Goal: Task Accomplishment & Management: Manage account settings

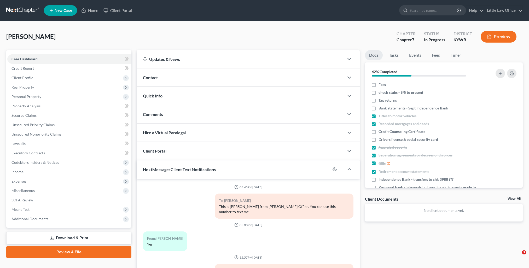
select select "0"
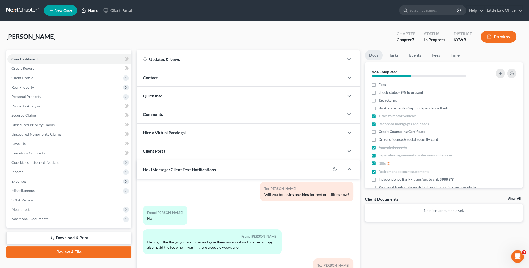
click at [91, 11] on link "Home" at bounding box center [90, 10] width 22 height 9
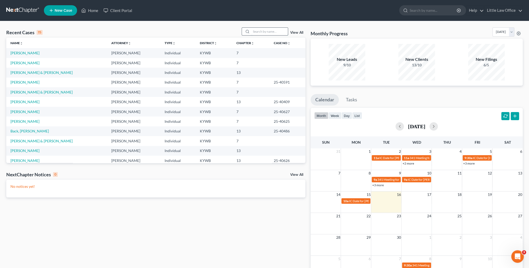
click at [258, 31] on input "search" at bounding box center [269, 32] width 37 height 8
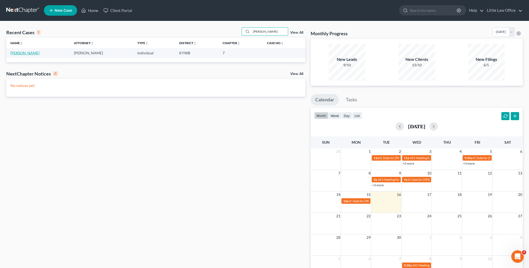
type input "[PERSON_NAME]"
click at [31, 55] on link "[PERSON_NAME]" at bounding box center [24, 53] width 29 height 4
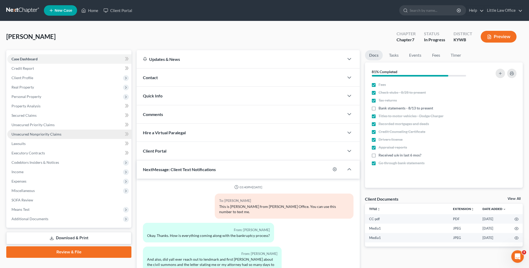
scroll to position [506, 0]
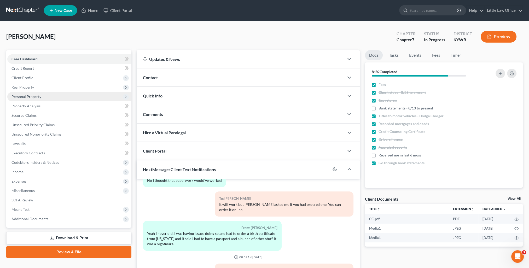
click at [19, 98] on span "Personal Property" at bounding box center [26, 96] width 30 height 4
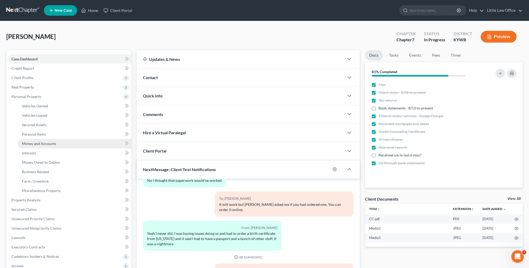
click at [37, 143] on span "Money and Accounts" at bounding box center [39, 143] width 34 height 4
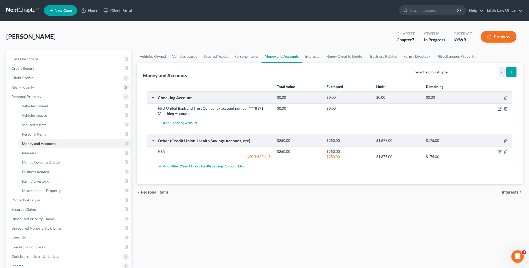
click at [499, 109] on icon "button" at bounding box center [499, 109] width 4 height 4
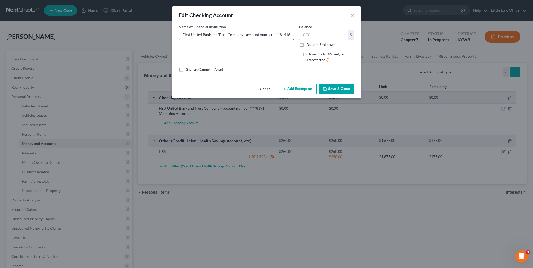
type input "First United Bank and Trust Company - account number ****8191"
type input "680"
click at [300, 90] on button "Add Exemption" at bounding box center [296, 89] width 39 height 11
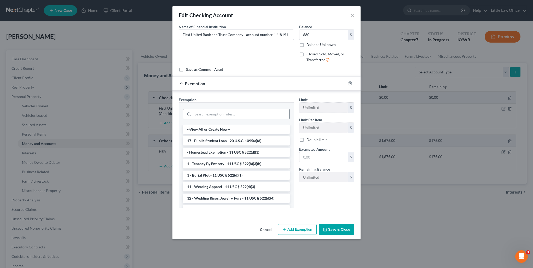
click at [221, 114] on input "search" at bounding box center [241, 114] width 97 height 10
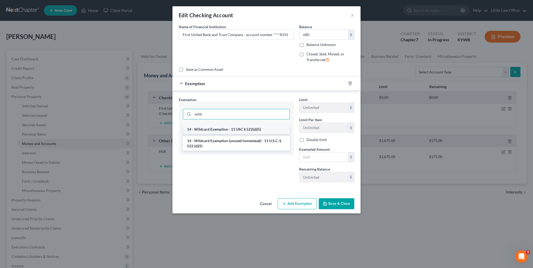
type input "wild"
click at [229, 131] on li "14 - Wildcard Exemption - 11 USC § 522(d)(5)" at bounding box center [236, 129] width 107 height 9
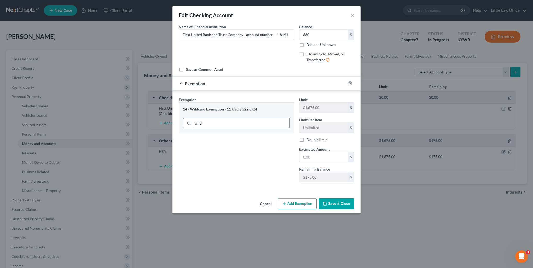
click at [227, 118] on input "wild" at bounding box center [241, 123] width 97 height 10
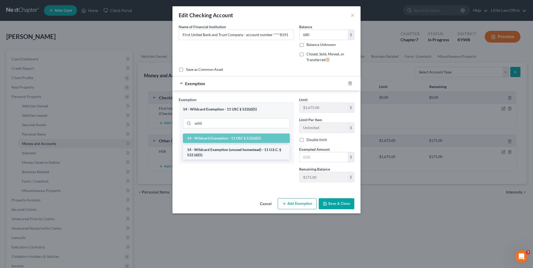
click at [234, 149] on li "14 - Wildcard Exemption (unused homestead) - 11 U.S.C. § 522 (d)(5)" at bounding box center [236, 152] width 107 height 15
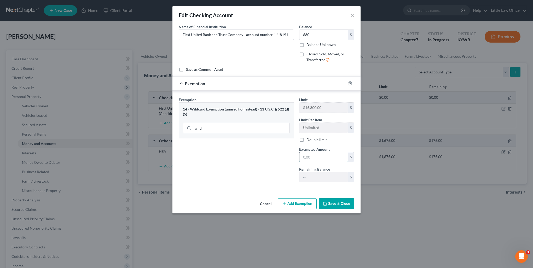
click at [319, 156] on input "text" at bounding box center [323, 157] width 48 height 10
type input "680"
click at [326, 207] on button "Save & Close" at bounding box center [336, 203] width 36 height 11
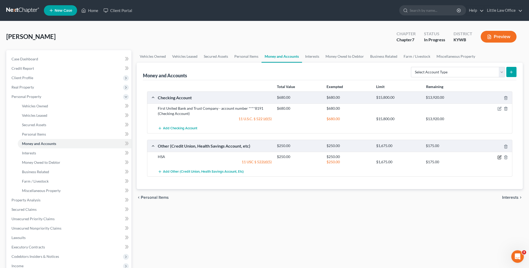
click at [499, 156] on icon "button" at bounding box center [499, 157] width 4 height 4
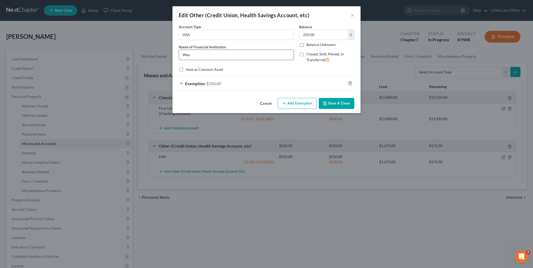
click at [181, 55] on input "Wex" at bounding box center [236, 55] width 115 height 10
click at [191, 57] on input "Wex" at bounding box center [236, 55] width 115 height 10
type input "HSA through Wex"
type input "300"
click at [233, 85] on div "Exemption $250.00" at bounding box center [258, 83] width 173 height 14
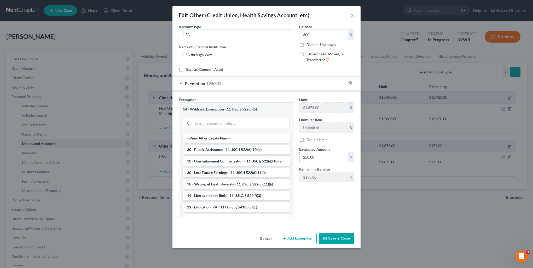
click at [331, 161] on input "250.00" at bounding box center [323, 157] width 48 height 10
type input "300"
click at [339, 242] on button "Save & Close" at bounding box center [336, 238] width 36 height 11
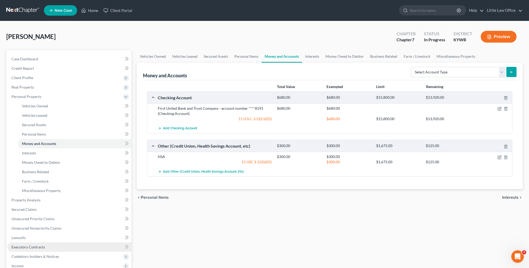
scroll to position [26, 0]
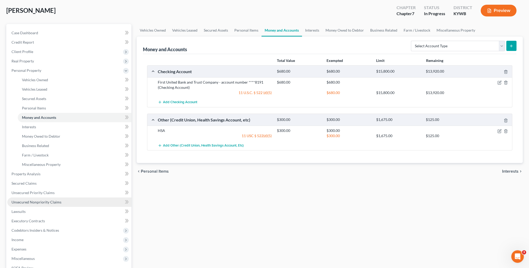
click at [40, 199] on link "Unsecured Nonpriority Claims" at bounding box center [69, 201] width 124 height 9
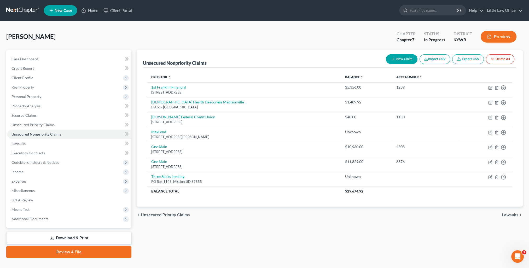
click at [399, 55] on button "New Claim" at bounding box center [402, 59] width 32 height 10
select select "0"
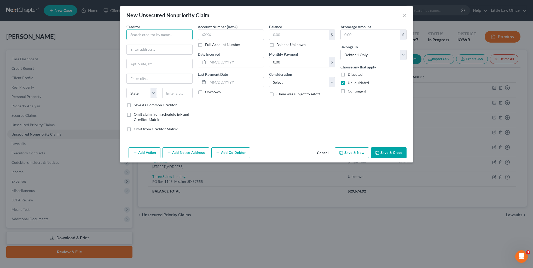
click at [155, 33] on input "text" at bounding box center [159, 34] width 66 height 10
type input "Fast Pace Health"
click at [143, 50] on input "text" at bounding box center [160, 49] width 66 height 10
type input "[STREET_ADDRESS]"
type input "42431"
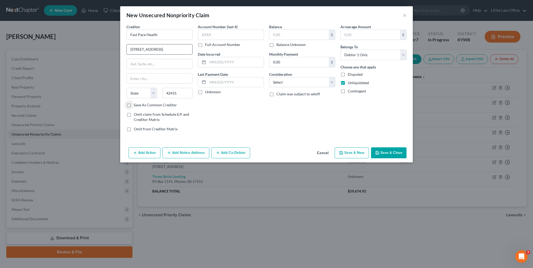
type input "[GEOGRAPHIC_DATA]"
select select "18"
click at [134, 106] on label "Save As Common Creditor" at bounding box center [155, 104] width 43 height 5
click at [136, 106] on input "Save As Common Creditor" at bounding box center [137, 103] width 3 height 3
checkbox input "true"
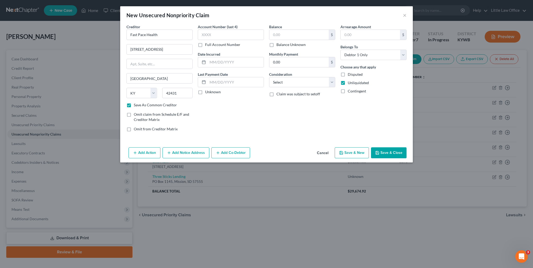
click at [277, 45] on label "Balance Unknown" at bounding box center [290, 44] width 29 height 5
click at [278, 45] on input "Balance Unknown" at bounding box center [279, 43] width 3 height 3
checkbox input "true"
type input "0.00"
click at [292, 80] on select "Select Cable / Satellite Services Collection Agency Credit Card Debt Debt Couns…" at bounding box center [302, 82] width 66 height 10
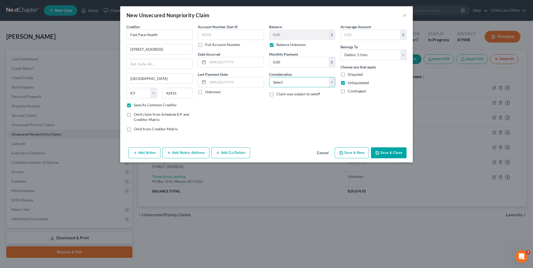
select select "9"
click at [269, 77] on select "Select Cable / Satellite Services Collection Agency Credit Card Debt Debt Couns…" at bounding box center [302, 82] width 66 height 10
click at [362, 152] on button "Save & New" at bounding box center [351, 152] width 34 height 11
checkbox input "false"
select select "0"
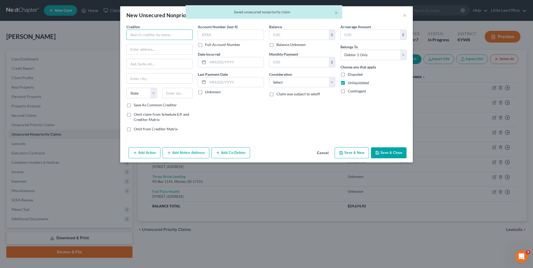
click at [176, 30] on input "text" at bounding box center [159, 34] width 66 height 10
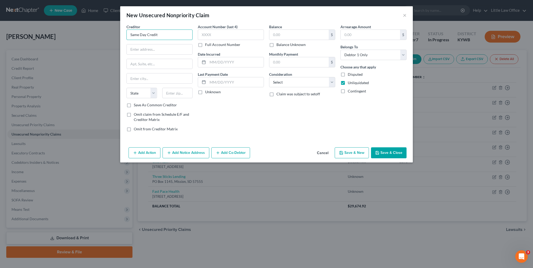
click at [140, 36] on input "Same Day Credit" at bounding box center [159, 34] width 66 height 10
click at [145, 35] on input "SameDay Credit" at bounding box center [159, 34] width 66 height 10
type input "SameDayCredit"
click at [150, 47] on input "text" at bounding box center [160, 49] width 66 height 10
type input "PO Box 70"
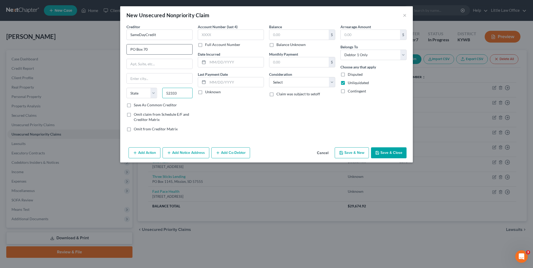
type input "52333"
type input "Solon"
select select "16"
click at [286, 44] on label "Balance Unknown" at bounding box center [290, 44] width 29 height 5
click at [282, 44] on input "Balance Unknown" at bounding box center [279, 43] width 3 height 3
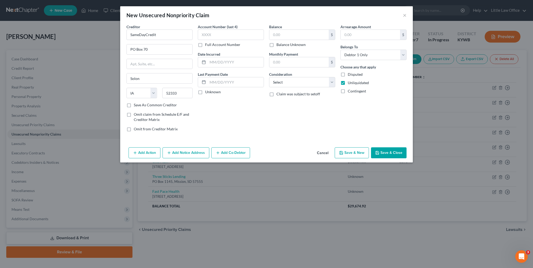
checkbox input "true"
type input "0.00"
click at [296, 85] on select "Select Cable / Satellite Services Collection Agency Credit Card Debt Debt Couns…" at bounding box center [302, 82] width 66 height 10
select select "10"
click at [269, 77] on select "Select Cable / Satellite Services Collection Agency Credit Card Debt Debt Couns…" at bounding box center [302, 82] width 66 height 10
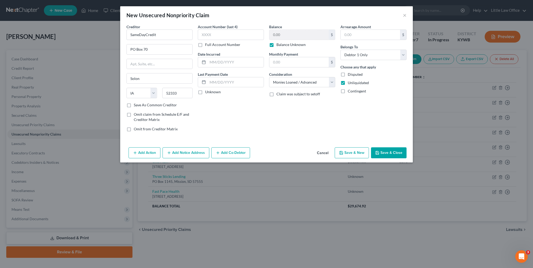
click at [380, 151] on button "Save & Close" at bounding box center [389, 152] width 36 height 11
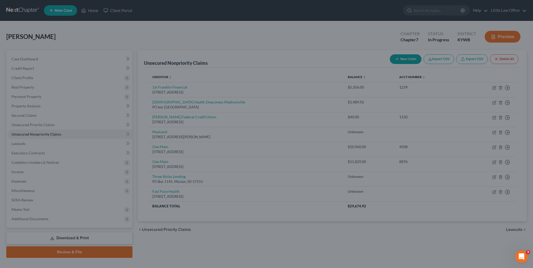
type input "0.00"
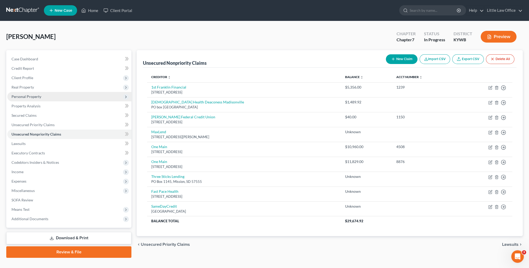
click at [23, 98] on span "Personal Property" at bounding box center [26, 96] width 30 height 4
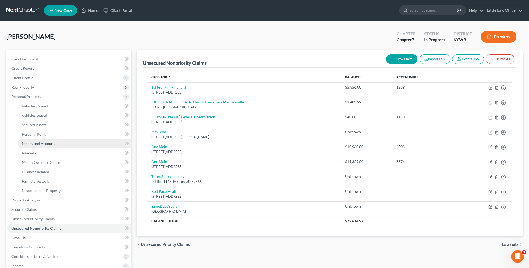
click at [31, 142] on span "Money and Accounts" at bounding box center [39, 143] width 34 height 4
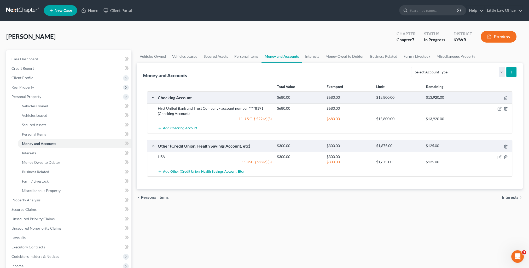
click at [184, 130] on button "Add Checking Account" at bounding box center [177, 128] width 39 height 10
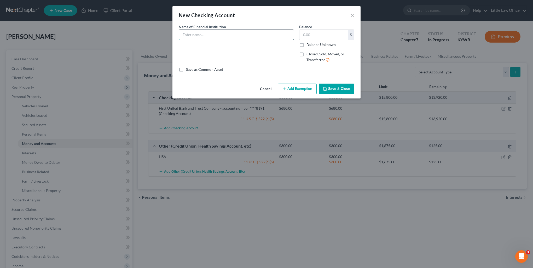
click at [199, 39] on input "text" at bounding box center [236, 35] width 115 height 10
type input "First United Bank"
click at [306, 57] on label "Closed, Sold, Moved, or Transferred" at bounding box center [330, 56] width 48 height 11
click at [308, 55] on input "Closed, Sold, Moved, or Transferred" at bounding box center [309, 52] width 3 height 3
checkbox input "true"
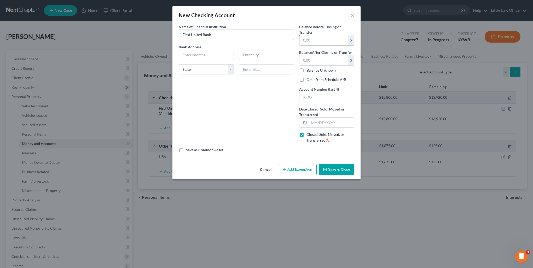
click at [312, 41] on input "text" at bounding box center [323, 40] width 48 height 10
click at [246, 136] on div "Name of Financial Institution * First United Bank Bank Address State AL AK AR A…" at bounding box center [236, 85] width 120 height 123
click at [310, 41] on input "text" at bounding box center [323, 40] width 48 height 10
type input "0.00"
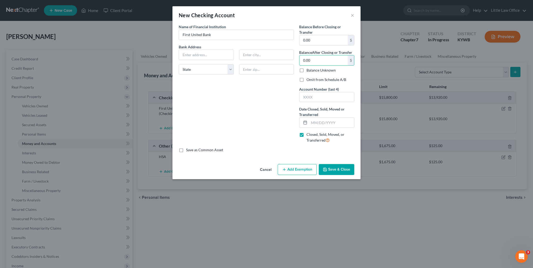
click at [306, 79] on label "Omit from Schedule A/B" at bounding box center [326, 79] width 40 height 5
click at [308, 79] on input "Omit from Schedule A/B" at bounding box center [309, 78] width 3 height 3
checkbox input "true"
click at [322, 122] on input "text" at bounding box center [331, 122] width 45 height 10
type input "03/15/2025"
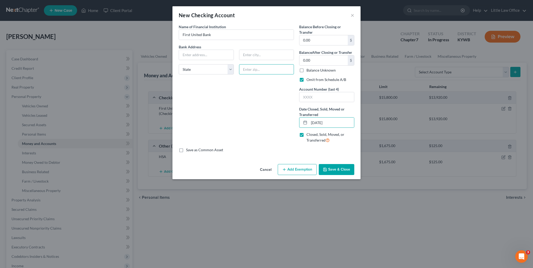
click at [257, 69] on input "text" at bounding box center [266, 69] width 55 height 10
type input "42431"
type input "Madisonville"
select select "18"
click at [344, 170] on button "Save & Close" at bounding box center [336, 169] width 36 height 11
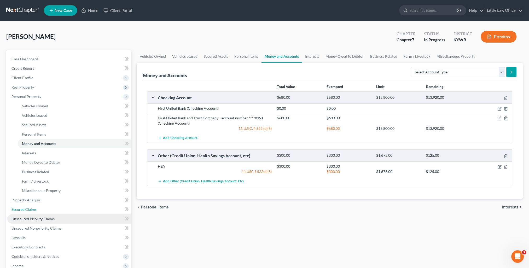
drag, startPoint x: 33, startPoint y: 210, endPoint x: 44, endPoint y: 221, distance: 14.8
click at [33, 210] on span "Secured Claims" at bounding box center [23, 209] width 25 height 4
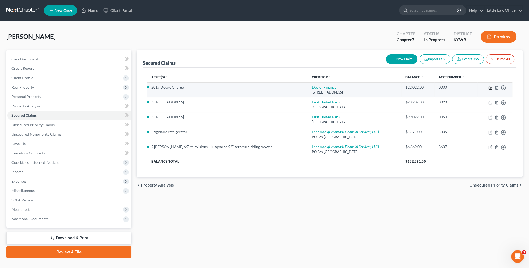
click at [490, 86] on icon "button" at bounding box center [490, 88] width 4 height 4
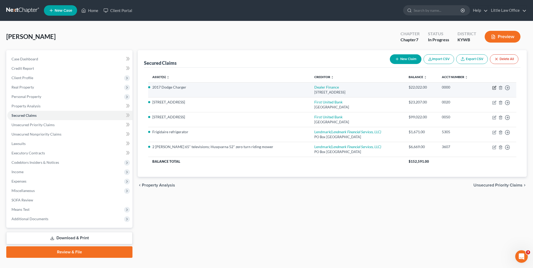
select select "18"
select select "4"
select select "0"
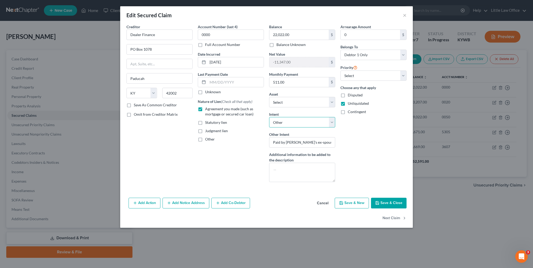
click at [298, 123] on select "Select Surrender Redeem Reaffirm Avoid Other" at bounding box center [302, 122] width 66 height 10
select select "0"
click at [269, 117] on select "Select Surrender Redeem Reaffirm Avoid Other" at bounding box center [302, 122] width 66 height 10
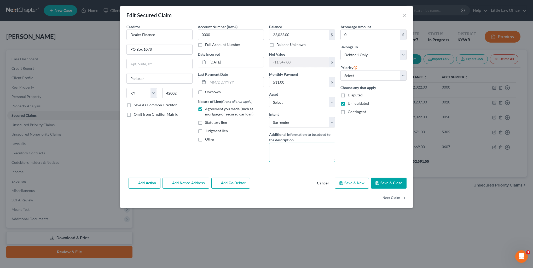
click at [301, 152] on textarea at bounding box center [302, 152] width 66 height 19
type textarea "Paid by Debtor's ex-spouse"
click at [385, 182] on button "Save & Close" at bounding box center [389, 183] width 36 height 11
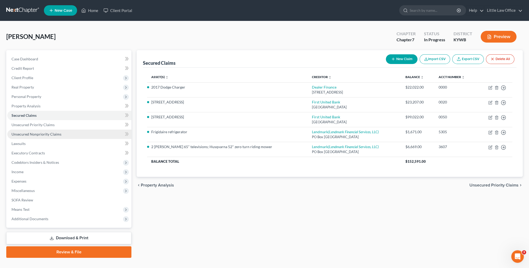
click at [46, 135] on span "Unsecured Nonpriority Claims" at bounding box center [36, 134] width 50 height 4
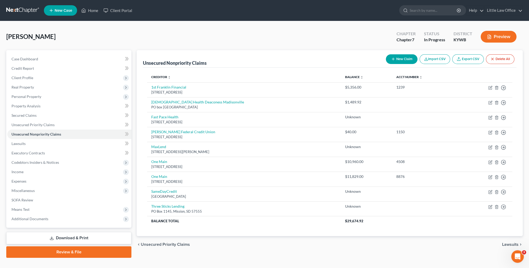
click at [406, 61] on button "New Claim" at bounding box center [402, 59] width 32 height 10
select select "0"
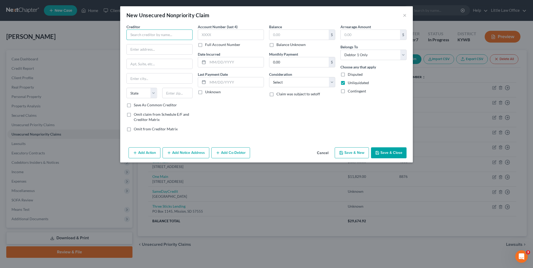
click at [159, 38] on input "text" at bounding box center [159, 34] width 66 height 10
type input "Dustin R. Harper DMD"
type input "1410 Pride Avenue"
type input "42431"
type input "Madisonville"
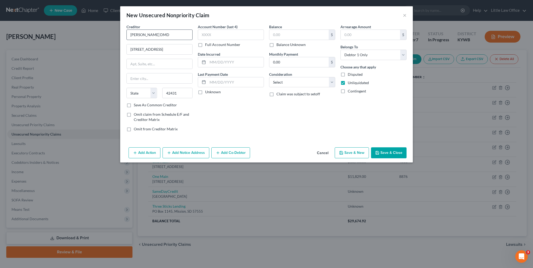
select select "18"
click at [134, 105] on label "Save As Common Creditor" at bounding box center [155, 104] width 43 height 5
click at [136, 105] on input "Save As Common Creditor" at bounding box center [137, 103] width 3 height 3
checkbox input "true"
click at [283, 46] on label "Balance Unknown" at bounding box center [290, 44] width 29 height 5
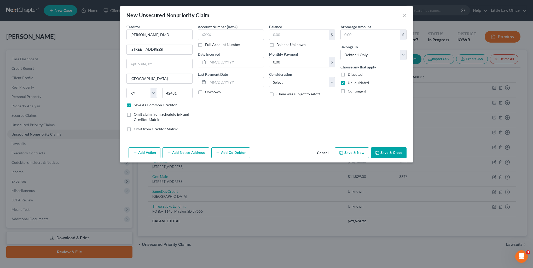
click at [282, 45] on input "Balance Unknown" at bounding box center [279, 43] width 3 height 3
checkbox input "true"
type input "0.00"
click at [292, 83] on select "Select Cable / Satellite Services Collection Agency Credit Card Debt Debt Couns…" at bounding box center [302, 82] width 66 height 10
select select "9"
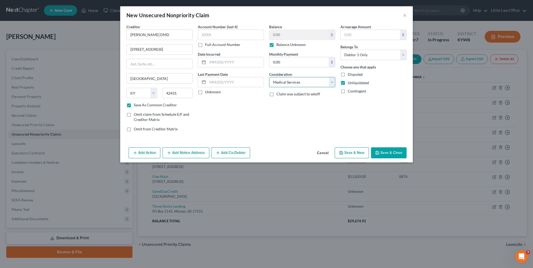
click at [269, 77] on select "Select Cable / Satellite Services Collection Agency Credit Card Debt Debt Couns…" at bounding box center [302, 82] width 66 height 10
click at [388, 152] on button "Save & Close" at bounding box center [389, 152] width 36 height 11
checkbox input "false"
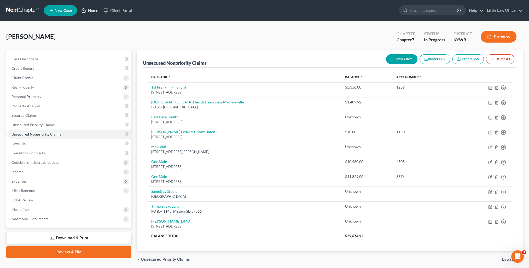
click at [87, 13] on link "Home" at bounding box center [90, 10] width 22 height 9
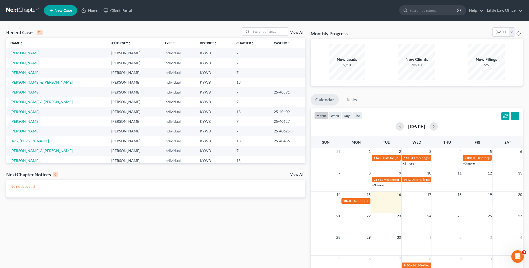
click at [14, 91] on link "[PERSON_NAME]" at bounding box center [24, 92] width 29 height 4
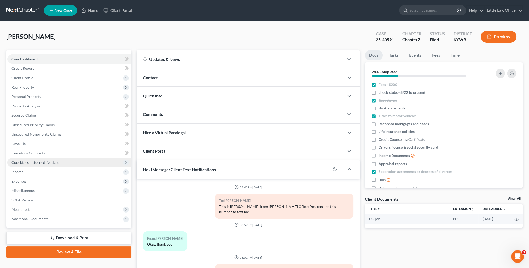
scroll to position [76, 0]
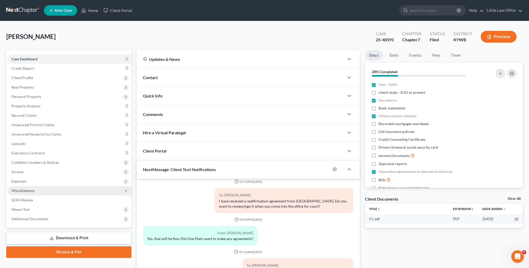
click at [30, 192] on span "Miscellaneous" at bounding box center [22, 190] width 23 height 4
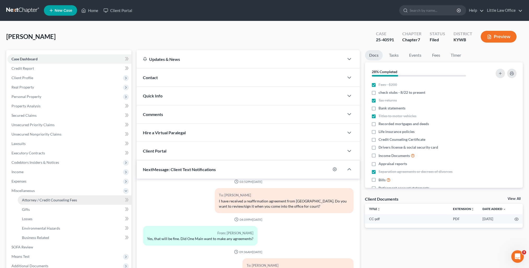
click at [40, 199] on span "Attorney / Credit Counseling Fees" at bounding box center [49, 200] width 55 height 4
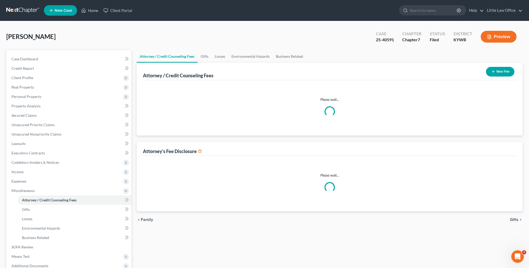
select select "0"
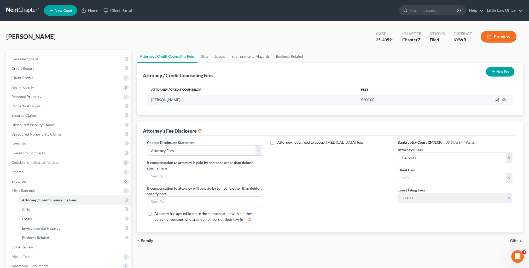
click at [495, 102] on icon "button" at bounding box center [496, 100] width 3 height 3
select select "18"
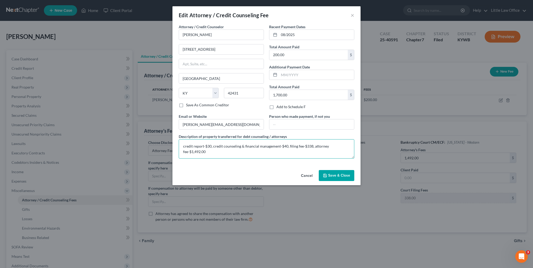
drag, startPoint x: 334, startPoint y: 147, endPoint x: 232, endPoint y: 156, distance: 102.7
click at [232, 156] on textarea "credit report-$30, credit counseling & financial management-$40, filing fee-$33…" at bounding box center [266, 148] width 175 height 19
click at [228, 156] on textarea "credit report-$30, credit counseling & financial management-$40, filing fee-$33…" at bounding box center [266, 148] width 175 height 19
drag, startPoint x: 211, startPoint y: 153, endPoint x: 168, endPoint y: 147, distance: 43.9
click at [168, 147] on div "Edit Attorney / Credit Counseling Fee × Attorney / Credit Counselor * Marcus R.…" at bounding box center [266, 134] width 533 height 268
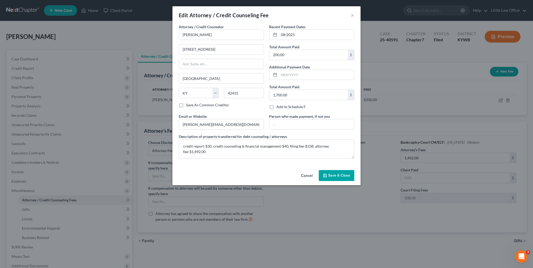
click at [342, 181] on div "Cancel Save & Close" at bounding box center [266, 176] width 188 height 17
click at [338, 171] on button "Save & Close" at bounding box center [336, 175] width 36 height 11
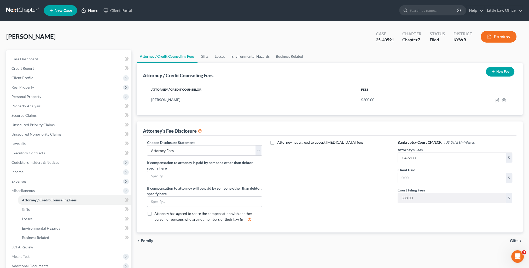
click at [93, 13] on link "Home" at bounding box center [90, 10] width 22 height 9
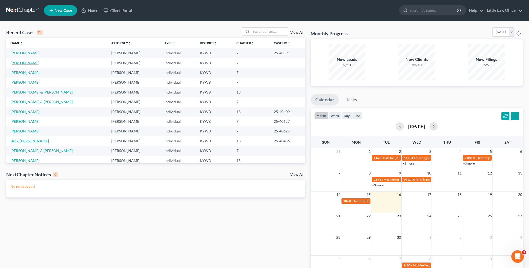
click at [21, 62] on link "[PERSON_NAME]" at bounding box center [24, 63] width 29 height 4
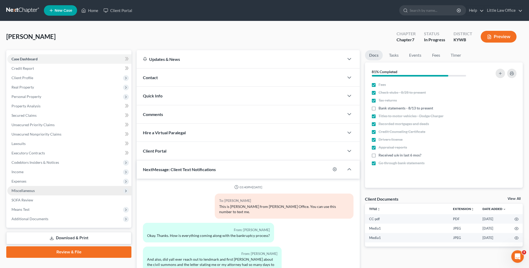
scroll to position [506, 0]
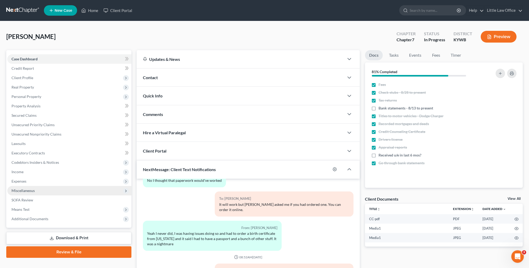
click at [31, 190] on span "Miscellaneous" at bounding box center [22, 190] width 23 height 4
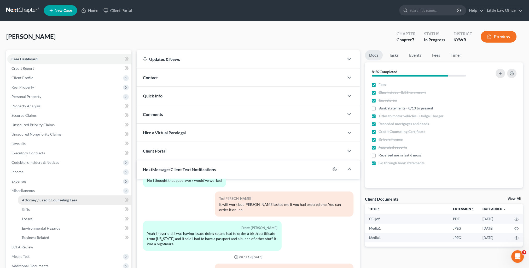
click at [50, 199] on span "Attorney / Credit Counseling Fees" at bounding box center [49, 200] width 55 height 4
select select "0"
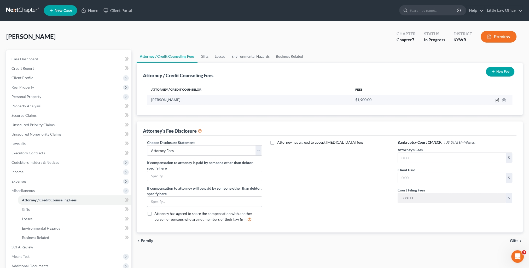
click at [498, 101] on icon "button" at bounding box center [496, 100] width 3 height 3
select select "18"
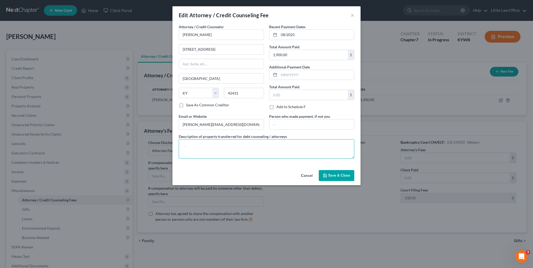
click at [250, 147] on textarea at bounding box center [266, 148] width 175 height 19
paste textarea "credit report-$30, credit counseling & financial management-$40, filing fee-$33…"
type textarea "credit report-$30, credit counseling & financial management-$40, filing fee-$33…"
click at [331, 178] on button "Save & Close" at bounding box center [336, 175] width 36 height 11
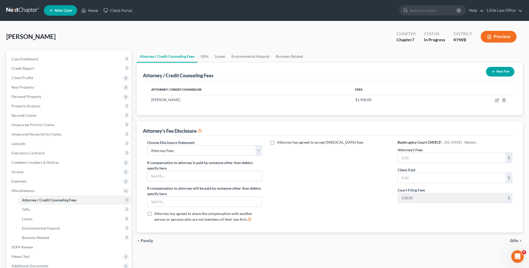
click at [416, 158] on input "text" at bounding box center [452, 158] width 108 height 10
type input "1,492"
click at [367, 199] on div "Attorney has agreed to accept retainer fees" at bounding box center [329, 183] width 125 height 86
click at [34, 106] on span "Property Analysis" at bounding box center [25, 106] width 29 height 4
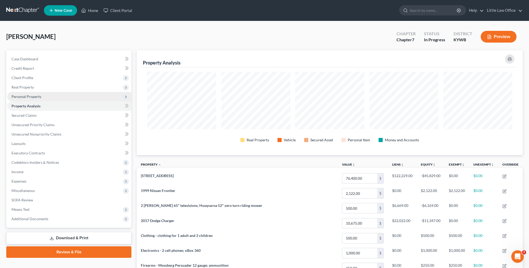
click at [23, 98] on span "Personal Property" at bounding box center [26, 96] width 30 height 4
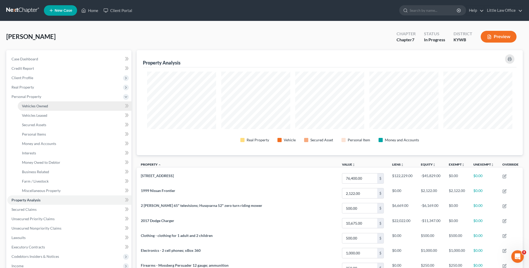
click at [27, 103] on link "Vehicles Owned" at bounding box center [75, 105] width 114 height 9
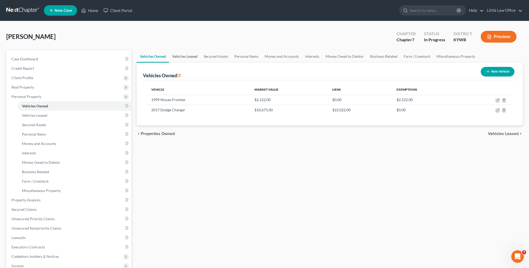
click at [183, 60] on link "Vehicles Leased" at bounding box center [185, 56] width 32 height 13
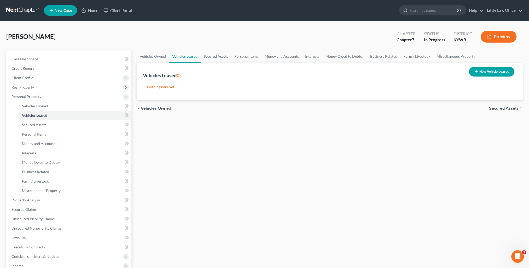
click at [211, 57] on link "Secured Assets" at bounding box center [215, 56] width 31 height 13
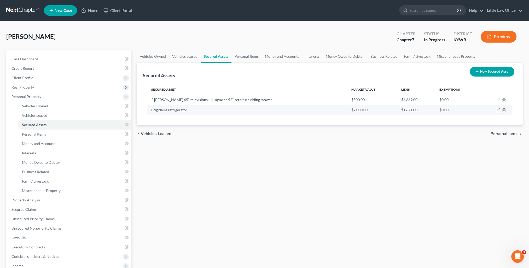
click at [496, 109] on icon "button" at bounding box center [497, 110] width 4 height 4
select select "household_goods"
select select "1"
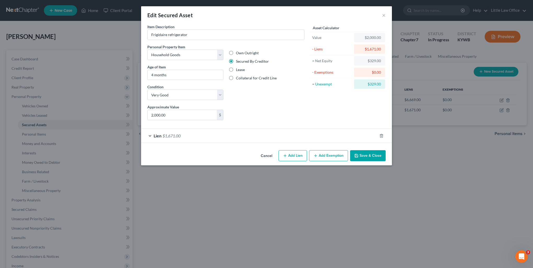
click at [334, 155] on button "Add Exemption" at bounding box center [328, 155] width 39 height 11
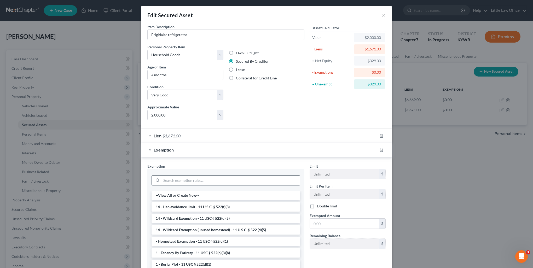
click at [175, 181] on input "search" at bounding box center [230, 180] width 138 height 10
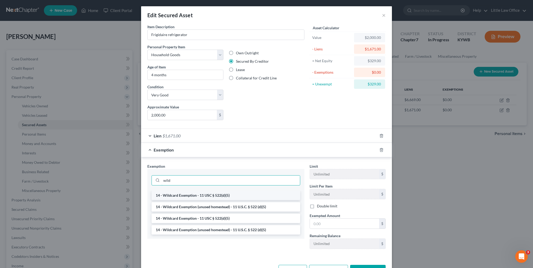
type input "wild"
click at [178, 197] on li "14 - Wildcard Exemption - 11 USC § 522(d)(5)" at bounding box center [225, 195] width 149 height 9
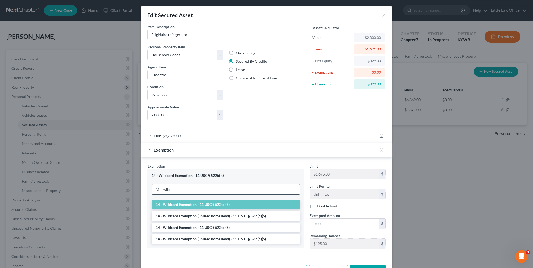
click at [191, 193] on input "wild" at bounding box center [230, 189] width 138 height 10
click at [194, 213] on li "14 - Wildcard Exemption (unused homestead) - 11 U.S.C. § 522 (d)(5)" at bounding box center [225, 215] width 149 height 9
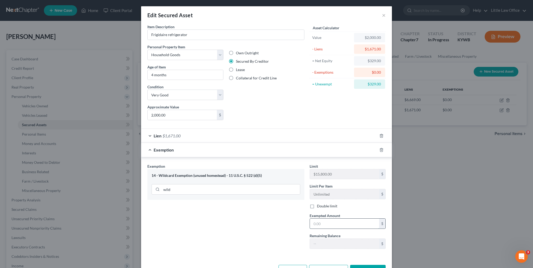
click at [328, 222] on input "text" at bounding box center [344, 223] width 69 height 10
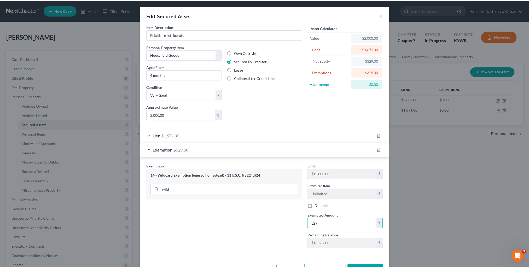
scroll to position [17, 0]
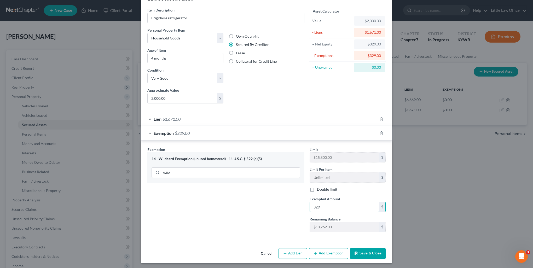
type input "329"
click at [374, 251] on button "Save & Close" at bounding box center [368, 253] width 36 height 11
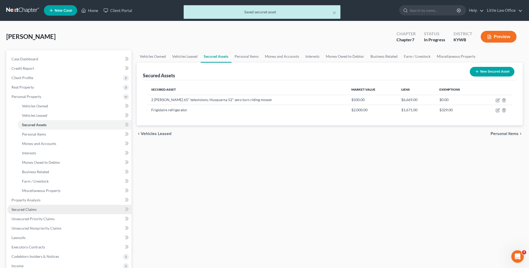
click at [37, 205] on link "Secured Claims" at bounding box center [69, 209] width 124 height 9
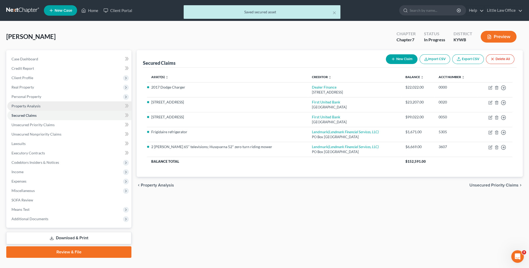
click at [24, 107] on span "Property Analysis" at bounding box center [25, 106] width 29 height 4
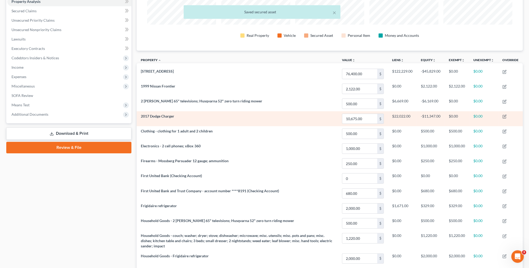
scroll to position [26, 0]
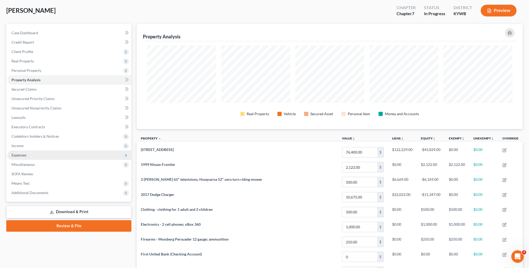
click at [28, 155] on span "Expenses" at bounding box center [69, 154] width 124 height 9
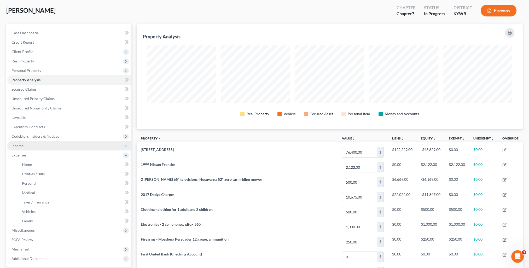
click at [24, 147] on span "Income" at bounding box center [69, 145] width 124 height 9
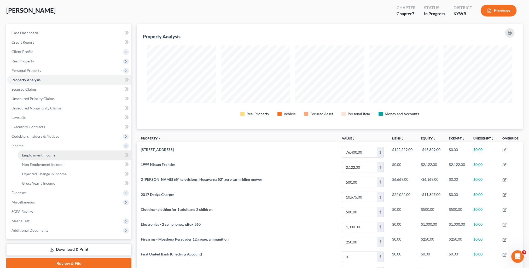
click at [41, 154] on span "Employment Income" at bounding box center [38, 155] width 33 height 4
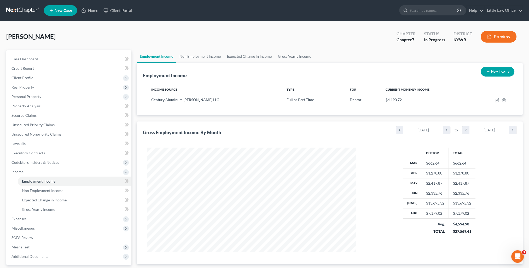
scroll to position [104, 219]
click at [214, 60] on link "Non Employment Income" at bounding box center [200, 56] width 48 height 13
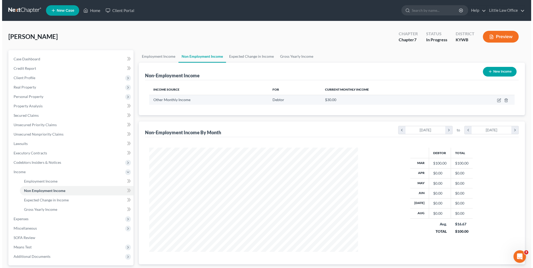
scroll to position [104, 219]
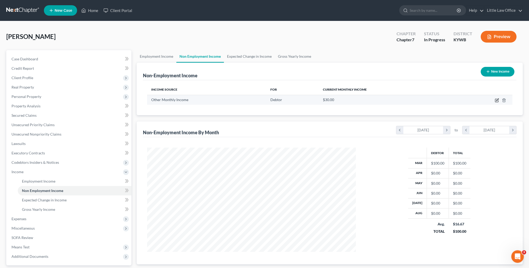
click at [497, 99] on icon "button" at bounding box center [496, 100] width 4 height 4
select select "13"
select select "0"
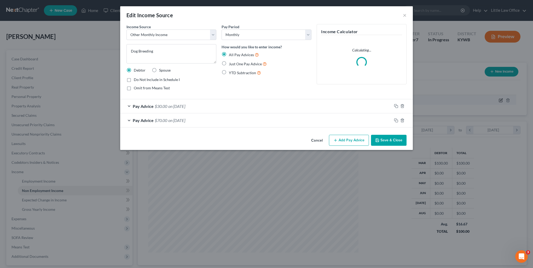
scroll to position [0, 0]
click at [400, 140] on button "Save & Close" at bounding box center [389, 140] width 36 height 11
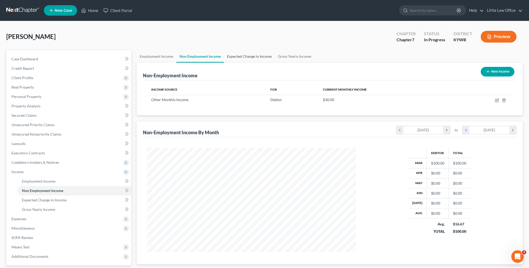
click at [253, 58] on link "Expected Change in Income" at bounding box center [249, 56] width 51 height 13
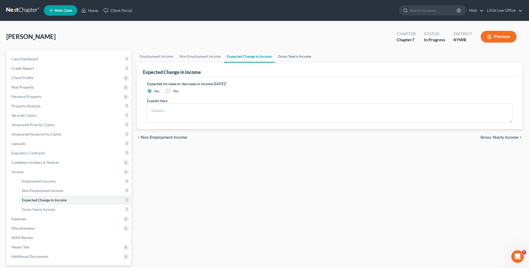
click at [285, 56] on link "Gross Yearly Income" at bounding box center [294, 56] width 39 height 13
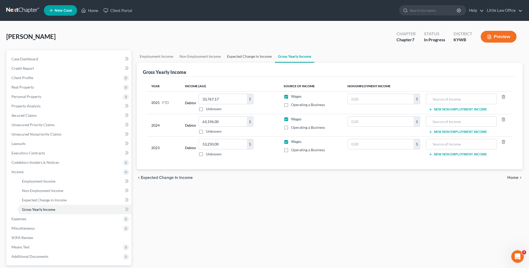
click at [245, 58] on link "Expected Change in Income" at bounding box center [249, 56] width 51 height 13
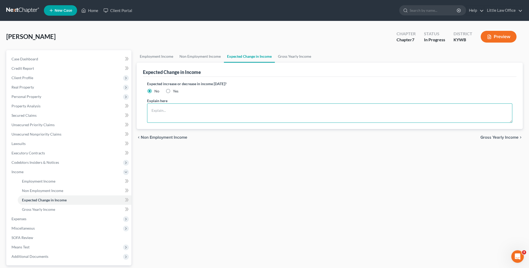
click at [223, 109] on textarea at bounding box center [329, 112] width 365 height 19
type textarea "Debtor is no longer breeding dogs."
click at [195, 59] on link "Non Employment Income" at bounding box center [200, 56] width 48 height 13
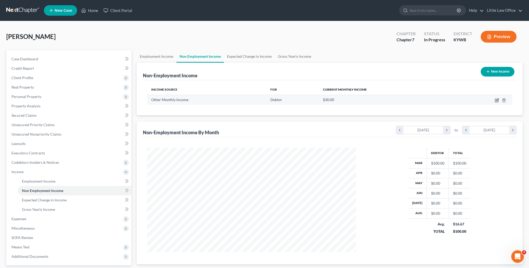
click at [494, 102] on icon "button" at bounding box center [496, 100] width 4 height 4
select select "13"
select select "0"
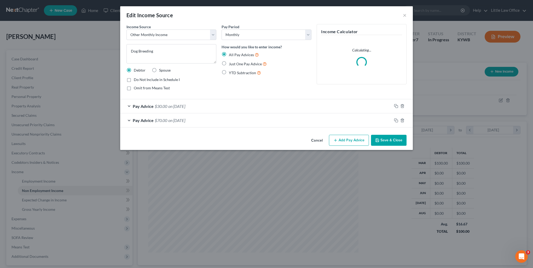
click at [150, 79] on span "Do Not Include in Schedule I" at bounding box center [157, 79] width 46 height 4
click at [139, 79] on input "Do Not Include in Schedule I" at bounding box center [137, 78] width 3 height 3
checkbox input "true"
click at [391, 139] on button "Save & Close" at bounding box center [389, 140] width 36 height 11
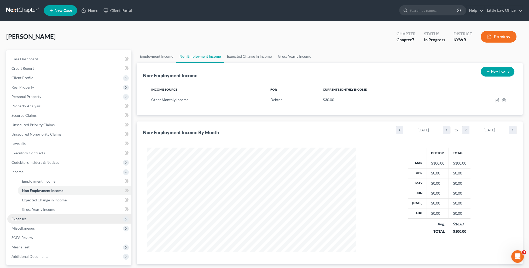
click at [28, 221] on span "Expenses" at bounding box center [69, 218] width 124 height 9
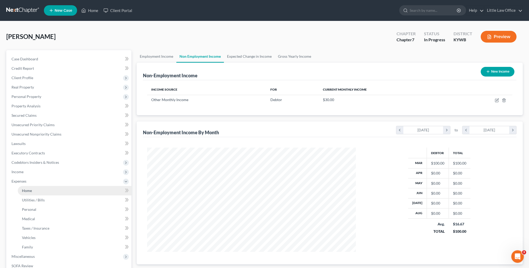
click at [32, 191] on link "Home" at bounding box center [75, 190] width 114 height 9
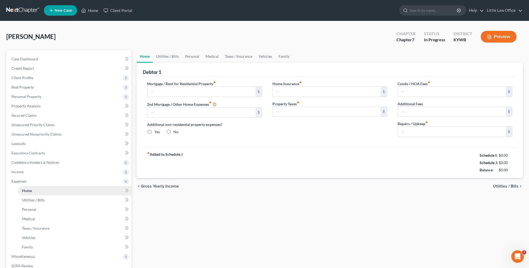
type input "943.00"
type input "0.00"
radio input "true"
type input "0.00"
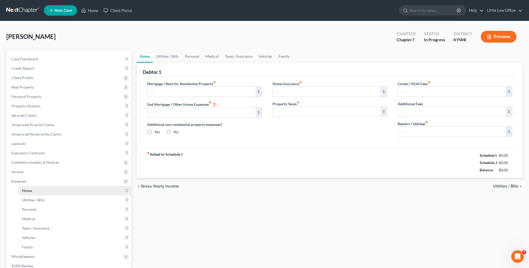
type input "0.00"
click at [29, 190] on span "Home" at bounding box center [27, 190] width 10 height 4
click at [175, 56] on link "Utilities / Bills" at bounding box center [167, 56] width 29 height 13
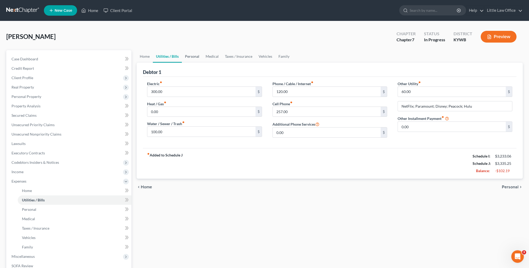
click at [189, 59] on link "Personal" at bounding box center [192, 56] width 21 height 13
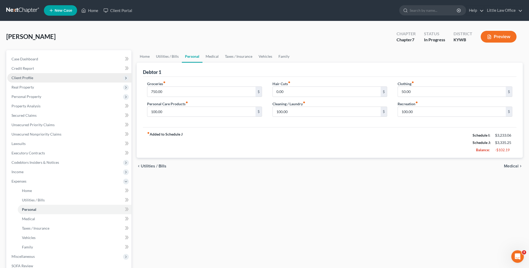
click at [25, 78] on span "Client Profile" at bounding box center [22, 77] width 22 height 4
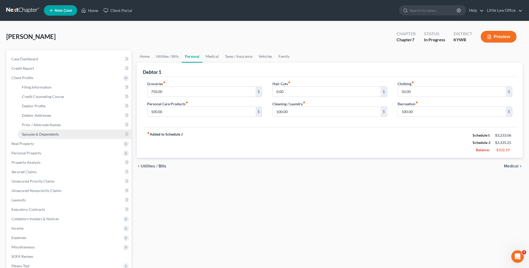
click at [50, 132] on span "Spouses & Dependents" at bounding box center [40, 134] width 37 height 4
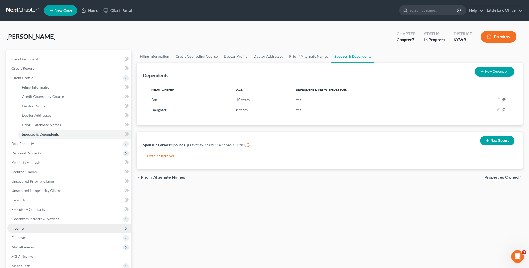
scroll to position [52, 0]
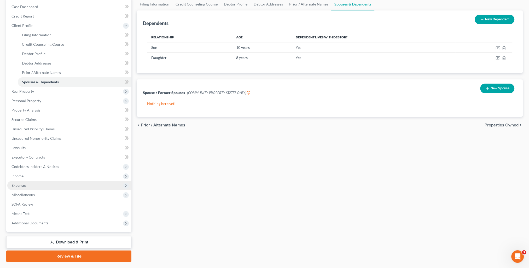
click at [20, 184] on span "Expenses" at bounding box center [18, 185] width 15 height 4
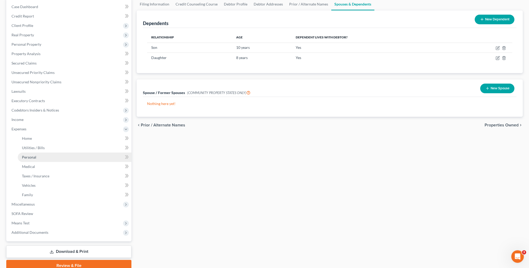
click at [43, 159] on link "Personal" at bounding box center [75, 156] width 114 height 9
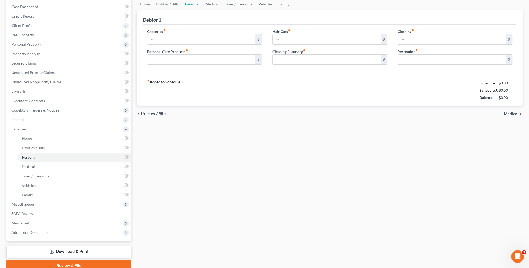
type input "750.00"
type input "100.00"
type input "0.00"
type input "100.00"
type input "50.00"
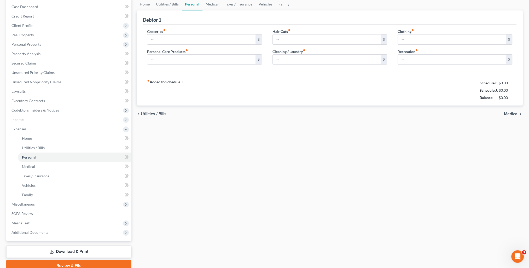
type input "100.00"
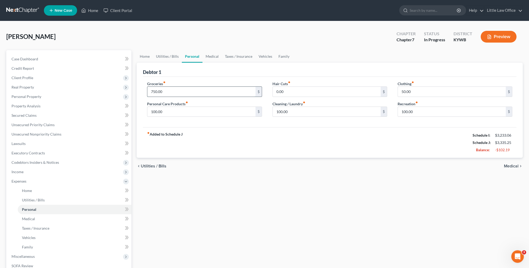
click at [170, 93] on input "750.00" at bounding box center [201, 92] width 108 height 10
click at [235, 152] on div "fiber_manual_record Added to Schedule J Schedule I: $3,233.06 Schedule J: $3,23…" at bounding box center [329, 142] width 373 height 31
click at [165, 93] on input "650" at bounding box center [201, 92] width 108 height 10
type input "750"
click at [298, 113] on input "100.00" at bounding box center [327, 112] width 108 height 10
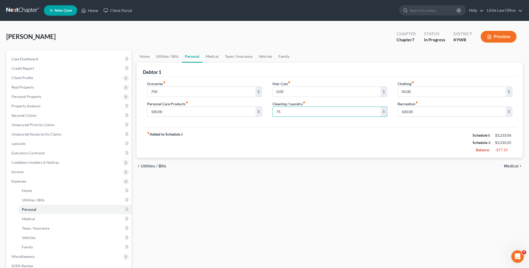
type input "75"
click at [243, 150] on div "fiber_manual_record Added to Schedule J Schedule I: $3,233.06 Schedule J: $3,31…" at bounding box center [329, 142] width 373 height 31
click at [213, 60] on link "Medical" at bounding box center [211, 56] width 19 height 13
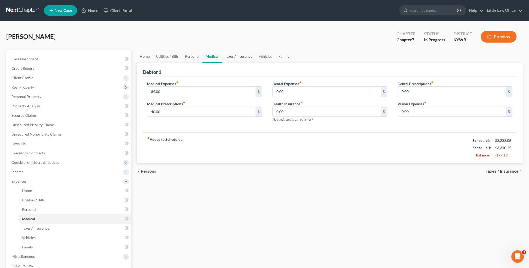
click at [228, 61] on link "Taxes / Insurance" at bounding box center [239, 56] width 34 height 13
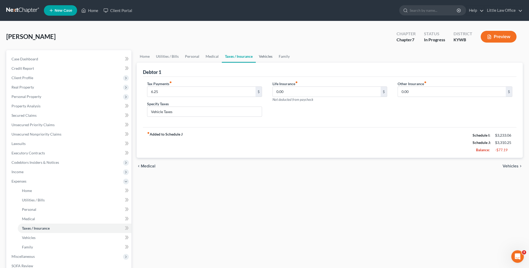
click at [263, 61] on link "Vehicles" at bounding box center [266, 56] width 20 height 13
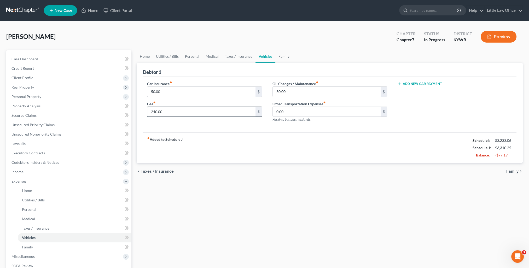
click at [199, 112] on input "240.00" at bounding box center [201, 112] width 108 height 10
type input "200"
click at [280, 58] on link "Family" at bounding box center [283, 56] width 17 height 13
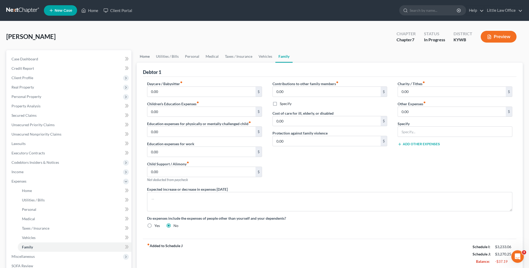
click at [150, 56] on link "Home" at bounding box center [145, 56] width 16 height 13
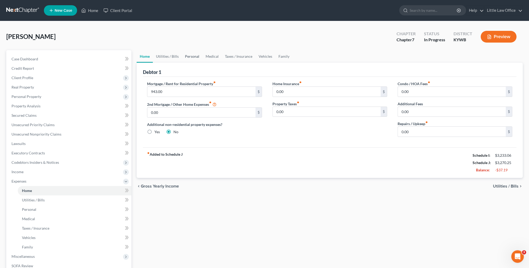
click at [187, 54] on link "Personal" at bounding box center [192, 56] width 21 height 13
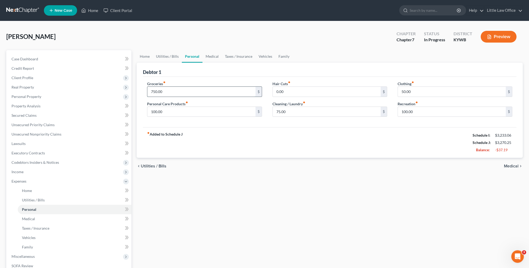
click at [172, 91] on input "750.00" at bounding box center [201, 92] width 108 height 10
click at [251, 190] on div "Home Utilities / Bills Personal Medical Taxes / Insurance Vehicles Family Debto…" at bounding box center [329, 186] width 391 height 273
click at [100, 14] on link "Home" at bounding box center [90, 10] width 22 height 9
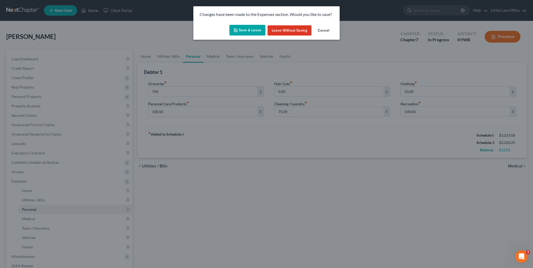
click at [237, 33] on button "Save & Leave" at bounding box center [247, 30] width 36 height 11
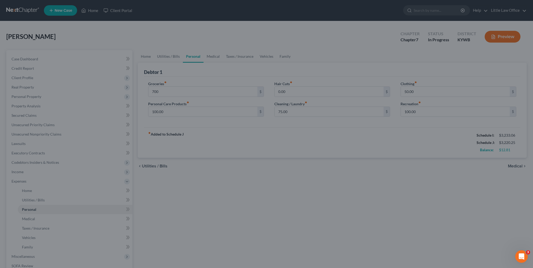
type input "700.00"
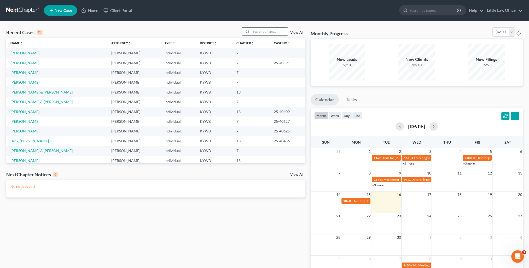
click at [260, 34] on input "search" at bounding box center [269, 32] width 37 height 8
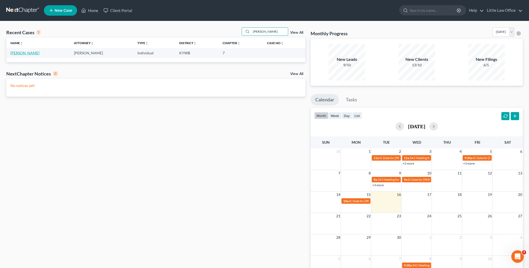
type input "watson"
click at [24, 53] on link "[PERSON_NAME]" at bounding box center [24, 53] width 29 height 4
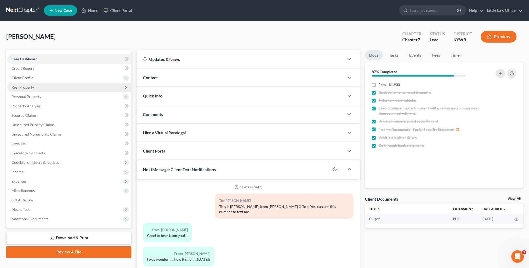
scroll to position [103, 0]
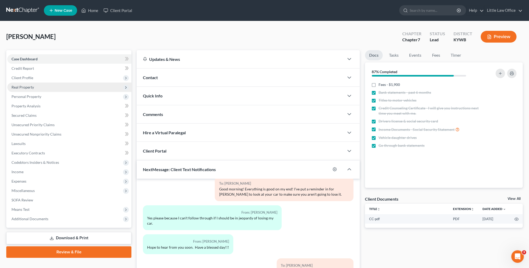
click at [27, 84] on span "Real Property" at bounding box center [69, 86] width 124 height 9
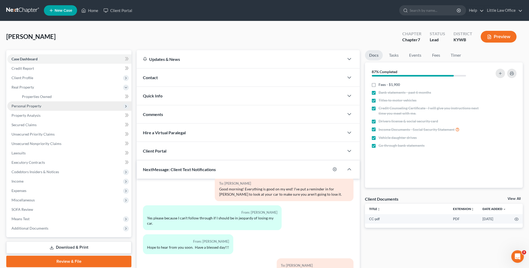
click at [41, 109] on span "Personal Property" at bounding box center [69, 105] width 124 height 9
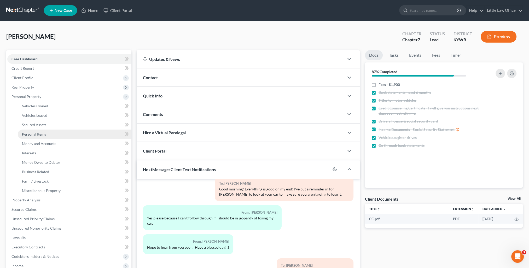
click at [47, 133] on link "Personal Items" at bounding box center [75, 133] width 114 height 9
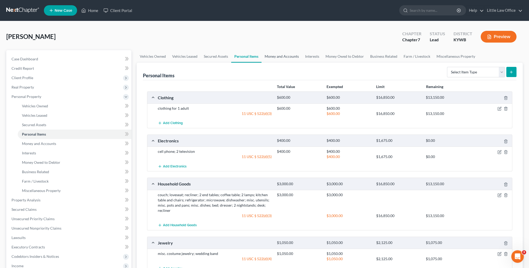
click at [278, 58] on link "Money and Accounts" at bounding box center [281, 56] width 40 height 13
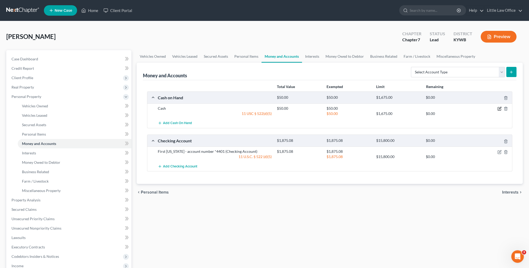
click at [499, 109] on icon "button" at bounding box center [499, 109] width 4 height 4
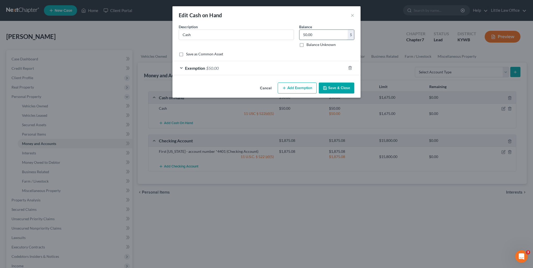
click at [325, 34] on input "50.00" at bounding box center [323, 35] width 48 height 10
type input "35"
click at [300, 65] on div "Exemption $50.00" at bounding box center [258, 68] width 173 height 14
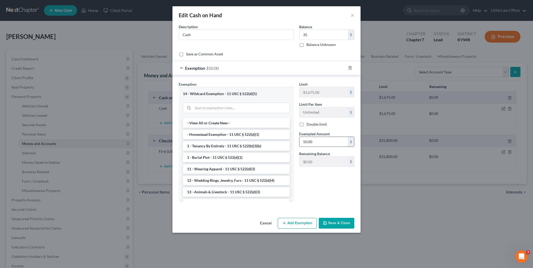
click at [326, 140] on input "50.00" at bounding box center [323, 142] width 48 height 10
type input "35"
click at [339, 227] on button "Save & Close" at bounding box center [336, 223] width 36 height 11
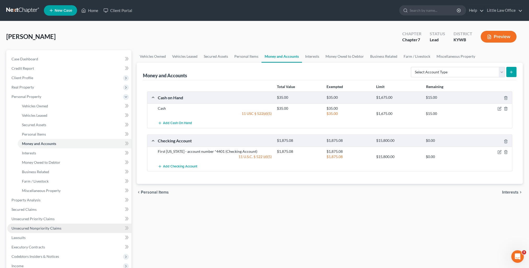
click at [41, 228] on span "Unsecured Nonpriority Claims" at bounding box center [36, 228] width 50 height 4
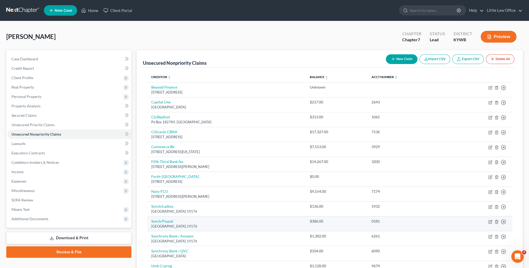
scroll to position [26, 0]
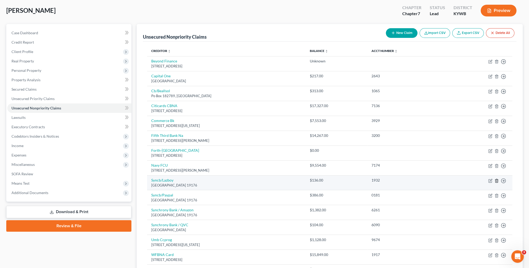
click at [496, 180] on line "button" at bounding box center [496, 180] width 0 height 1
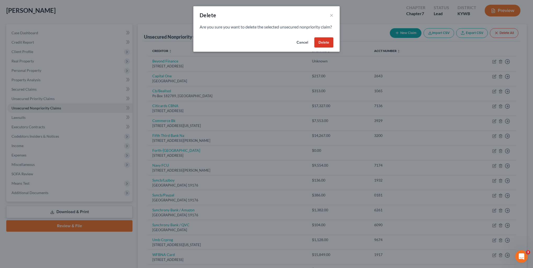
click at [322, 48] on button "Delete" at bounding box center [323, 42] width 19 height 10
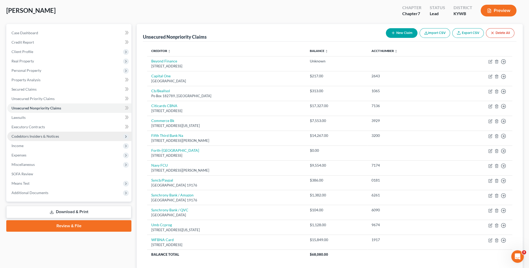
click at [46, 133] on span "Codebtors Insiders & Notices" at bounding box center [69, 136] width 124 height 9
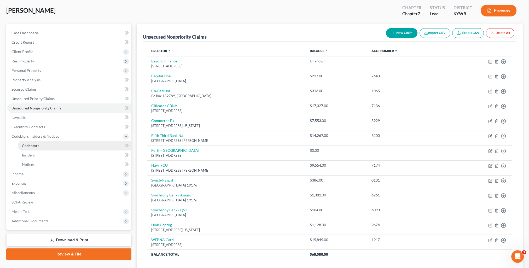
click at [45, 143] on link "Codebtors" at bounding box center [75, 145] width 114 height 9
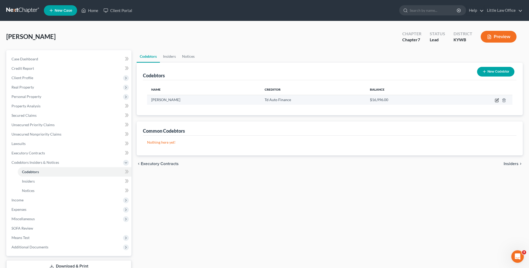
click at [497, 101] on icon "button" at bounding box center [496, 100] width 4 height 4
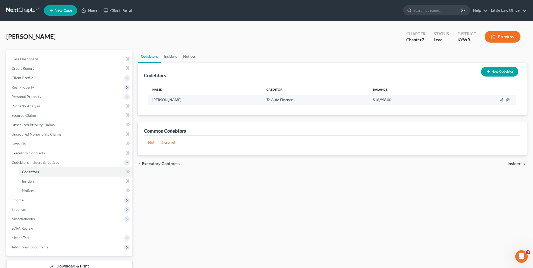
select select "18"
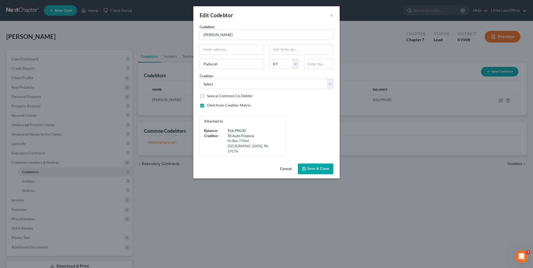
click at [319, 167] on span "Save & Close" at bounding box center [318, 169] width 22 height 4
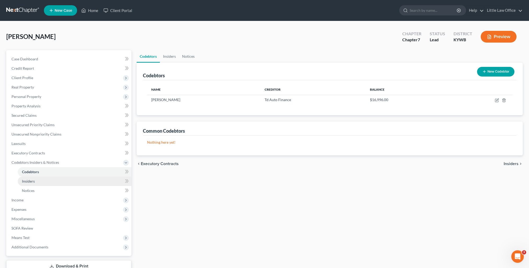
click at [35, 183] on link "Insiders" at bounding box center [75, 180] width 114 height 9
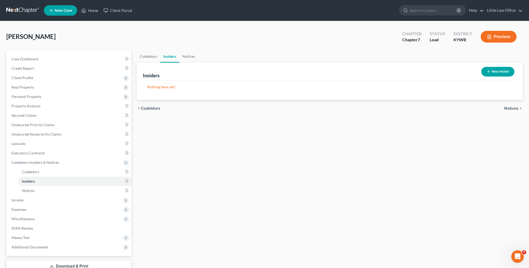
click at [501, 74] on button "New Insider" at bounding box center [497, 72] width 33 height 10
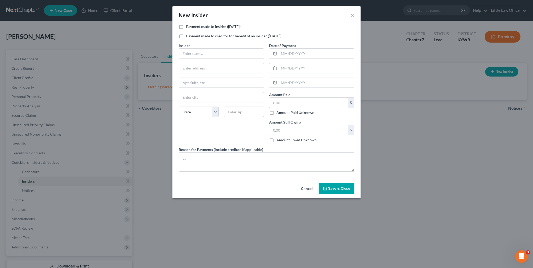
click at [186, 26] on label "Payment made to insider (within 1 year)" at bounding box center [213, 26] width 55 height 5
click at [188, 26] on input "Payment made to insider (within 1 year)" at bounding box center [189, 25] width 3 height 3
checkbox input "true"
click at [195, 53] on input "text" at bounding box center [221, 54] width 85 height 10
type input "Martin Nixon"
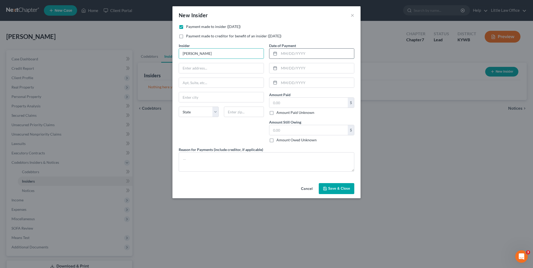
click at [303, 55] on input "text" at bounding box center [316, 54] width 75 height 10
type input "09/15/2025"
click at [304, 106] on input "text" at bounding box center [308, 103] width 78 height 10
type input "100.00"
type input "0.00"
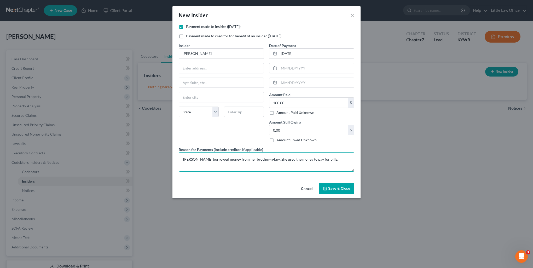
type textarea "Debtor borrowed money from her brother-n-law. She used the money to pay for bil…"
click at [346, 190] on button "Save & Close" at bounding box center [336, 188] width 36 height 11
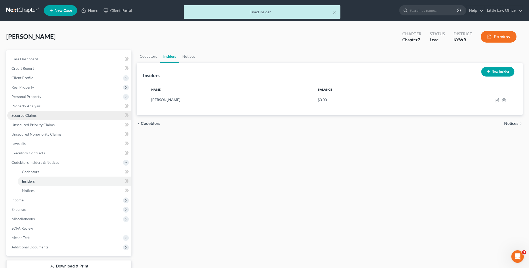
drag, startPoint x: 29, startPoint y: 117, endPoint x: 77, endPoint y: 114, distance: 47.3
click at [29, 117] on span "Secured Claims" at bounding box center [23, 115] width 25 height 4
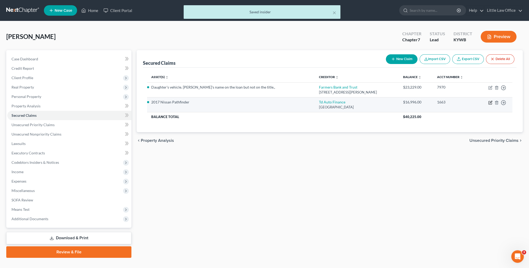
click at [489, 101] on icon "button" at bounding box center [490, 102] width 4 height 4
select select "39"
select select "2"
select select "0"
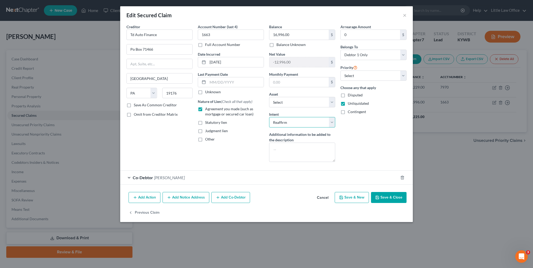
click at [296, 121] on select "Select Surrender Redeem Reaffirm Avoid Other" at bounding box center [302, 122] width 66 height 10
select select "0"
click at [269, 117] on select "Select Surrender Redeem Reaffirm Avoid Other" at bounding box center [302, 122] width 66 height 10
click at [294, 147] on textarea at bounding box center [302, 152] width 66 height 19
type textarea "Debtor's son makes the payment."
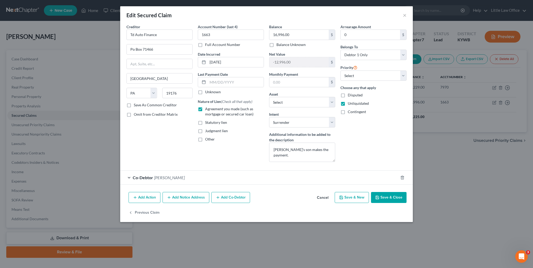
click at [381, 198] on button "Save & Close" at bounding box center [389, 197] width 36 height 11
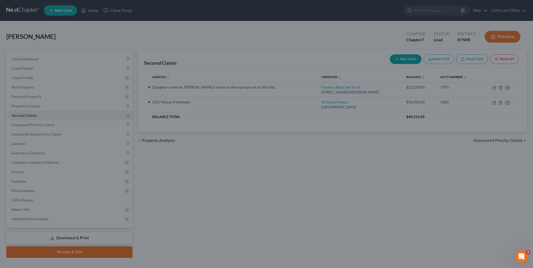
select select "3"
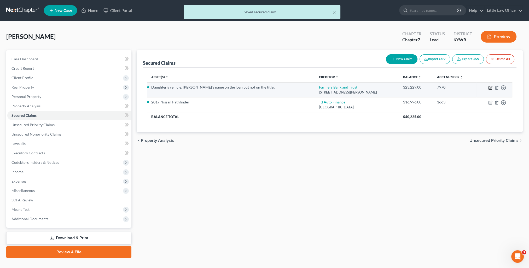
click at [490, 88] on icon "button" at bounding box center [490, 88] width 4 height 4
select select "18"
select select "4"
select select "0"
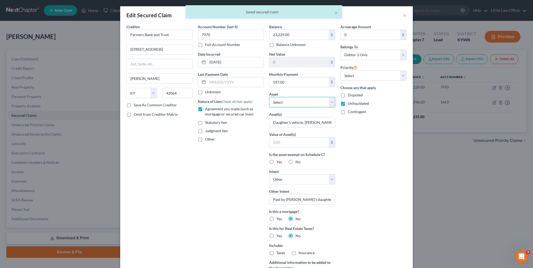
click at [281, 105] on select "Select Other Multiple Assets 2020 Toyota Rav4 - $20525.0 2017 Nissan Pathfinder…" at bounding box center [302, 102] width 66 height 10
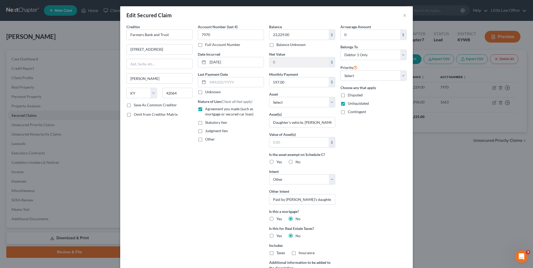
click at [254, 132] on div "Judgment lien" at bounding box center [231, 130] width 66 height 5
click at [288, 182] on select "Select Surrender Redeem Reaffirm Avoid Other" at bounding box center [302, 179] width 66 height 10
select select "0"
click at [269, 174] on select "Select Surrender Redeem Reaffirm Avoid Other" at bounding box center [302, 179] width 66 height 10
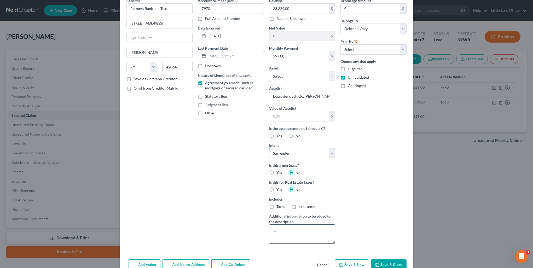
scroll to position [52, 0]
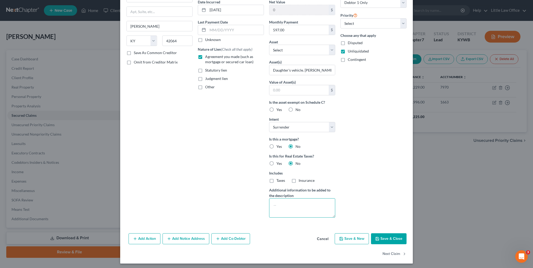
click at [298, 211] on textarea at bounding box center [302, 207] width 66 height 19
type textarea "Debtor's daughter makes the payment. Debtor's name is on the loan but not the v…"
click at [389, 239] on button "Save & Close" at bounding box center [389, 238] width 36 height 11
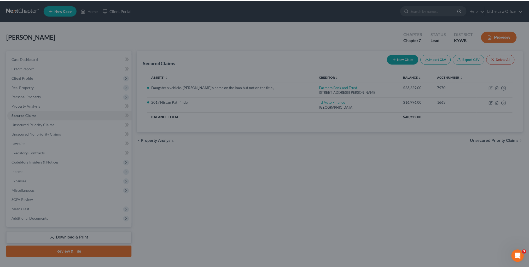
scroll to position [0, 0]
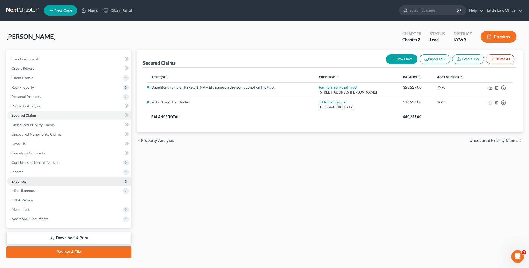
click at [27, 183] on span "Expenses" at bounding box center [69, 180] width 124 height 9
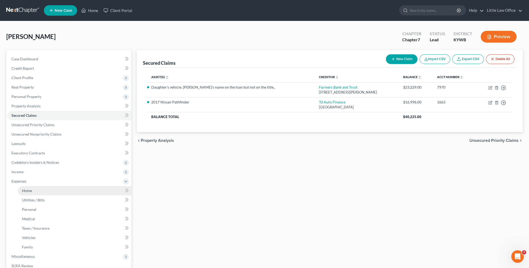
click at [28, 191] on span "Home" at bounding box center [27, 190] width 10 height 4
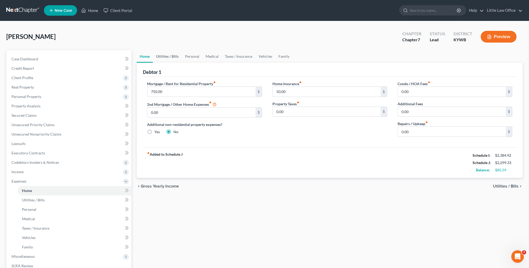
click at [155, 56] on link "Utilities / Bills" at bounding box center [167, 56] width 29 height 13
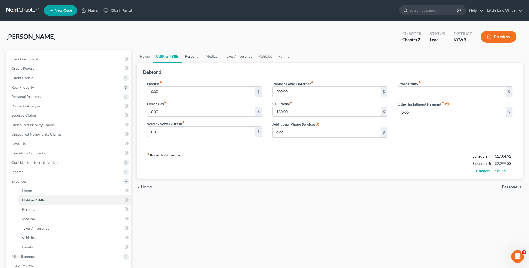
click at [193, 58] on link "Personal" at bounding box center [192, 56] width 21 height 13
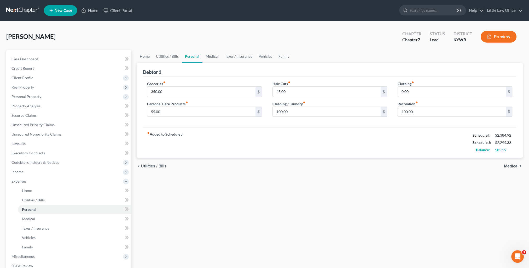
click at [209, 56] on link "Medical" at bounding box center [211, 56] width 19 height 13
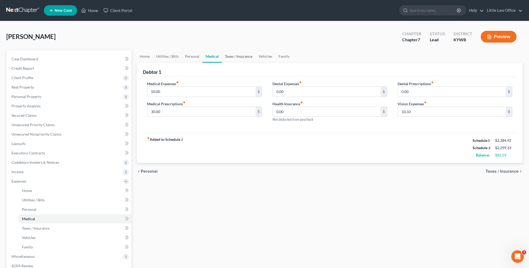
click at [235, 54] on link "Taxes / Insurance" at bounding box center [239, 56] width 34 height 13
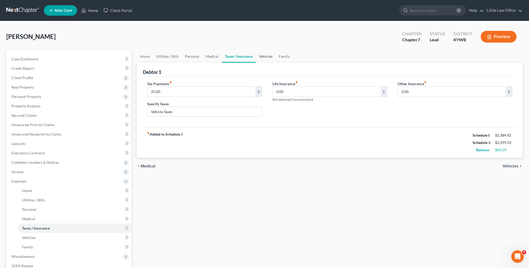
click at [266, 58] on link "Vehicles" at bounding box center [266, 56] width 20 height 13
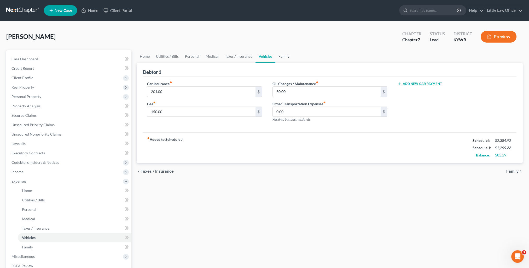
click at [279, 59] on link "Family" at bounding box center [283, 56] width 17 height 13
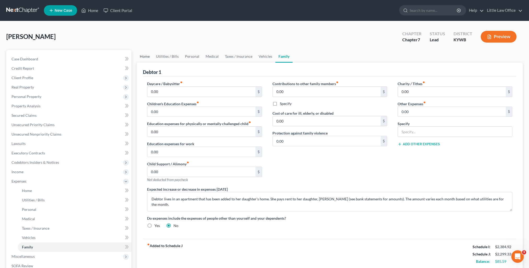
click at [143, 58] on link "Home" at bounding box center [145, 56] width 16 height 13
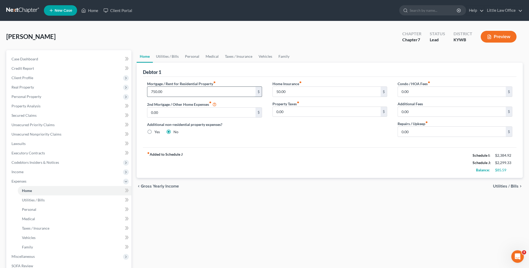
click at [168, 91] on input "750.00" at bounding box center [201, 92] width 108 height 10
type input "7"
type input "682.00"
click at [172, 55] on link "Utilities / Bills" at bounding box center [167, 56] width 29 height 13
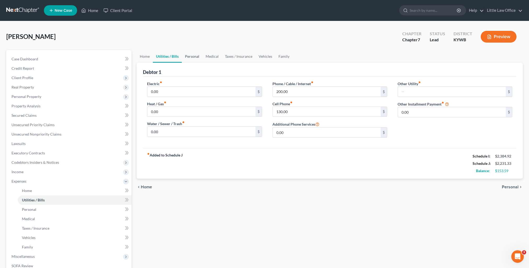
click at [189, 57] on link "Personal" at bounding box center [192, 56] width 21 height 13
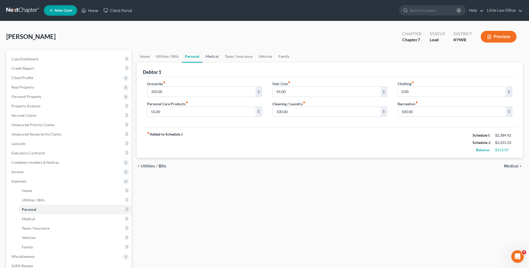
click at [214, 58] on link "Medical" at bounding box center [211, 56] width 19 height 13
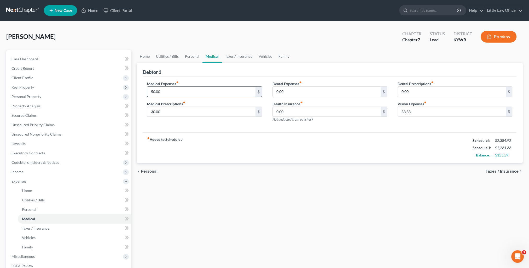
click at [198, 91] on input "50.00" at bounding box center [201, 92] width 108 height 10
type input "100"
click at [257, 162] on div "fiber_manual_record Added to Schedule J Schedule I: $2,384.92 Schedule J: $2,28…" at bounding box center [329, 147] width 373 height 31
click at [241, 58] on link "Taxes / Insurance" at bounding box center [239, 56] width 34 height 13
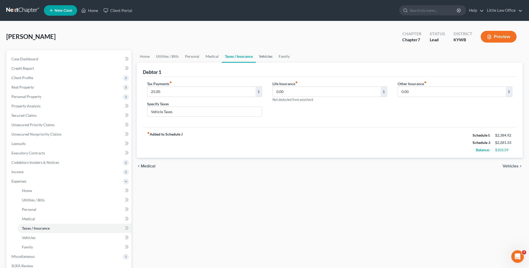
click at [261, 59] on link "Vehicles" at bounding box center [266, 56] width 20 height 13
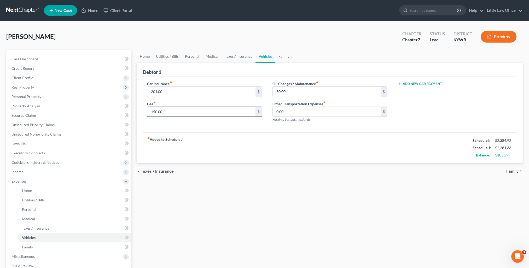
click at [199, 110] on input "150.00" at bounding box center [201, 112] width 108 height 10
type input "175.00"
click at [281, 56] on link "Family" at bounding box center [283, 56] width 17 height 13
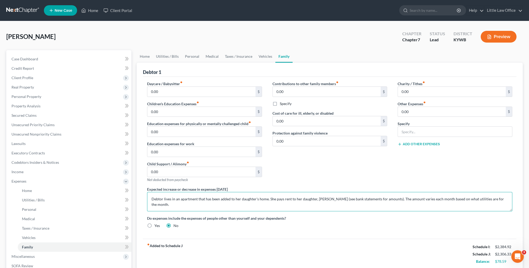
drag, startPoint x: 344, startPoint y: 199, endPoint x: 395, endPoint y: 200, distance: 52.0
click at [395, 200] on textarea "Debtor lives in an apartment that has been added to her daughter's home. She pa…" at bounding box center [329, 201] width 365 height 19
type textarea "Debtor lives in an apartment that has been added to her daughter's home. She pa…"
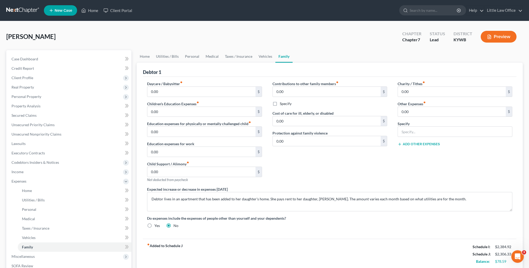
click at [398, 179] on div "Charity / Tithes fiber_manual_record 0.00 $ Other Expenses fiber_manual_record …" at bounding box center [454, 133] width 125 height 105
click at [86, 8] on icon at bounding box center [83, 10] width 5 height 6
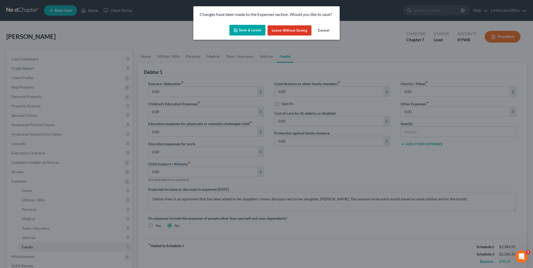
click at [239, 32] on button "Save & Leave" at bounding box center [247, 30] width 36 height 11
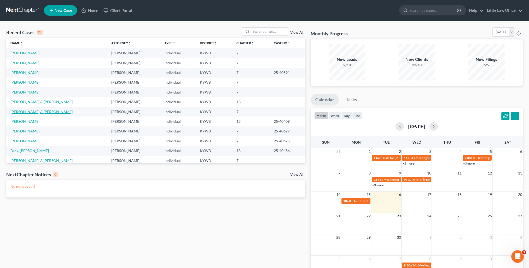
click at [39, 113] on link "[PERSON_NAME] & [PERSON_NAME]" at bounding box center [41, 111] width 62 height 4
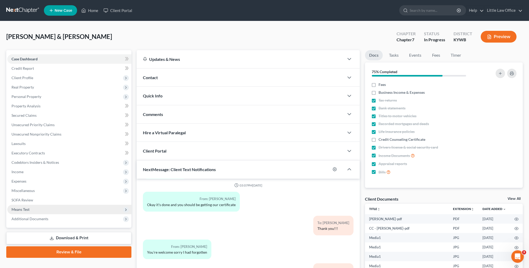
scroll to position [52, 0]
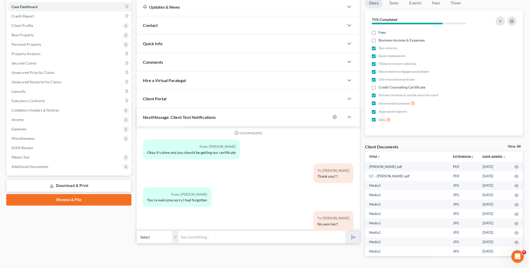
click at [56, 183] on link "Download & Print" at bounding box center [68, 186] width 125 height 12
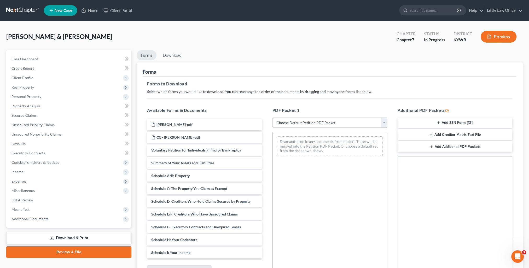
click at [316, 125] on select "Choose Default Petition PDF Packet Complete Bankruptcy Petition (all forms and …" at bounding box center [329, 122] width 115 height 10
select select "0"
click at [272, 117] on select "Choose Default Petition PDF Packet Complete Bankruptcy Petition (all forms and …" at bounding box center [329, 122] width 115 height 10
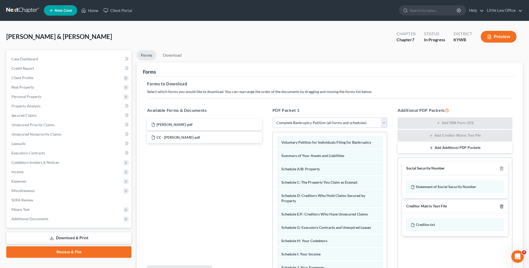
click at [502, 206] on icon "button" at bounding box center [501, 205] width 2 height 3
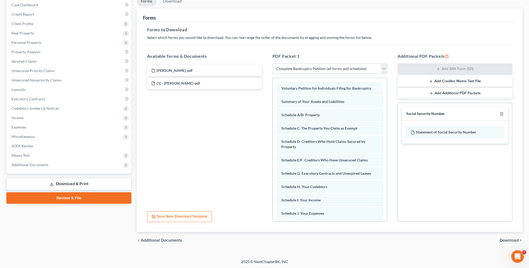
click at [516, 241] on span "Download" at bounding box center [508, 240] width 19 height 4
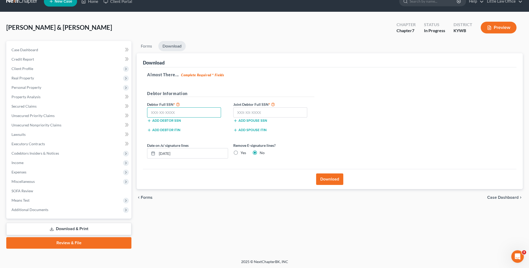
click at [203, 113] on input "text" at bounding box center [184, 112] width 74 height 10
type input "380-92-5760"
click at [265, 112] on input "text" at bounding box center [270, 112] width 74 height 10
type input "400-21-2250"
click at [330, 177] on button "Download" at bounding box center [329, 178] width 27 height 11
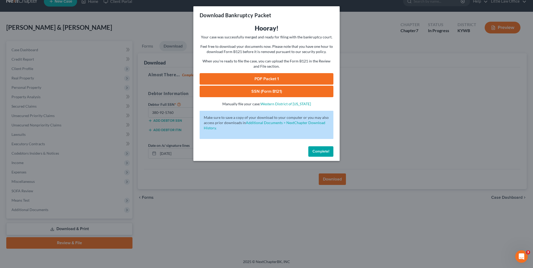
click at [219, 77] on link "PDF Packet 1" at bounding box center [266, 78] width 134 height 11
click at [218, 90] on link "SSN (Form B121)" at bounding box center [266, 91] width 134 height 11
click at [331, 155] on button "Complete!" at bounding box center [320, 151] width 25 height 10
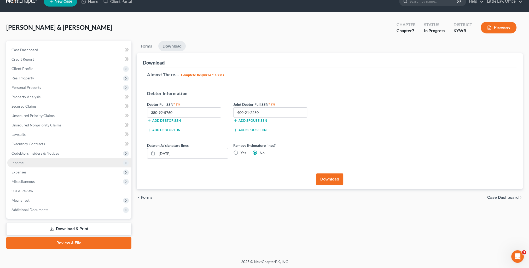
scroll to position [0, 0]
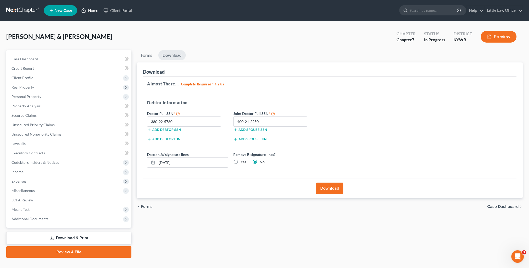
click at [91, 10] on link "Home" at bounding box center [90, 10] width 22 height 9
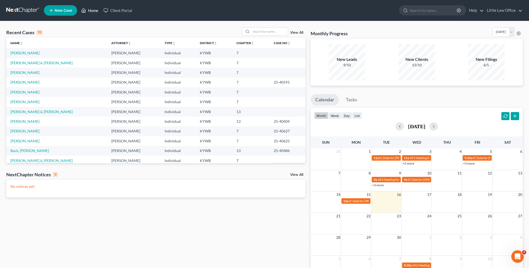
scroll to position [33, 0]
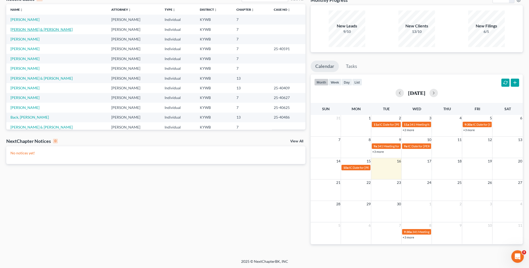
click at [44, 31] on link "[PERSON_NAME] & [PERSON_NAME]" at bounding box center [41, 29] width 62 height 4
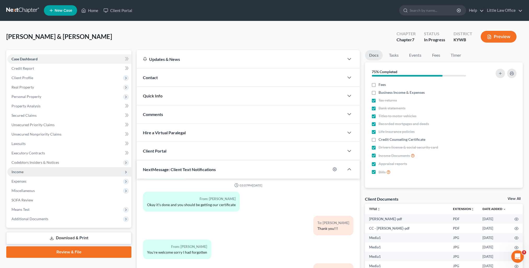
click at [23, 170] on span "Income" at bounding box center [17, 171] width 12 height 4
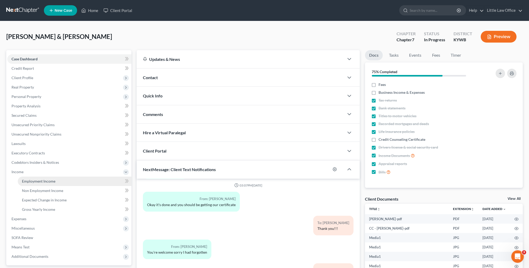
click at [29, 179] on span "Employment Income" at bounding box center [38, 181] width 33 height 4
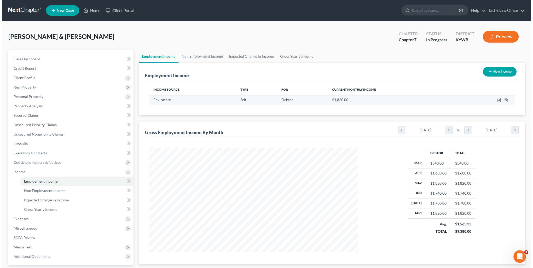
scroll to position [104, 219]
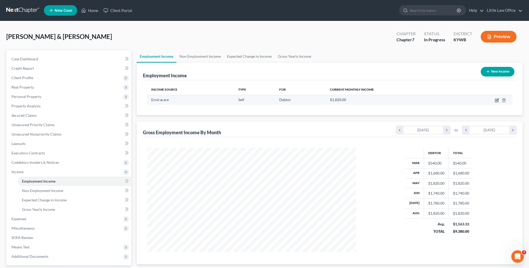
click at [497, 100] on icon "button" at bounding box center [496, 100] width 4 height 4
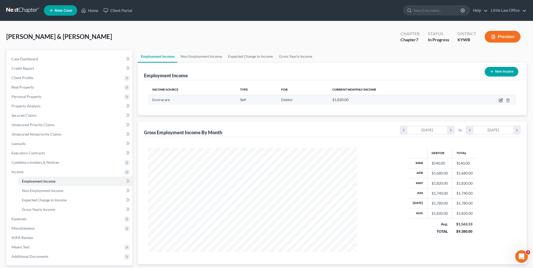
select select "1"
select select "0"
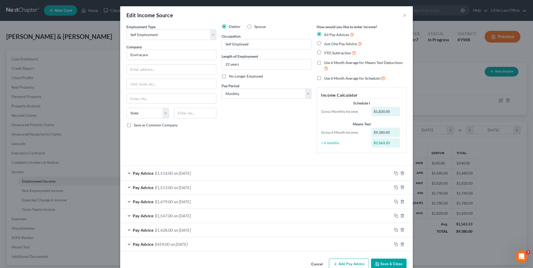
scroll to position [11, 0]
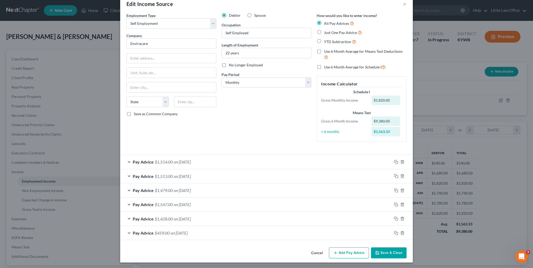
click at [168, 161] on span "$1,514.00" at bounding box center [164, 161] width 18 height 5
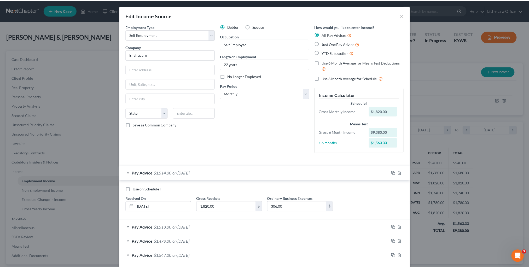
scroll to position [51, 0]
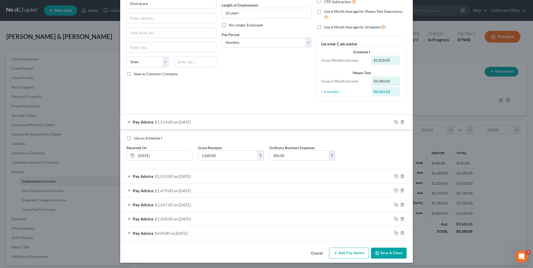
click at [387, 252] on button "Save & Close" at bounding box center [389, 252] width 36 height 11
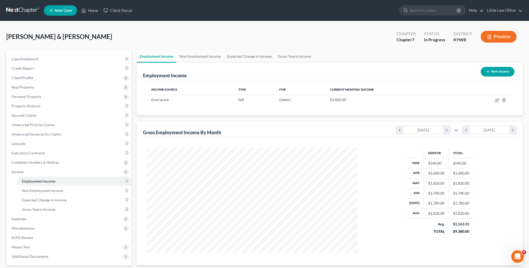
scroll to position [260926, 260811]
click at [96, 10] on link "Home" at bounding box center [90, 10] width 22 height 9
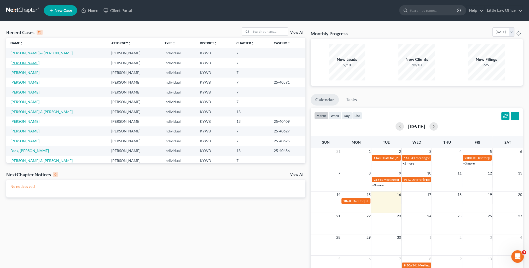
click at [32, 63] on link "[PERSON_NAME]" at bounding box center [24, 63] width 29 height 4
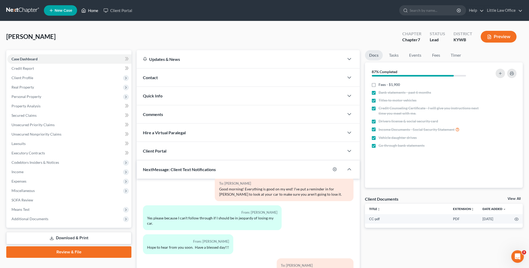
click at [94, 11] on link "Home" at bounding box center [90, 10] width 22 height 9
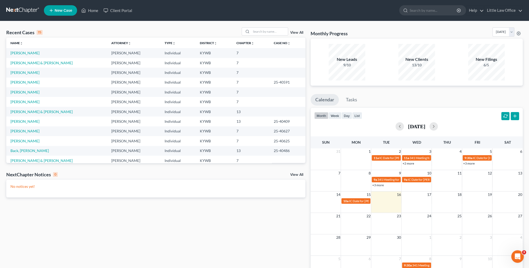
click at [20, 49] on td "[PERSON_NAME]" at bounding box center [56, 53] width 101 height 10
click at [21, 53] on link "[PERSON_NAME]" at bounding box center [24, 53] width 29 height 4
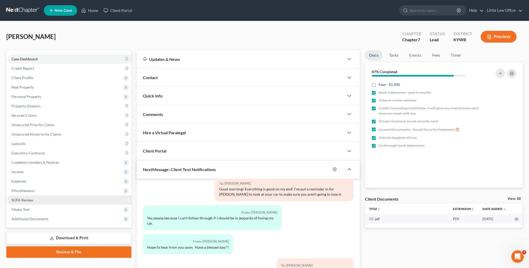
scroll to position [26, 0]
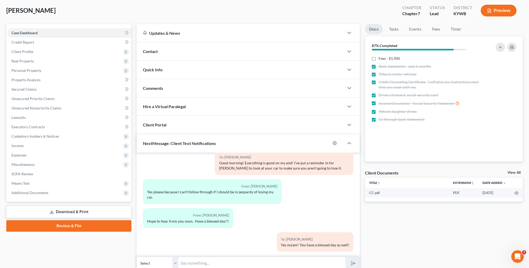
click at [79, 227] on link "Review & File" at bounding box center [68, 225] width 125 height 11
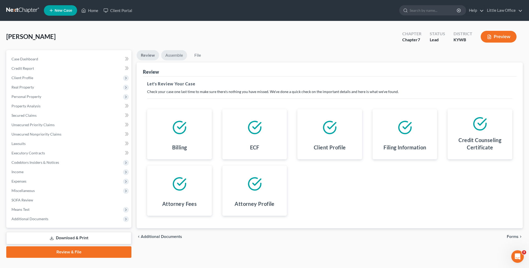
click at [174, 57] on link "Assemble" at bounding box center [174, 55] width 26 height 10
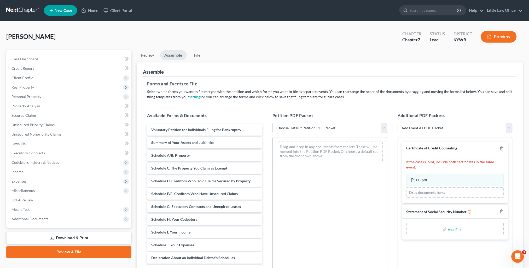
click at [301, 131] on select "Choose Default Petition PDF Packet Emergency Filing (Voluntary Petition and Cre…" at bounding box center [329, 128] width 115 height 10
select select "1"
click at [272, 123] on select "Choose Default Petition PDF Packet Emergency Filing (Voluntary Petition and Cre…" at bounding box center [329, 128] width 115 height 10
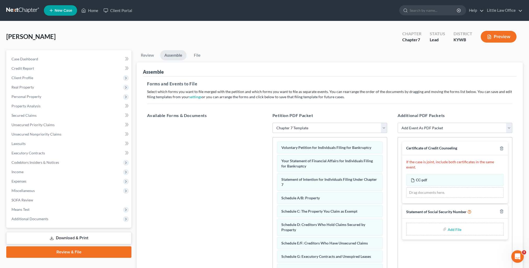
click at [454, 224] on input "file" at bounding box center [453, 228] width 13 height 9
type input "C:\fakepath\SS Statement 9.15.25.pdf"
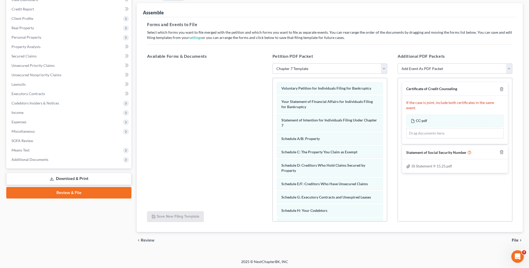
click at [511, 239] on span "File" at bounding box center [514, 240] width 7 height 4
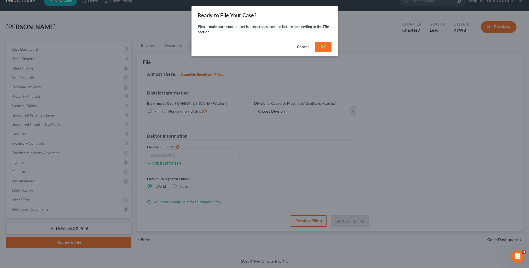
scroll to position [9, 0]
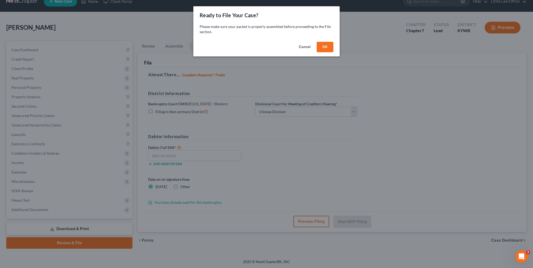
click at [330, 47] on button "OK" at bounding box center [324, 47] width 17 height 10
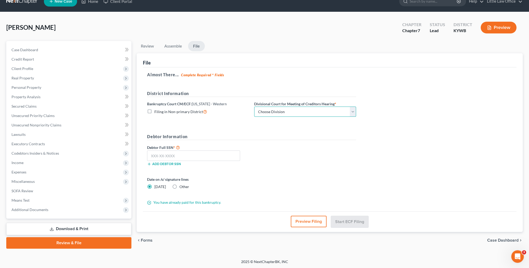
click at [299, 112] on select "Choose Division Bowling Green Louisville Owensboro Paducah" at bounding box center [305, 112] width 102 height 10
select select "2"
click at [254, 107] on select "Choose Division Bowling Green Louisville Owensboro Paducah" at bounding box center [305, 112] width 102 height 10
click at [199, 153] on input "text" at bounding box center [193, 155] width 93 height 10
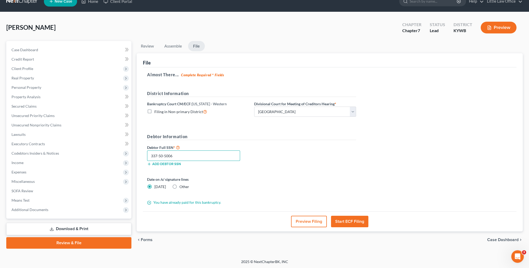
type input "337-50-5006"
click at [177, 186] on div "Other" at bounding box center [180, 186] width 17 height 5
click at [179, 186] on label "Other" at bounding box center [184, 186] width 10 height 5
click at [181, 186] on input "Other" at bounding box center [182, 185] width 3 height 3
radio input "true"
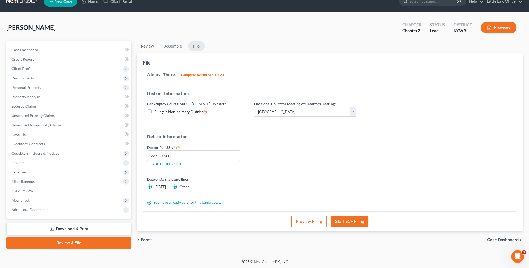
radio input "false"
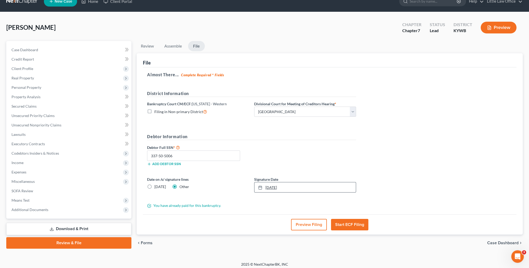
click at [265, 185] on link "9/16/2025" at bounding box center [304, 187] width 101 height 10
click at [348, 221] on button "Start ECF Filing" at bounding box center [349, 224] width 37 height 11
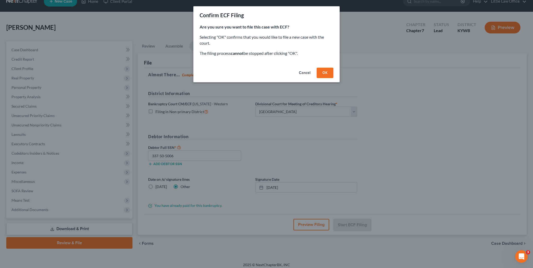
click at [327, 75] on button "OK" at bounding box center [324, 73] width 17 height 10
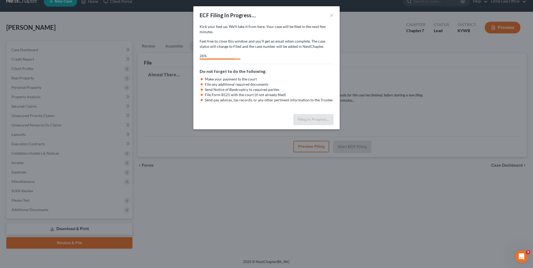
select select "2"
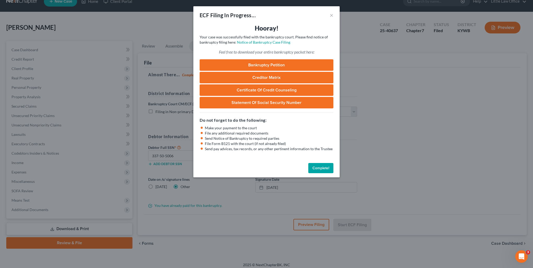
drag, startPoint x: 320, startPoint y: 171, endPoint x: 388, endPoint y: 53, distance: 137.1
click at [320, 171] on button "Complete!" at bounding box center [320, 168] width 25 height 10
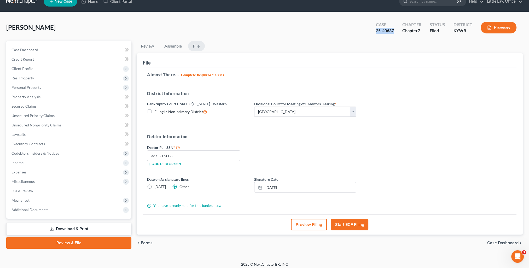
drag, startPoint x: 370, startPoint y: 32, endPoint x: 395, endPoint y: 37, distance: 25.6
click at [395, 37] on div "Watson, Wanda Upgraded Case 25-40637 Chapter Chapter 7 Status Filed District KY…" at bounding box center [264, 29] width 516 height 23
copy div "25-40637"
click at [40, 48] on link "Case Dashboard" at bounding box center [69, 49] width 124 height 9
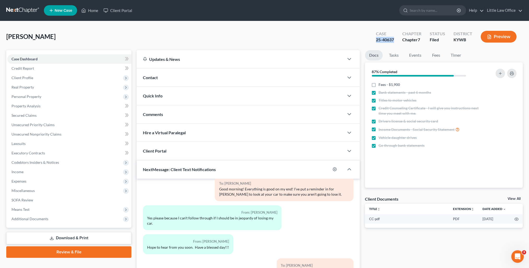
scroll to position [47, 0]
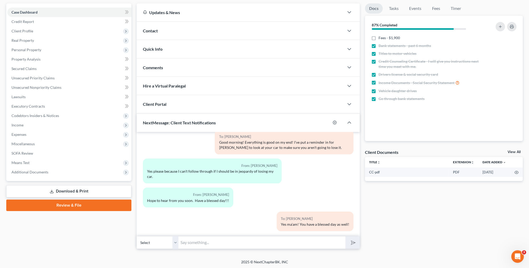
click at [234, 241] on input "text" at bounding box center [261, 242] width 167 height 13
paste input "25-40637"
type input "Your case # is 25-40637. I should know your Court date in the morning."
click at [345, 236] on button "submit" at bounding box center [352, 242] width 14 height 12
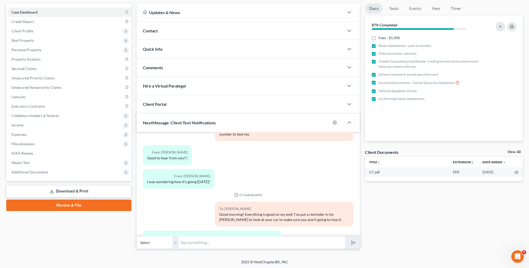
scroll to position [0, 0]
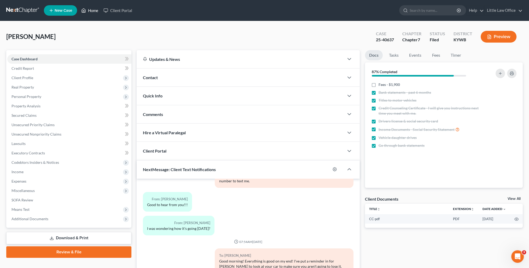
click at [101, 7] on link "Home" at bounding box center [90, 10] width 22 height 9
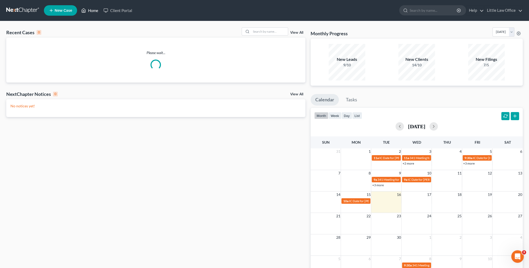
click at [93, 11] on link "Home" at bounding box center [90, 10] width 22 height 9
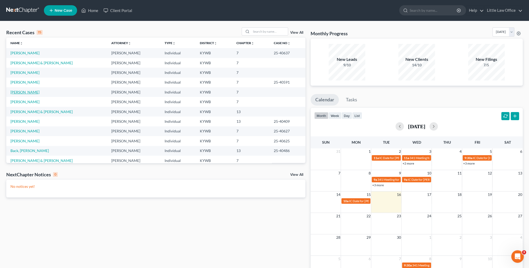
click at [25, 90] on link "[PERSON_NAME]" at bounding box center [24, 92] width 29 height 4
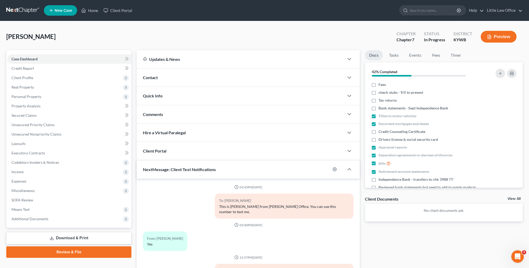
click at [159, 76] on div "Contact" at bounding box center [240, 77] width 207 height 18
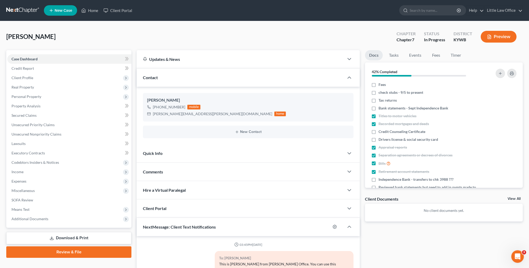
scroll to position [209, 0]
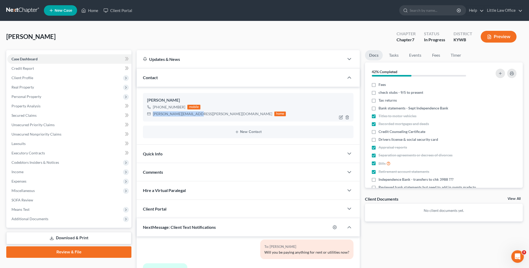
drag, startPoint x: 153, startPoint y: 113, endPoint x: 191, endPoint y: 116, distance: 38.2
click at [191, 116] on div "todd.c.travis@gmail.com home" at bounding box center [216, 113] width 139 height 7
copy div "todd.c.travis@gmail.com"
click at [94, 14] on link "Home" at bounding box center [90, 10] width 22 height 9
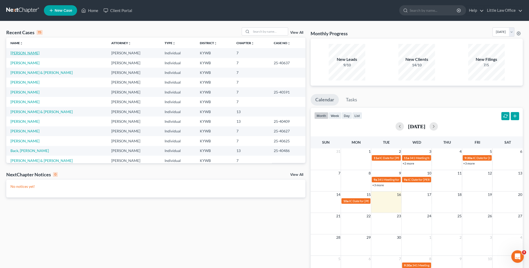
click at [22, 54] on link "[PERSON_NAME]" at bounding box center [24, 53] width 29 height 4
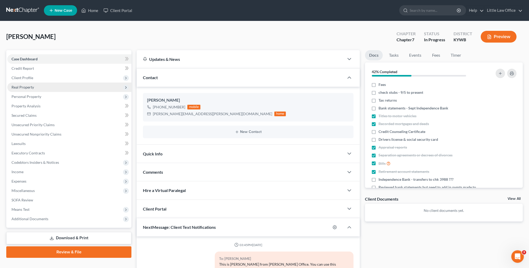
scroll to position [209, 0]
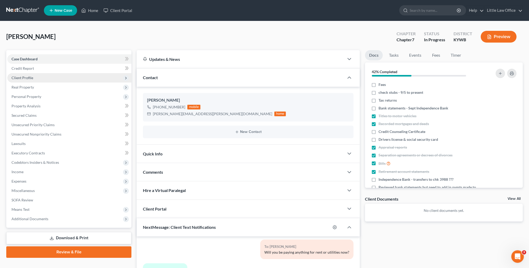
click at [25, 79] on span "Client Profile" at bounding box center [22, 77] width 22 height 4
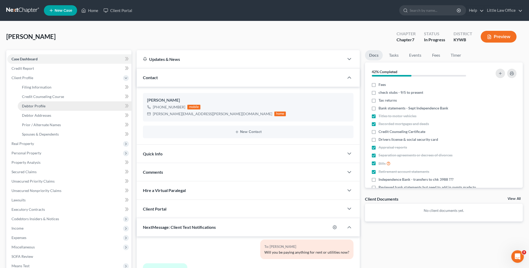
click at [33, 107] on span "Debtor Profile" at bounding box center [33, 106] width 23 height 4
select select "2"
select select "3"
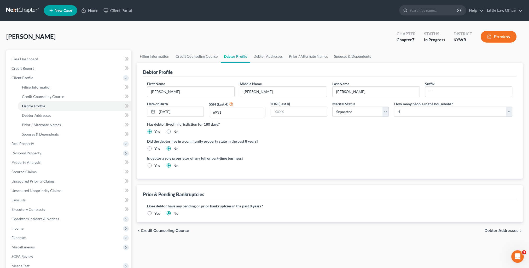
scroll to position [66, 0]
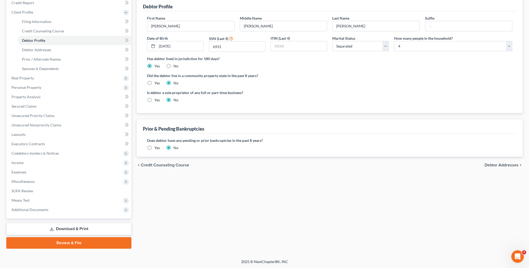
drag, startPoint x: 28, startPoint y: 199, endPoint x: 40, endPoint y: 214, distance: 19.3
click at [28, 199] on span "Means Test" at bounding box center [20, 200] width 18 height 4
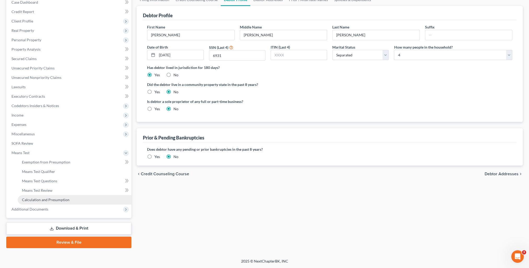
scroll to position [56, 0]
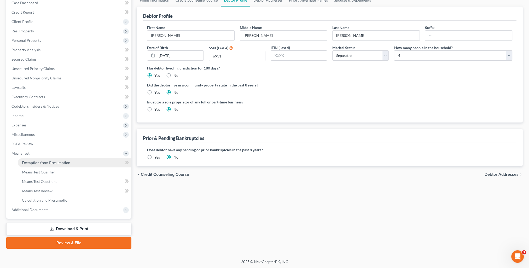
click at [47, 163] on span "Exemption from Presumption" at bounding box center [46, 162] width 48 height 4
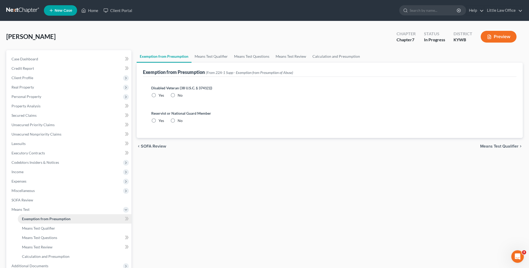
radio input "true"
click at [211, 56] on link "Means Test Qualifier" at bounding box center [210, 56] width 39 height 13
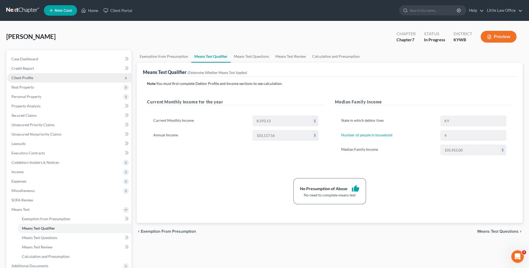
click at [27, 79] on span "Client Profile" at bounding box center [22, 77] width 22 height 4
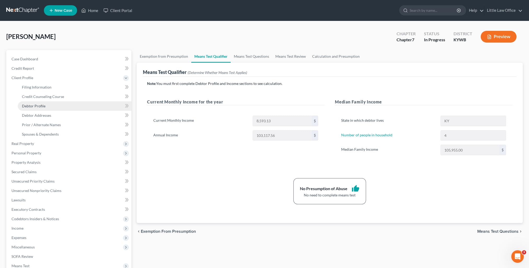
click at [42, 106] on span "Debtor Profile" at bounding box center [33, 106] width 23 height 4
select select "2"
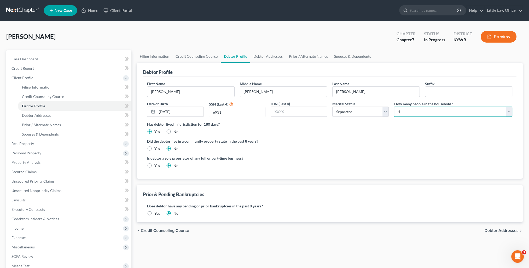
click at [419, 112] on select "Select 1 2 3 4 5 6 7 8 9 10 11 12 13 14 15 16 17 18 19 20" at bounding box center [453, 112] width 118 height 10
select select "1"
click at [394, 107] on select "Select 1 2 3 4 5 6 7 8 9 10 11 12 13 14 15 16 17 18 19 20" at bounding box center [453, 112] width 118 height 10
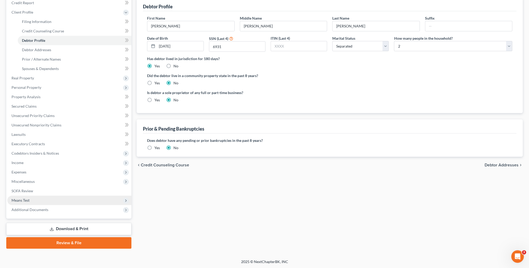
click at [34, 203] on span "Means Test" at bounding box center [69, 200] width 124 height 9
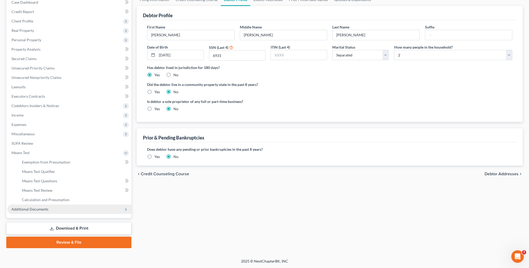
scroll to position [56, 0]
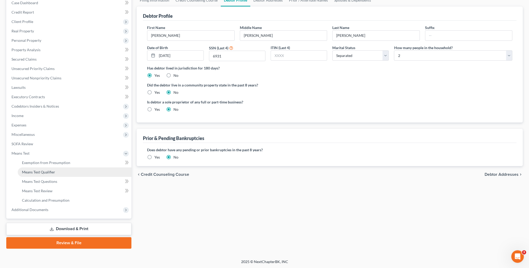
click at [46, 173] on span "Means Test Qualifier" at bounding box center [38, 172] width 33 height 4
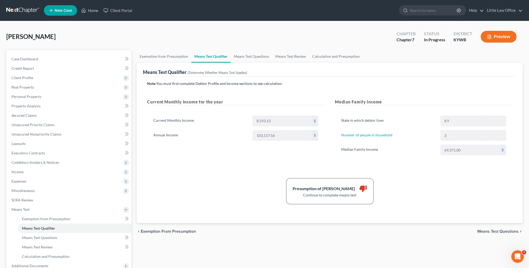
click at [65, 12] on span "New Case" at bounding box center [63, 11] width 17 height 4
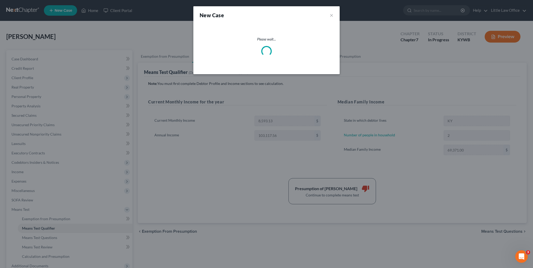
select select "33"
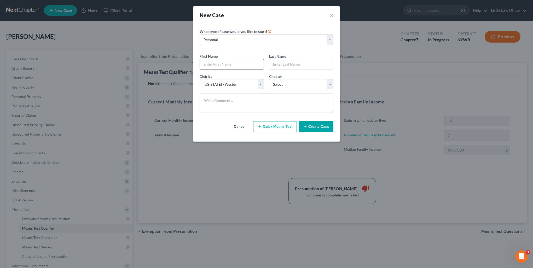
click at [240, 65] on input "text" at bounding box center [232, 64] width 64 height 10
type input "Mallory"
type input "Green"
select select "0"
click at [316, 126] on button "Create Case" at bounding box center [316, 126] width 34 height 11
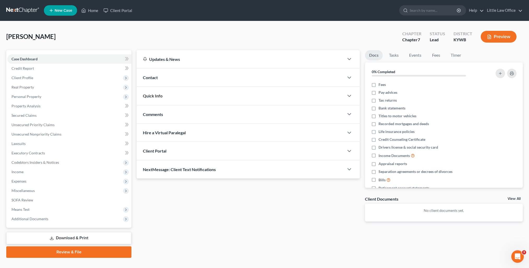
click at [165, 81] on div "Contact" at bounding box center [240, 77] width 207 height 18
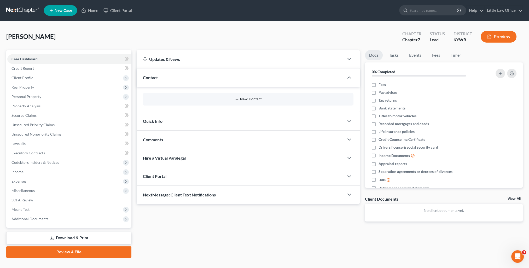
click at [252, 101] on button "New Contact" at bounding box center [248, 99] width 202 height 4
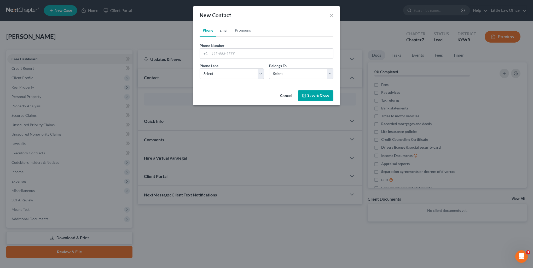
click at [221, 46] on span "Phone Number" at bounding box center [211, 45] width 25 height 4
click at [220, 51] on input "tel" at bounding box center [270, 54] width 123 height 10
type input "9312090198"
select select "0"
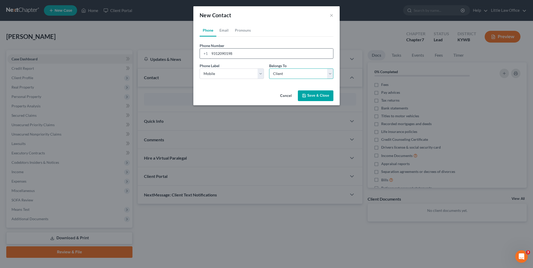
select select "0"
click at [226, 28] on link "Email" at bounding box center [223, 30] width 15 height 13
click at [230, 51] on input "email" at bounding box center [270, 54] width 123 height 10
type input "bsiskgreen1@gmail.com"
select select "0"
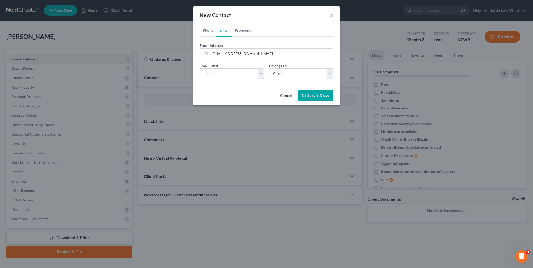
click at [317, 97] on button "Save & Close" at bounding box center [316, 95] width 36 height 11
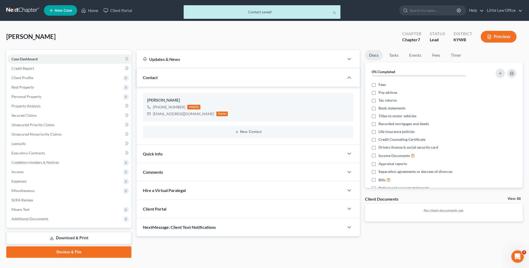
click at [206, 227] on span "NextMessage: Client Text Notifications" at bounding box center [179, 226] width 73 height 5
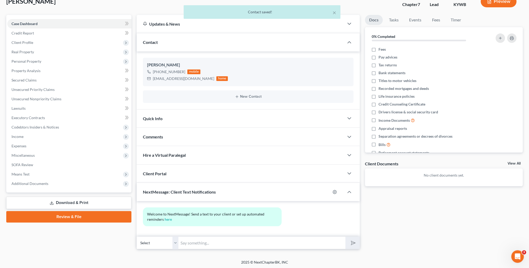
scroll to position [36, 0]
drag, startPoint x: 217, startPoint y: 240, endPoint x: 215, endPoint y: 237, distance: 4.1
click at [217, 240] on input "text" at bounding box center [261, 242] width 167 height 13
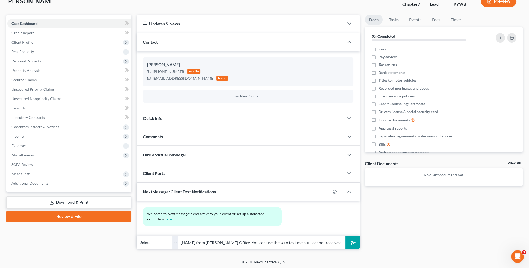
scroll to position [0, 31]
type input "This is Kristi from Marcus Little's Office. You can use this # to text me but I…"
click at [345, 236] on button "submit" at bounding box center [352, 242] width 14 height 12
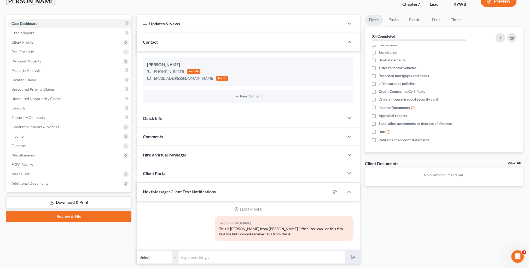
scroll to position [50, 0]
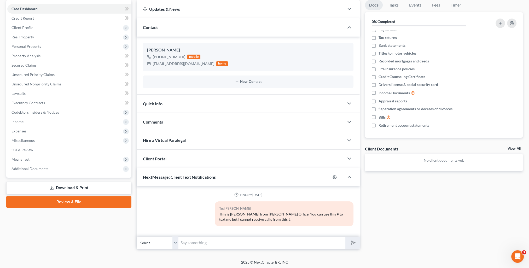
drag, startPoint x: 156, startPoint y: 113, endPoint x: 176, endPoint y: 127, distance: 24.1
click at [156, 113] on div "Comments" at bounding box center [240, 122] width 207 height 18
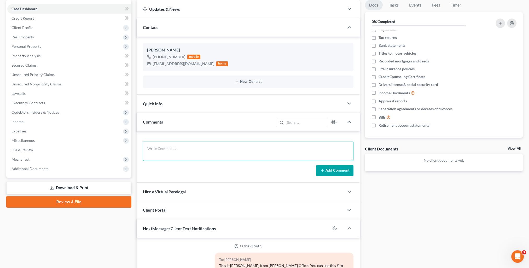
click at [188, 149] on textarea at bounding box center [248, 150] width 210 height 19
paste textarea "It was a pleasure speaking with you today. In order to prepare your case, I wil…"
type textarea "It was a pleasure speaking with you today. In order to prepare your case, I wil…"
click at [331, 170] on button "Add Comment" at bounding box center [334, 170] width 37 height 11
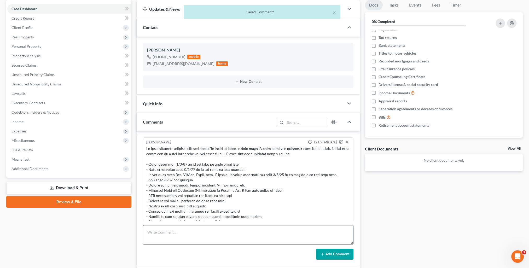
scroll to position [69, 0]
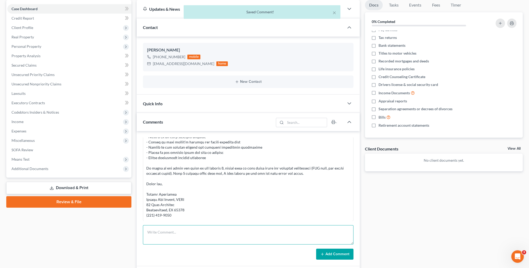
click at [201, 238] on textarea at bounding box center [248, 234] width 210 height 19
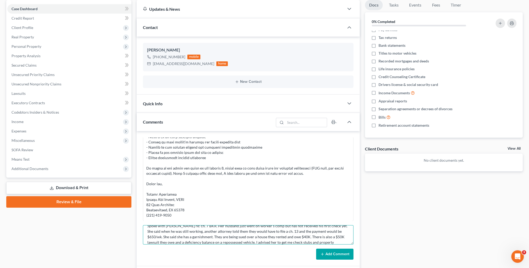
scroll to position [12, 0]
type textarea "Spoke with Mallory re: ch. 7 BKR. Her husband just went on worker's comp but ha…"
click at [344, 253] on button "Add Comment" at bounding box center [334, 254] width 37 height 11
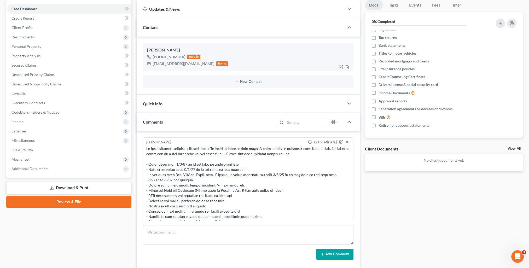
scroll to position [0, 0]
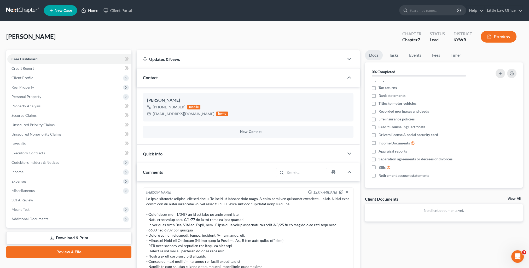
click at [93, 7] on link "Home" at bounding box center [90, 10] width 22 height 9
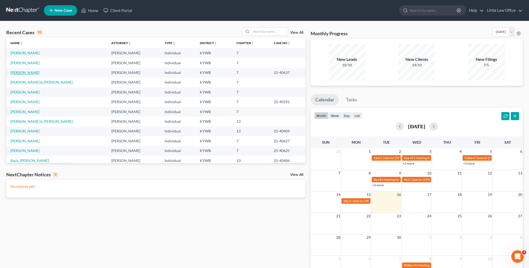
click at [28, 74] on link "[PERSON_NAME]" at bounding box center [24, 72] width 29 height 4
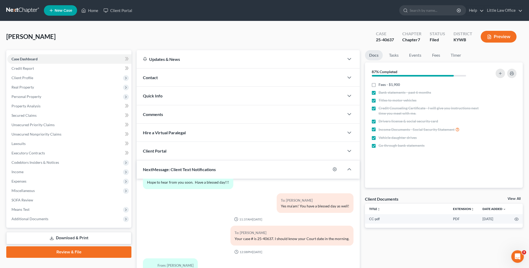
scroll to position [47, 0]
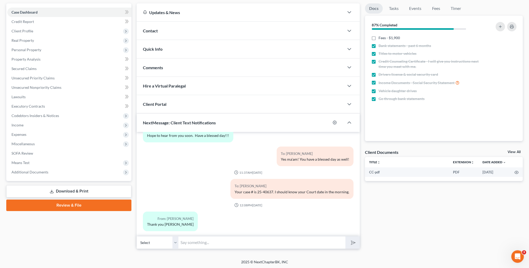
click at [217, 244] on input "text" at bounding box center [261, 242] width 167 height 13
type input "You are very welcome!"
click at [345, 236] on button "submit" at bounding box center [352, 242] width 14 height 12
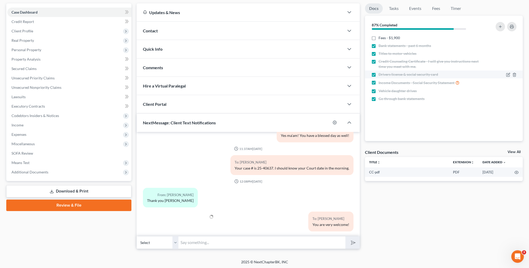
drag, startPoint x: 374, startPoint y: 38, endPoint x: 460, endPoint y: 74, distance: 93.7
click at [378, 38] on label "Fees - $1,900" at bounding box center [388, 37] width 21 height 5
click at [380, 38] on input "Fees - $1,900" at bounding box center [381, 36] width 3 height 3
checkbox input "true"
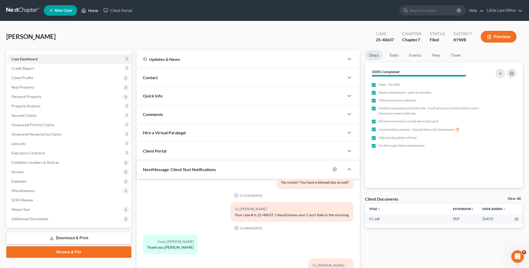
drag, startPoint x: 82, startPoint y: 11, endPoint x: 86, endPoint y: 11, distance: 3.1
click at [83, 11] on icon at bounding box center [83, 10] width 5 height 6
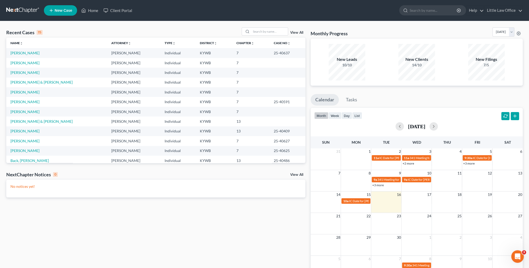
click at [14, 69] on td "[PERSON_NAME]" at bounding box center [56, 73] width 101 height 10
click at [14, 71] on link "[PERSON_NAME]" at bounding box center [24, 72] width 29 height 4
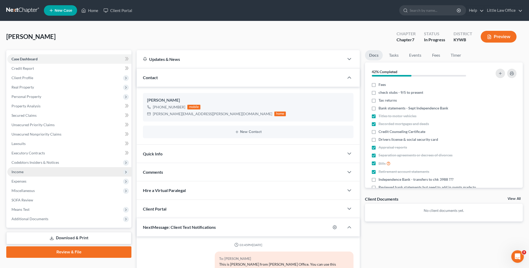
scroll to position [209, 0]
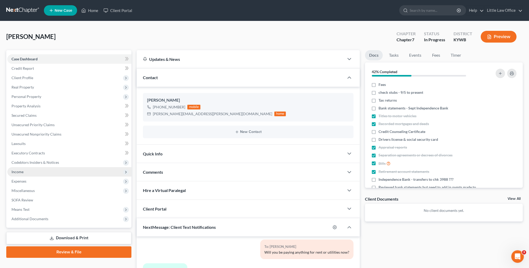
click at [36, 170] on span "Income" at bounding box center [69, 171] width 124 height 9
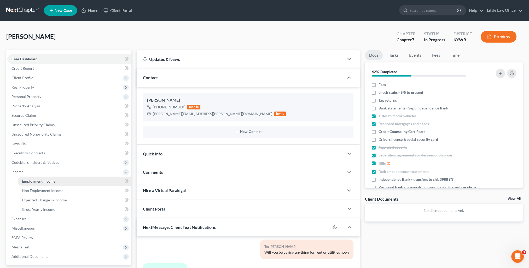
click at [39, 177] on link "Employment Income" at bounding box center [75, 180] width 114 height 9
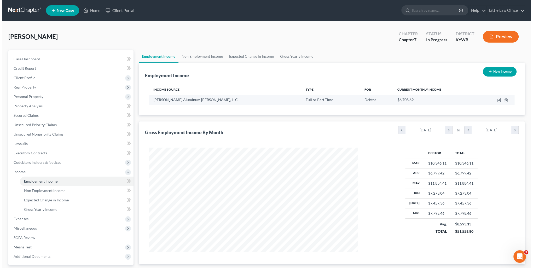
scroll to position [104, 219]
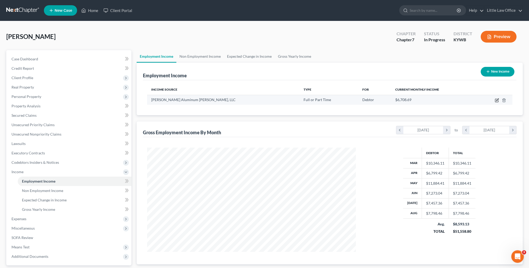
click at [498, 100] on icon "button" at bounding box center [496, 100] width 4 height 4
select select "0"
select select "44"
select select "3"
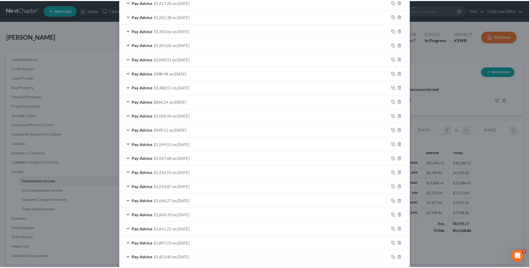
scroll to position [431, 0]
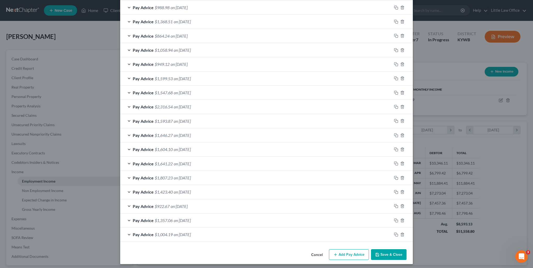
click at [392, 256] on button "Save & Close" at bounding box center [389, 254] width 36 height 11
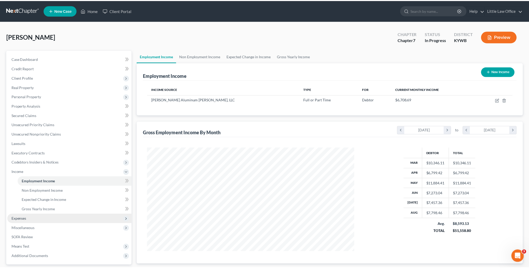
scroll to position [260926, 260811]
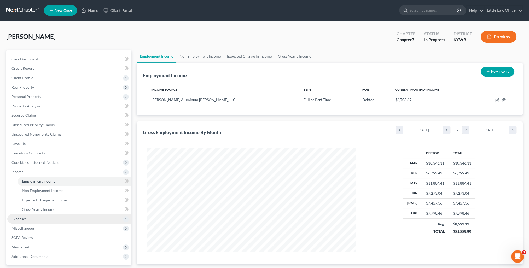
click at [21, 218] on span "Expenses" at bounding box center [18, 218] width 15 height 4
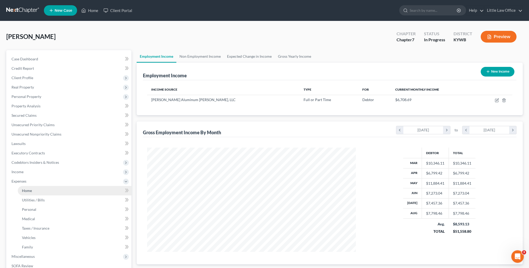
click at [27, 190] on span "Home" at bounding box center [27, 190] width 10 height 4
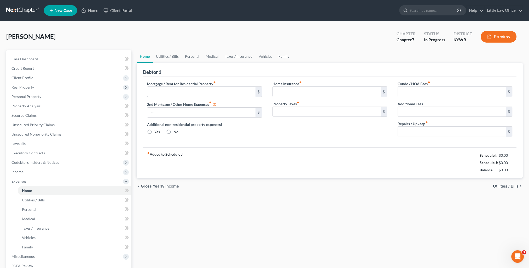
type input "1,047.00"
type input "0.00"
radio input "true"
type input "0.00"
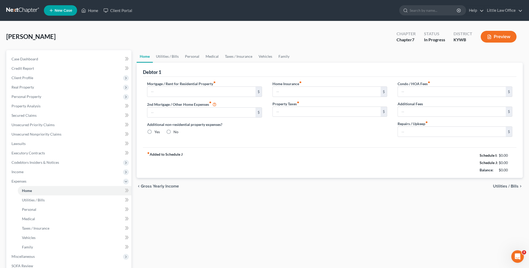
type input "0.00"
click at [193, 92] on input "1,047.00" at bounding box center [201, 92] width 108 height 10
click at [176, 56] on link "Utilities / Bills" at bounding box center [167, 56] width 29 height 13
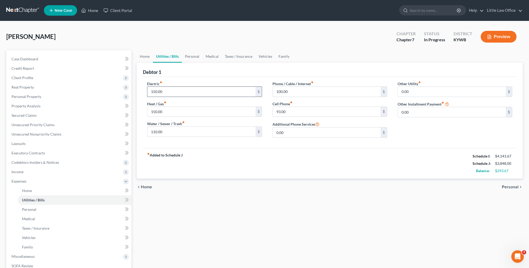
click at [177, 90] on input "150.00" at bounding box center [201, 92] width 108 height 10
click at [307, 162] on div "fiber_manual_record Added to Schedule J Schedule I: $4,141.67 Schedule J: $3,43…" at bounding box center [329, 163] width 373 height 31
click at [26, 75] on span "Client Profile" at bounding box center [69, 77] width 124 height 9
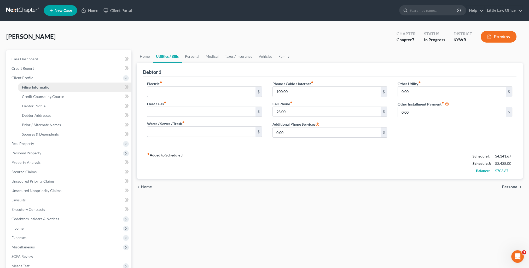
click at [39, 90] on link "Filing Information" at bounding box center [75, 86] width 114 height 9
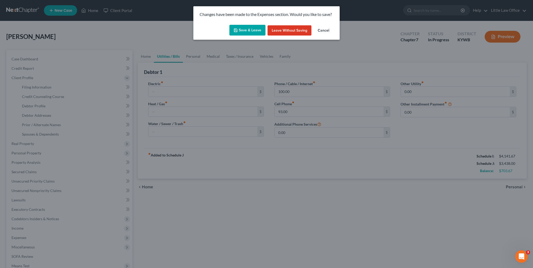
click at [243, 30] on button "Save & Leave" at bounding box center [247, 30] width 36 height 11
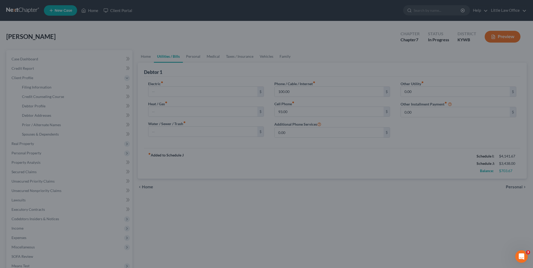
select select "1"
select select "0"
select select "33"
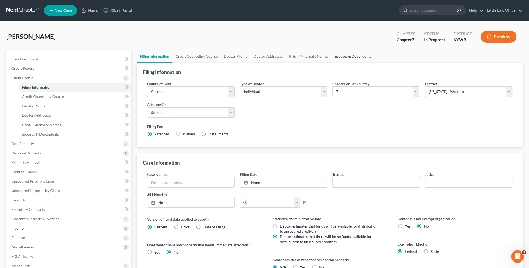
click at [343, 57] on link "Spouses & Dependents" at bounding box center [352, 56] width 43 height 13
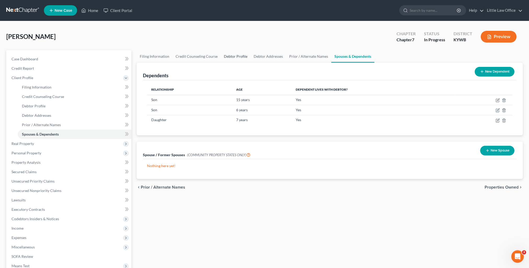
click at [233, 58] on link "Debtor Profile" at bounding box center [236, 56] width 30 height 13
select select "2"
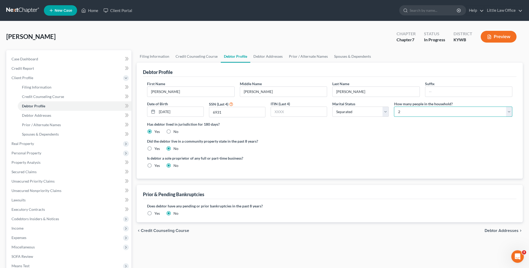
click at [413, 113] on select "Select 1 2 3 4 5 6 7 8 9 10 11 12 13 14 15 16 17 18 19 20" at bounding box center [453, 112] width 118 height 10
select select "3"
click at [394, 107] on select "Select 1 2 3 4 5 6 7 8 9 10 11 12 13 14 15 16 17 18 19 20" at bounding box center [453, 112] width 118 height 10
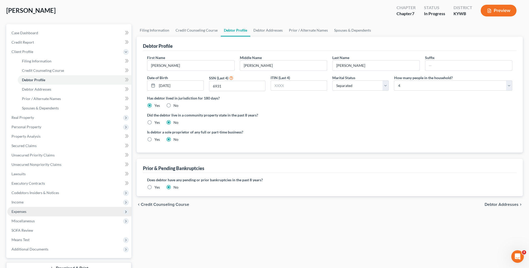
click at [22, 209] on span "Expenses" at bounding box center [18, 211] width 15 height 4
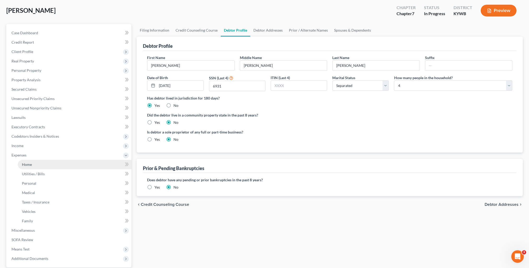
click at [30, 165] on span "Home" at bounding box center [27, 164] width 10 height 4
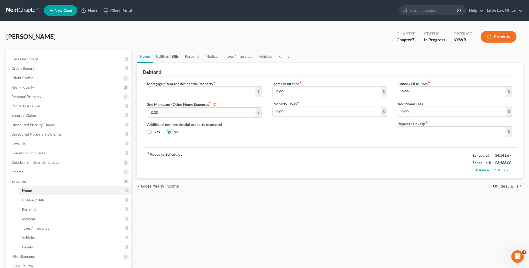
click at [166, 60] on link "Utilities / Bills" at bounding box center [167, 56] width 29 height 13
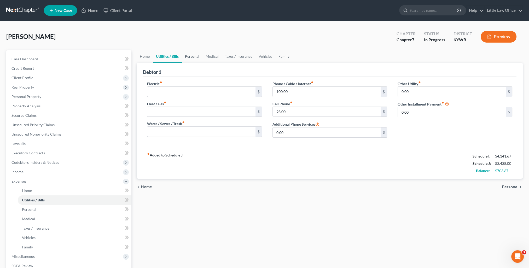
click at [190, 61] on link "Personal" at bounding box center [192, 56] width 21 height 13
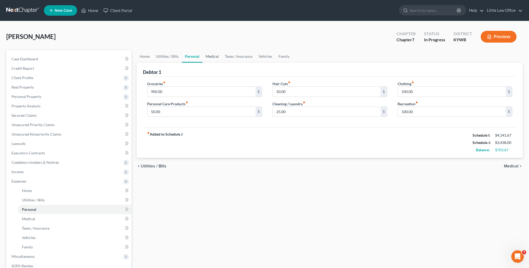
click at [208, 58] on link "Medical" at bounding box center [211, 56] width 19 height 13
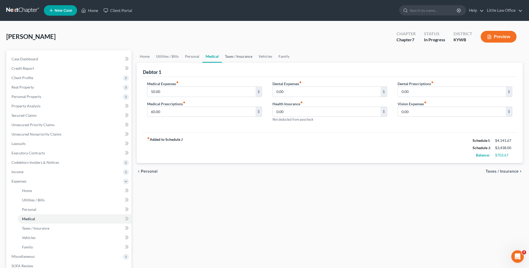
click at [234, 61] on link "Taxes / Insurance" at bounding box center [239, 56] width 34 height 13
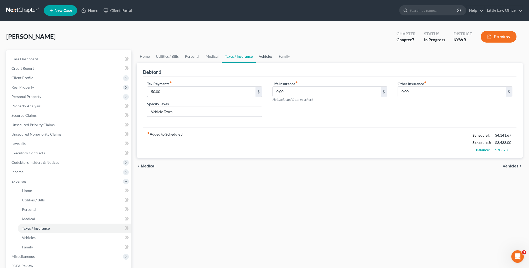
click at [257, 59] on link "Vehicles" at bounding box center [266, 56] width 20 height 13
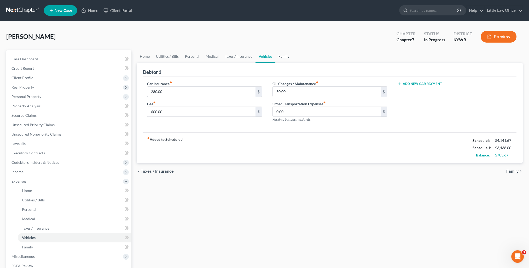
click at [284, 58] on link "Family" at bounding box center [283, 56] width 17 height 13
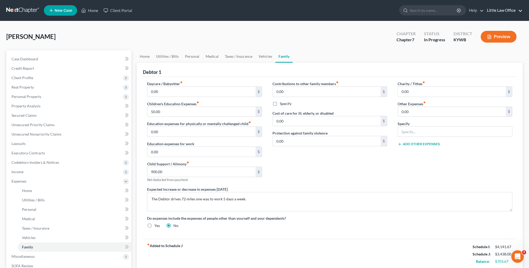
click at [502, 11] on link "Little Law Office" at bounding box center [503, 10] width 38 height 9
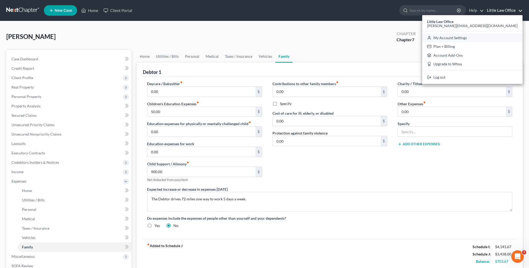
click at [493, 40] on link "My Account Settings" at bounding box center [472, 37] width 100 height 9
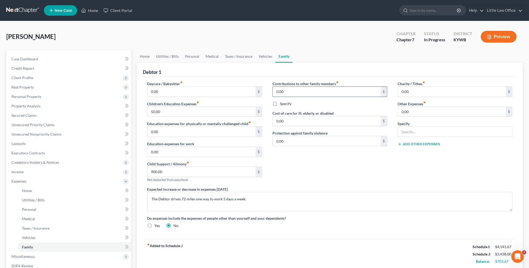
select select "33"
select select "23"
select select "18"
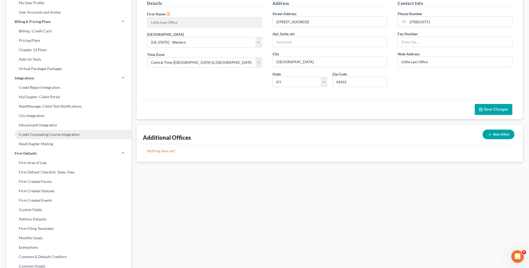
scroll to position [78, 0]
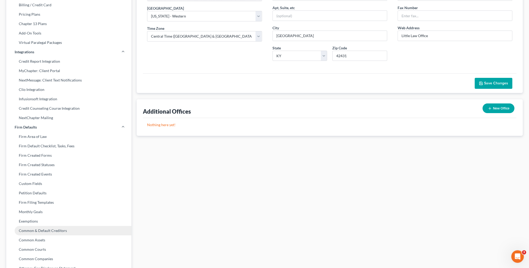
click at [46, 230] on link "Common & Default Creditors" at bounding box center [68, 230] width 125 height 9
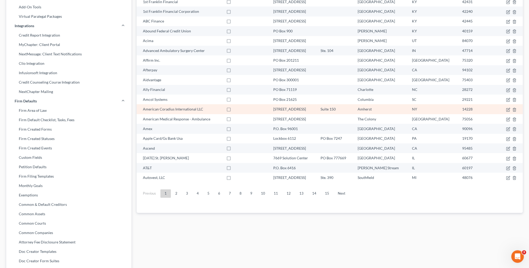
scroll to position [128, 0]
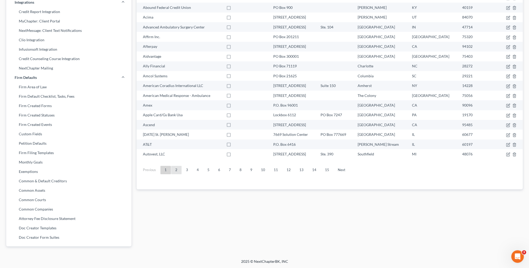
click at [178, 169] on link "2" at bounding box center [176, 170] width 10 height 8
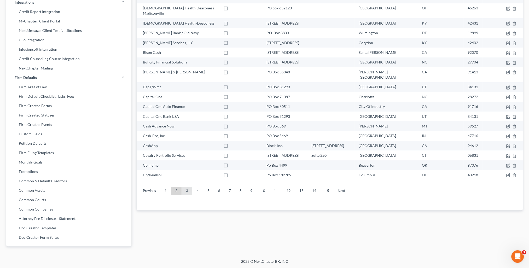
click at [187, 187] on link "3" at bounding box center [187, 191] width 10 height 8
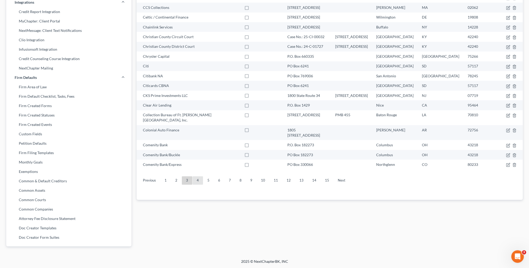
click at [196, 176] on link "4" at bounding box center [197, 180] width 10 height 8
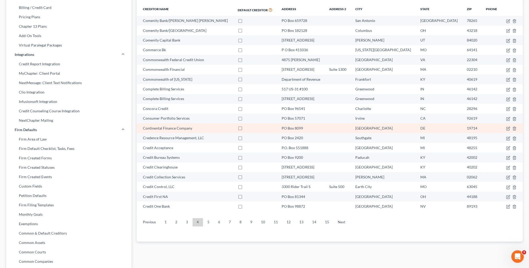
scroll to position [50, 0]
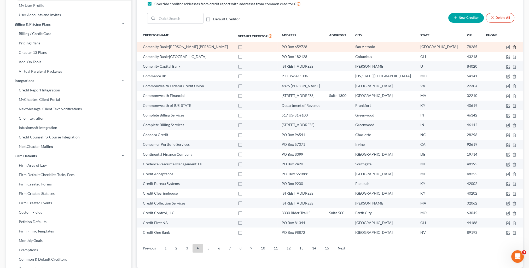
click at [514, 47] on icon "button" at bounding box center [514, 47] width 4 height 4
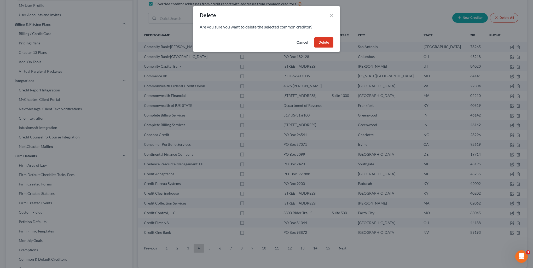
click at [325, 45] on button "Delete" at bounding box center [323, 42] width 19 height 10
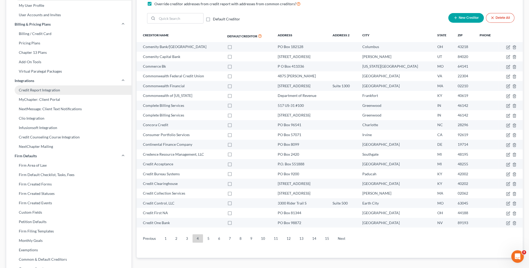
scroll to position [0, 0]
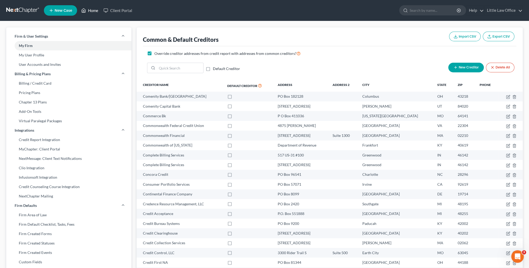
click at [88, 14] on link "Home" at bounding box center [90, 10] width 22 height 9
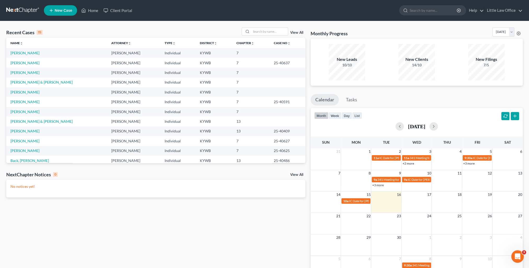
click at [257, 36] on div "Recent Cases 15 View All" at bounding box center [155, 32] width 299 height 10
click at [255, 32] on input "search" at bounding box center [269, 32] width 37 height 8
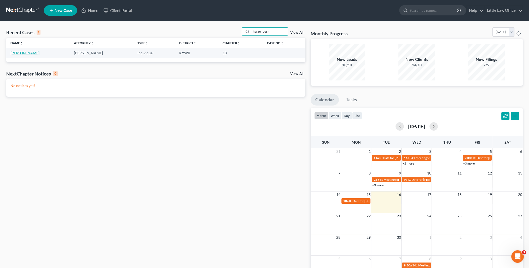
type input "korzenborn"
click at [14, 53] on link "[PERSON_NAME]" at bounding box center [24, 53] width 29 height 4
select select "1"
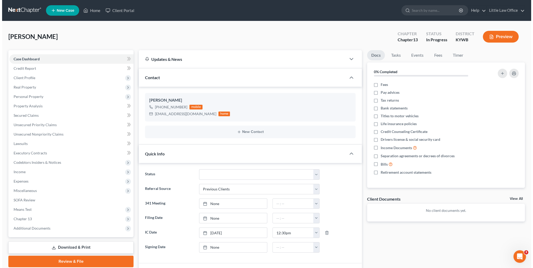
scroll to position [377, 0]
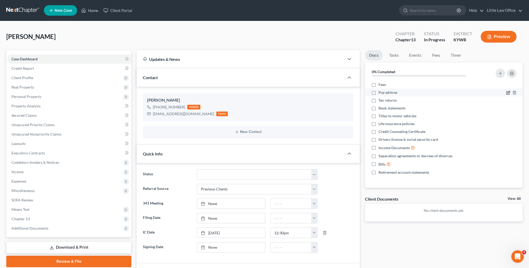
click at [508, 91] on icon "button" at bounding box center [508, 93] width 4 height 4
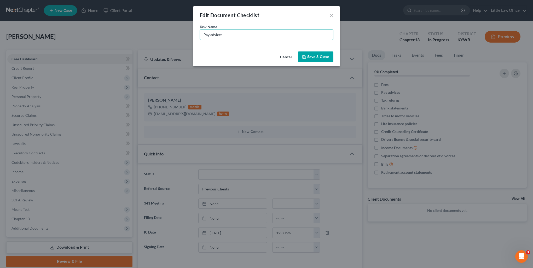
drag, startPoint x: 190, startPoint y: 37, endPoint x: 176, endPoint y: 35, distance: 13.7
click at [176, 35] on div "Edit Document Checklist × Task Name * Pay advices Cancel Save & Close" at bounding box center [266, 134] width 533 height 268
type input "Check stubs - 3/1/25 to present (need actual stubs for breakdown of deductions)"
click at [313, 59] on button "Save & Close" at bounding box center [316, 56] width 36 height 11
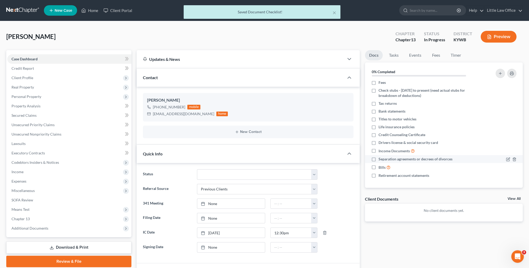
scroll to position [0, 0]
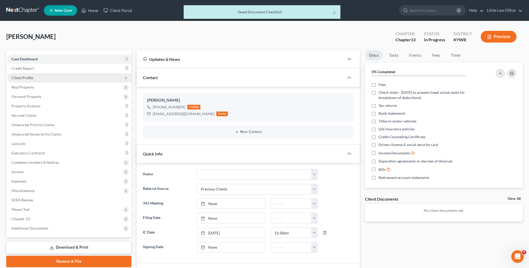
click at [23, 75] on span "Client Profile" at bounding box center [69, 77] width 124 height 9
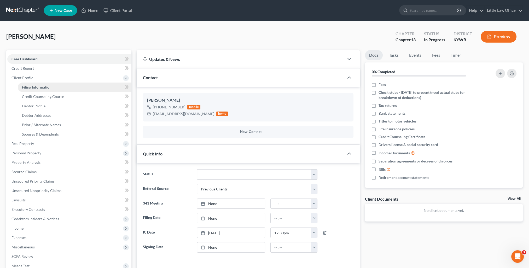
click at [57, 90] on link "Filing Information" at bounding box center [75, 86] width 114 height 9
select select "1"
select select "0"
select select "3"
select select "33"
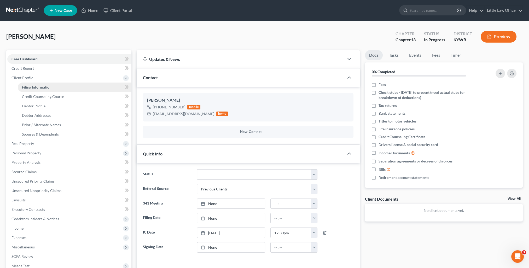
select select "0"
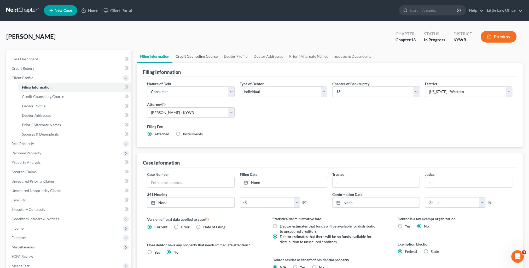
click at [198, 58] on link "Credit Counseling Course" at bounding box center [196, 56] width 48 height 13
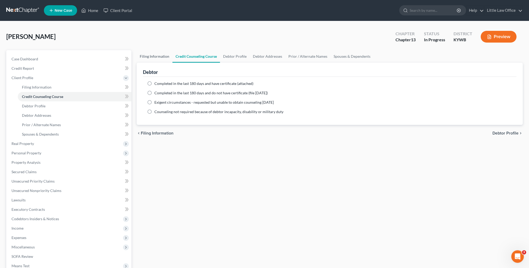
click at [153, 56] on link "Filing Information" at bounding box center [155, 56] width 36 height 13
select select "1"
select select "0"
select select "3"
select select "33"
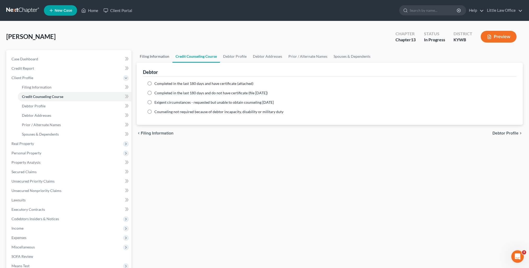
select select "0"
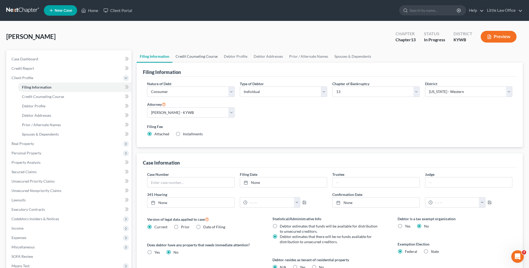
click at [194, 58] on link "Credit Counseling Course" at bounding box center [196, 56] width 48 height 13
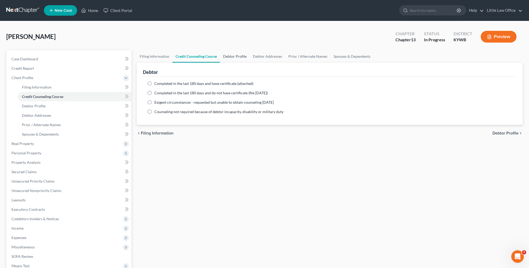
click at [232, 59] on link "Debtor Profile" at bounding box center [235, 56] width 30 height 13
select select "3"
select select "2"
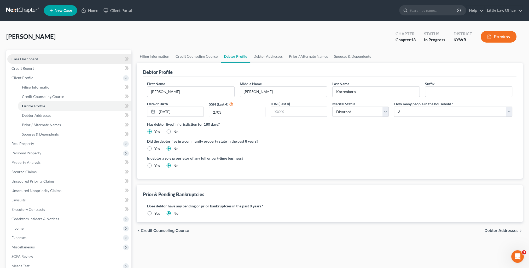
click at [37, 58] on span "Case Dashboard" at bounding box center [24, 59] width 27 height 4
select select "1"
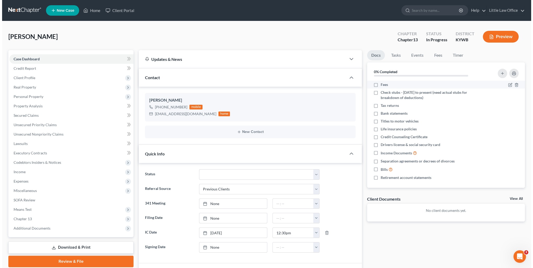
scroll to position [377, 0]
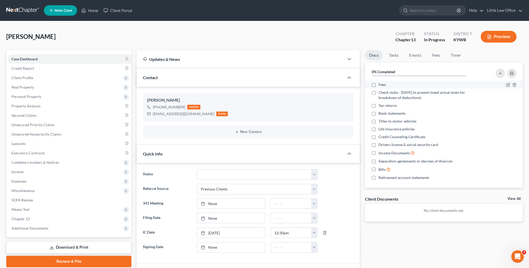
click at [380, 84] on span "Fees" at bounding box center [381, 84] width 7 height 5
click at [380, 84] on input "Fees" at bounding box center [381, 83] width 3 height 3
checkbox input "true"
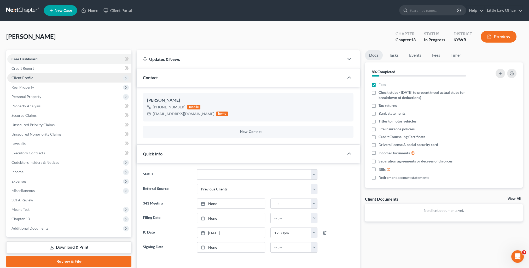
click at [26, 80] on span "Client Profile" at bounding box center [69, 77] width 124 height 9
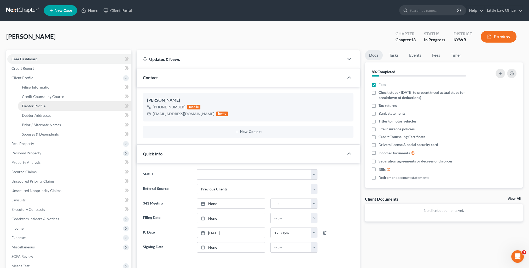
click at [22, 105] on span "Debtor Profile" at bounding box center [33, 106] width 23 height 4
select select "3"
select select "2"
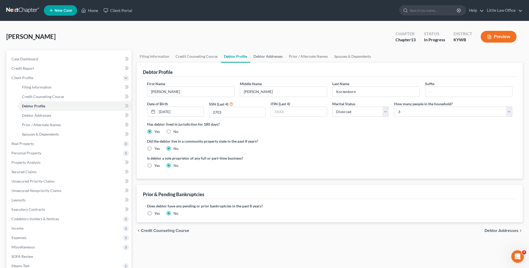
click at [270, 57] on link "Debtor Addresses" at bounding box center [268, 56] width 36 height 13
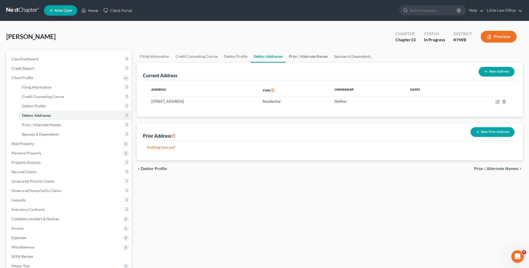
click at [299, 57] on link "Prior / Alternate Names" at bounding box center [308, 56] width 45 height 13
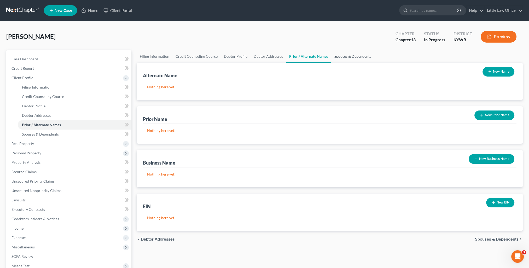
click at [342, 58] on link "Spouses & Dependents" at bounding box center [352, 56] width 43 height 13
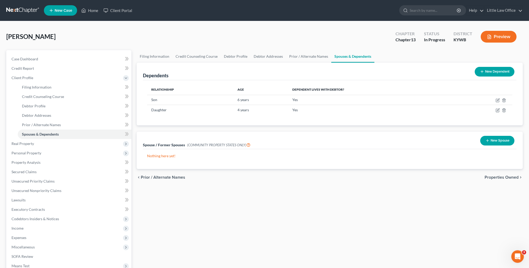
click at [493, 174] on div "chevron_left Prior / Alternate Names Properties Owned chevron_right" at bounding box center [330, 177] width 386 height 17
click at [495, 178] on span "Properties Owned" at bounding box center [501, 177] width 34 height 4
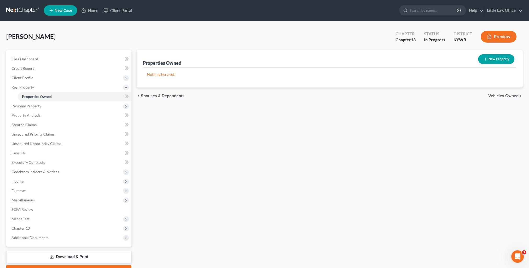
click at [508, 98] on div "chevron_left Spouses & Dependents Vehicles Owned chevron_right" at bounding box center [330, 95] width 386 height 17
click at [501, 99] on div "chevron_left Spouses & Dependents Vehicles Owned chevron_right" at bounding box center [330, 95] width 386 height 17
click at [500, 97] on span "Vehicles Owned" at bounding box center [503, 96] width 30 height 4
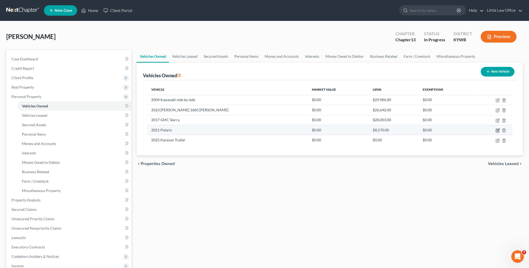
click at [495, 129] on icon "button" at bounding box center [496, 130] width 3 height 3
select select "6"
select select "5"
select select "0"
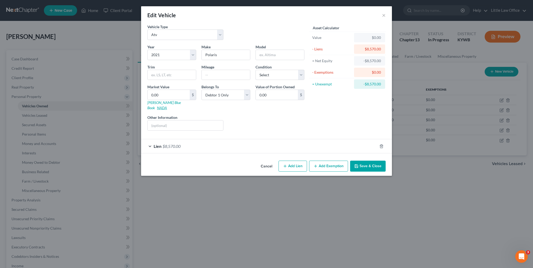
click at [167, 105] on link "NADA" at bounding box center [162, 107] width 10 height 4
click at [273, 56] on input "text" at bounding box center [280, 55] width 48 height 10
type input "Ranger"
click at [167, 94] on input "0.00" at bounding box center [168, 95] width 42 height 10
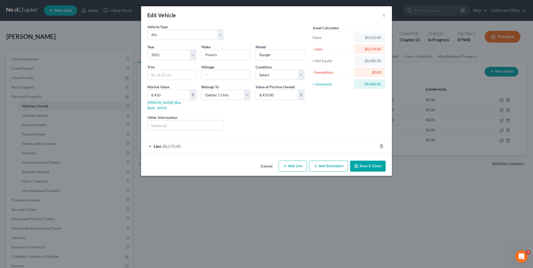
click at [267, 116] on div "Liens Select" at bounding box center [266, 123] width 81 height 16
click at [277, 140] on div "Lien $8,570.00" at bounding box center [259, 146] width 236 height 14
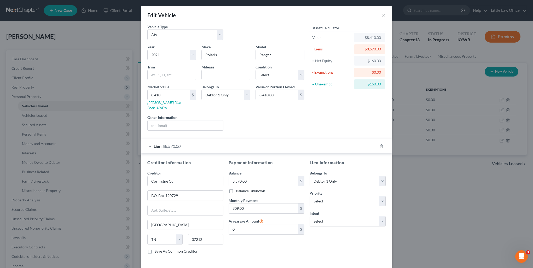
scroll to position [16, 0]
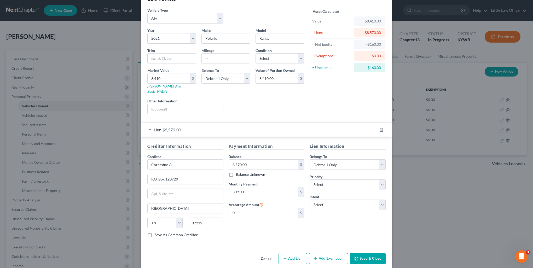
click at [360, 255] on button "Save & Close" at bounding box center [368, 258] width 36 height 11
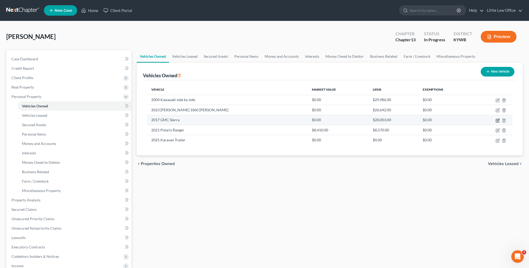
click at [496, 120] on icon "button" at bounding box center [497, 120] width 4 height 4
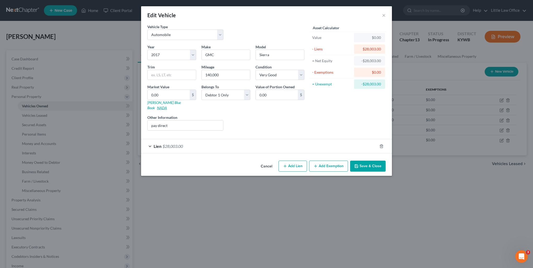
click at [167, 105] on link "NADA" at bounding box center [162, 107] width 10 height 4
click at [160, 120] on input "pay direct" at bounding box center [184, 125] width 75 height 10
drag, startPoint x: 169, startPoint y: 118, endPoint x: 137, endPoint y: 121, distance: 32.7
click at [137, 121] on div "Edit Vehicle × Vehicle Type Select Automobile Truck Trailer Watercraft Aircraft…" at bounding box center [266, 134] width 533 height 268
paste input "1500 Crew Cab SLT 4WD"
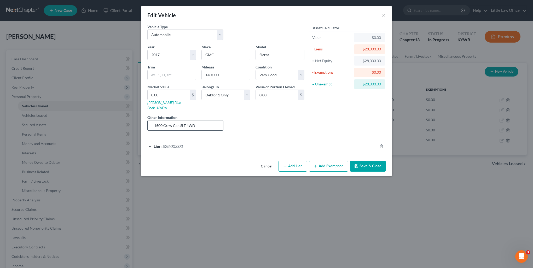
click at [155, 121] on input "- 1500 Crew Cab SLT 4WD" at bounding box center [184, 125] width 75 height 10
click at [198, 120] on input "1500 Crew Cab SLT 4WD" at bounding box center [184, 125] width 75 height 10
click at [167, 105] on link "NADA" at bounding box center [162, 107] width 10 height 4
click at [169, 92] on input "0.00" at bounding box center [168, 95] width 42 height 10
click at [361, 161] on button "Save & Close" at bounding box center [368, 166] width 36 height 11
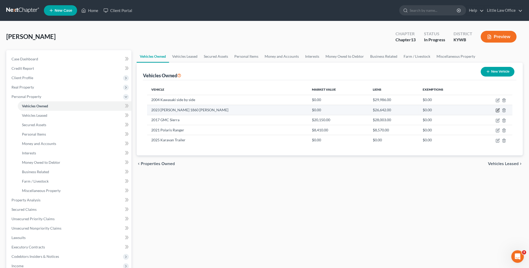
click at [497, 111] on icon "button" at bounding box center [497, 110] width 4 height 4
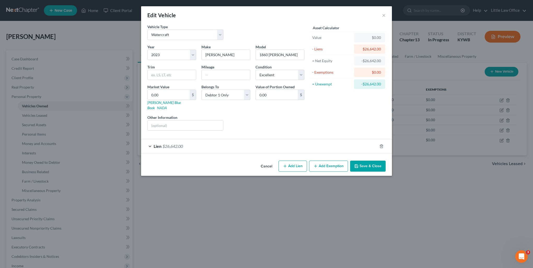
click at [203, 140] on div "Lien $26,642.00" at bounding box center [259, 146] width 236 height 14
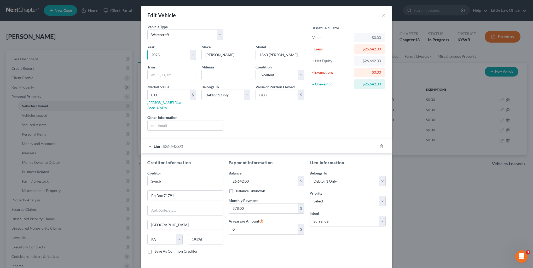
click at [157, 53] on select "Select 2026 2025 2024 2023 2022 2021 2020 2019 2018 2017 2016 2015 2014 2013 20…" at bounding box center [171, 55] width 49 height 10
click at [147, 50] on select "Select 2026 2025 2024 2023 2022 2021 2020 2019 2018 2017 2016 2015 2014 2013 20…" at bounding box center [171, 55] width 49 height 10
click at [203, 56] on input "Lowe" at bounding box center [226, 55] width 48 height 10
click at [262, 52] on input "1860 Jon Boat" at bounding box center [280, 55] width 48 height 10
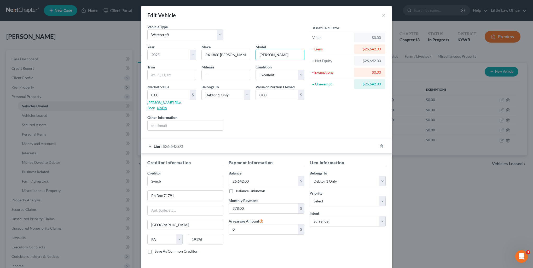
click at [167, 105] on link "NADA" at bounding box center [162, 107] width 10 height 4
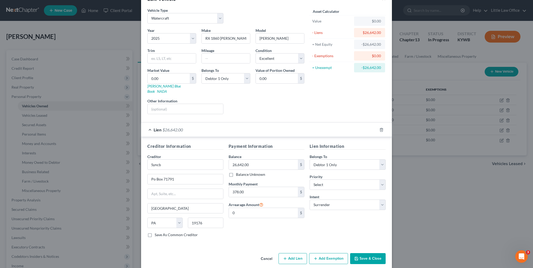
click at [370, 253] on button "Save & Close" at bounding box center [368, 258] width 36 height 11
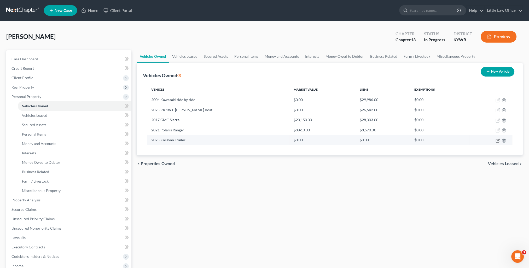
click at [497, 140] on icon "button" at bounding box center [497, 140] width 4 height 4
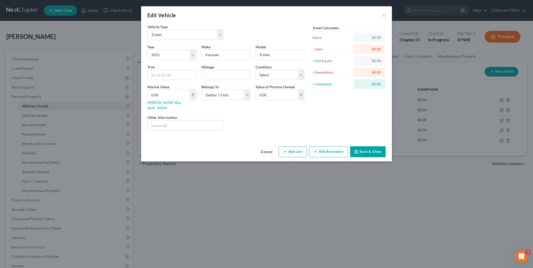
click at [362, 151] on div "Cancel Add Lien Add Lease Add Exemption Save & Close" at bounding box center [266, 152] width 251 height 17
click at [371, 146] on button "Save & Close" at bounding box center [368, 151] width 36 height 11
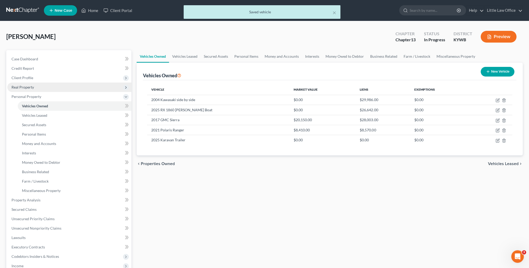
click at [42, 91] on span "Real Property" at bounding box center [69, 86] width 124 height 9
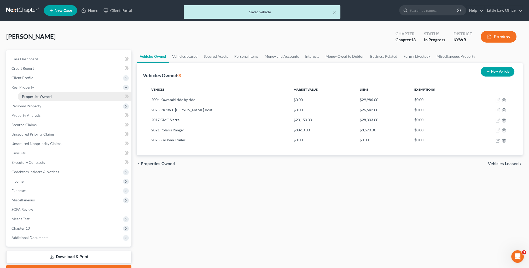
click at [48, 95] on span "Properties Owned" at bounding box center [37, 96] width 30 height 4
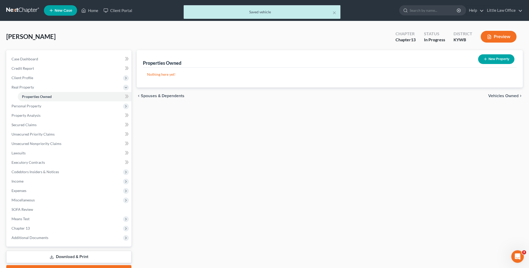
click at [495, 100] on div "chevron_left Spouses & Dependents Vehicles Owned chevron_right" at bounding box center [330, 95] width 386 height 17
click at [495, 98] on span "Vehicles Owned" at bounding box center [503, 96] width 30 height 4
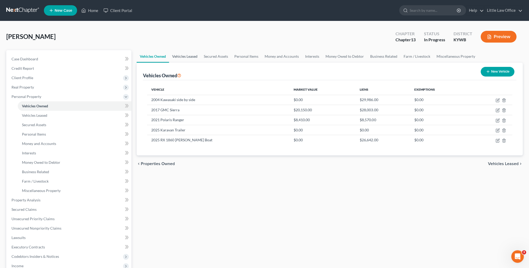
click at [185, 57] on link "Vehicles Leased" at bounding box center [185, 56] width 32 height 13
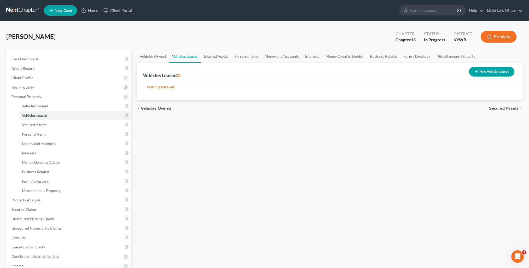
click at [212, 55] on link "Secured Assets" at bounding box center [215, 56] width 31 height 13
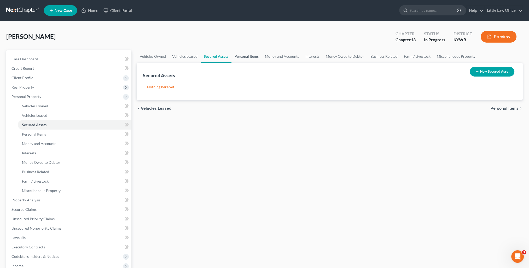
click at [248, 53] on link "Personal Items" at bounding box center [246, 56] width 30 height 13
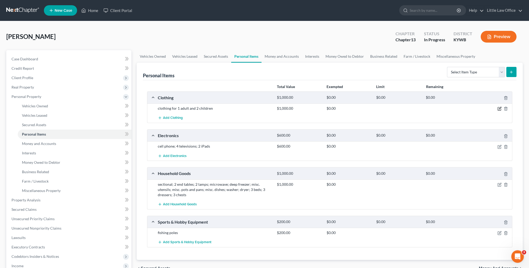
click at [500, 108] on icon "button" at bounding box center [499, 109] width 4 height 4
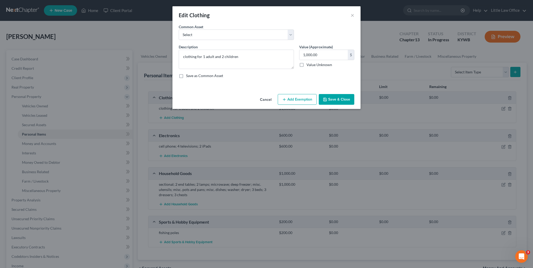
click at [299, 97] on button "Add Exemption" at bounding box center [296, 99] width 39 height 11
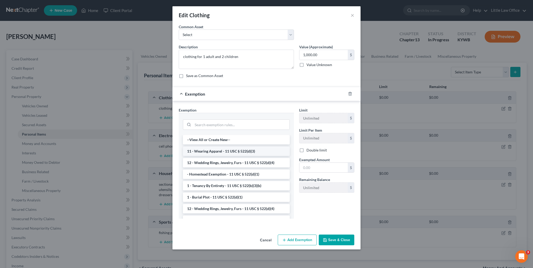
drag, startPoint x: 213, startPoint y: 149, endPoint x: 304, endPoint y: 153, distance: 91.2
click at [214, 149] on li "11 - Wearing Apparel - 11 USC § 522(d)(3)" at bounding box center [236, 150] width 107 height 9
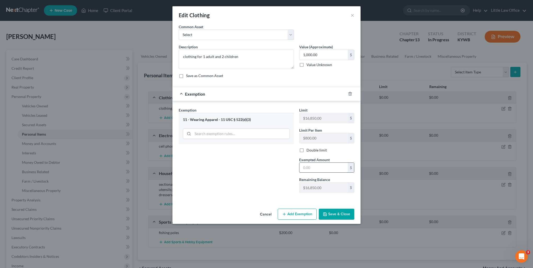
click at [315, 165] on input "text" at bounding box center [323, 168] width 48 height 10
click at [331, 216] on button "Save & Close" at bounding box center [336, 214] width 36 height 11
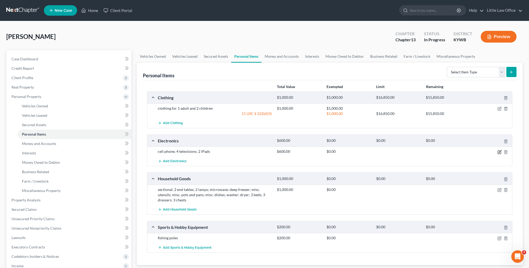
click at [500, 152] on icon "button" at bounding box center [499, 152] width 4 height 4
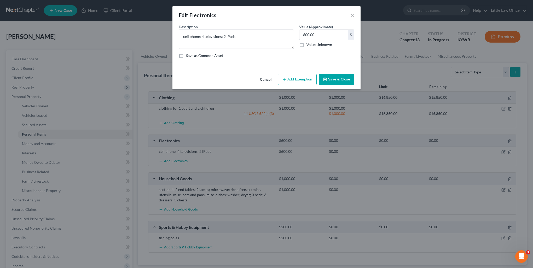
click at [289, 75] on button "Add Exemption" at bounding box center [296, 79] width 39 height 11
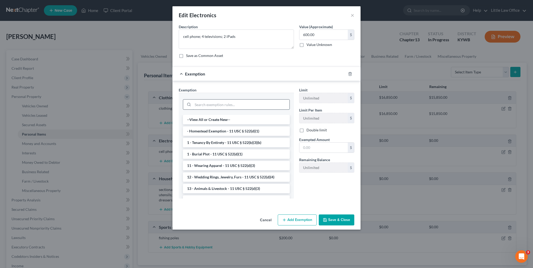
click at [230, 103] on input "search" at bounding box center [241, 104] width 97 height 10
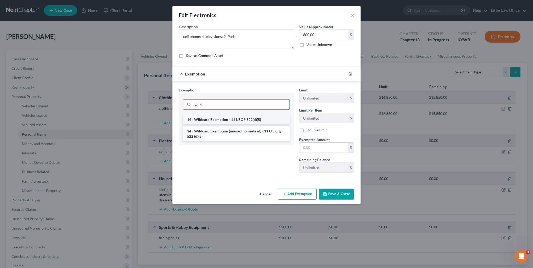
click at [235, 121] on li "14 - Wildcard Exemption - 11 USC § 522(d)(5)" at bounding box center [236, 119] width 107 height 9
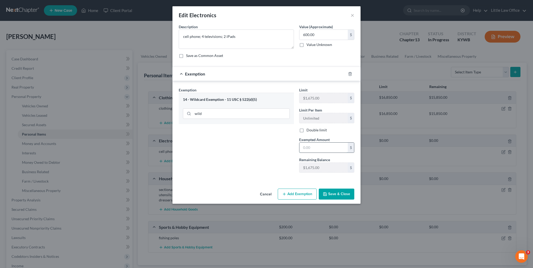
click at [314, 149] on input "text" at bounding box center [323, 148] width 48 height 10
click at [328, 195] on button "Save & Close" at bounding box center [336, 193] width 36 height 11
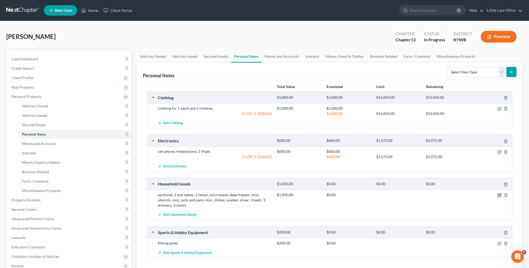
click at [499, 195] on icon "button" at bounding box center [499, 195] width 4 height 4
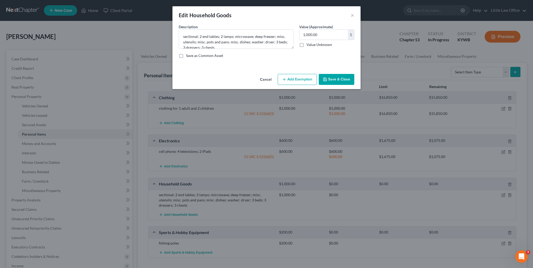
click at [291, 80] on button "Add Exemption" at bounding box center [296, 79] width 39 height 11
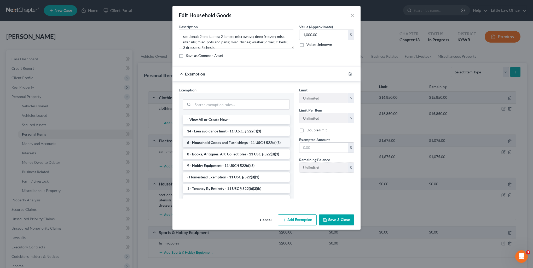
click at [213, 142] on li "6 - Household Goods and Furnishings - 11 USC § 522(d)(3)" at bounding box center [236, 142] width 107 height 9
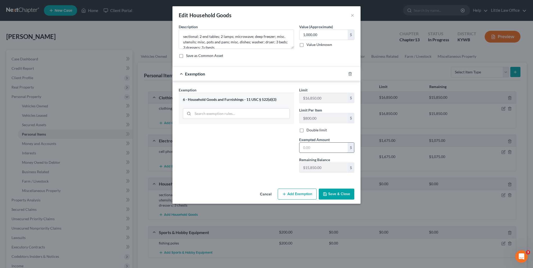
click at [319, 148] on input "text" at bounding box center [323, 148] width 48 height 10
click at [338, 197] on button "Save & Close" at bounding box center [336, 193] width 36 height 11
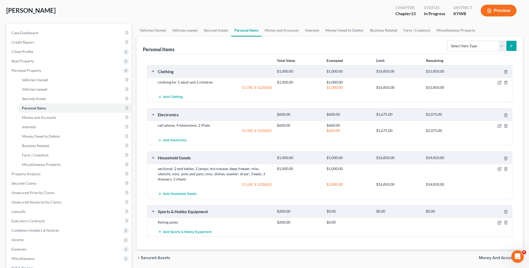
scroll to position [52, 0]
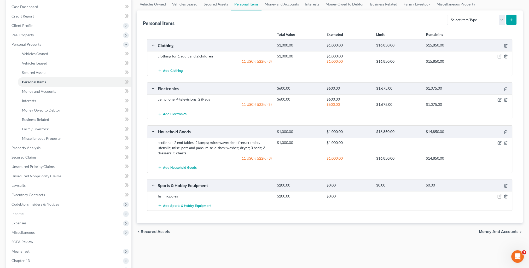
click at [499, 196] on icon "button" at bounding box center [499, 196] width 4 height 4
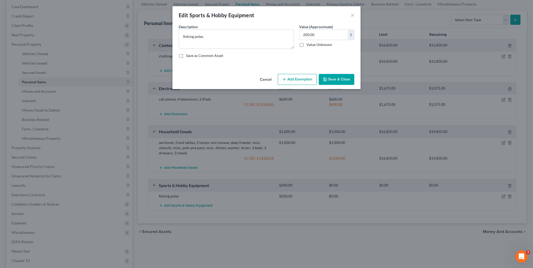
click at [308, 84] on button "Add Exemption" at bounding box center [296, 79] width 39 height 11
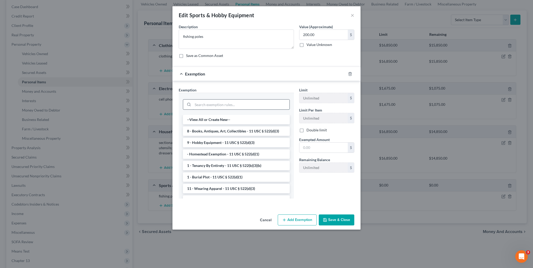
click at [203, 103] on input "search" at bounding box center [241, 104] width 97 height 10
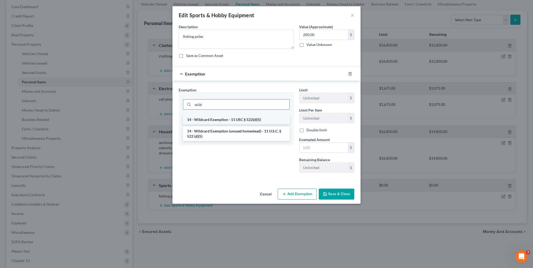
click at [223, 117] on li "14 - Wildcard Exemption - 11 USC § 522(d)(5)" at bounding box center [236, 119] width 107 height 9
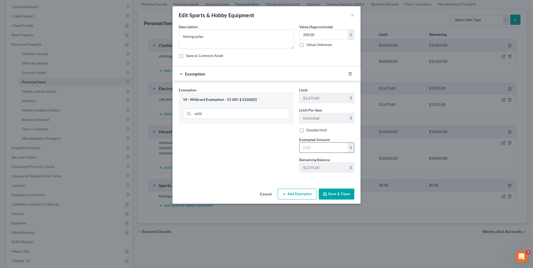
click at [316, 145] on input "text" at bounding box center [323, 148] width 48 height 10
click at [342, 195] on button "Save & Close" at bounding box center [336, 193] width 36 height 11
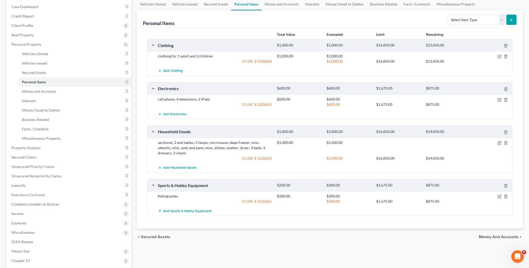
click at [483, 238] on span "Money and Accounts" at bounding box center [498, 237] width 40 height 4
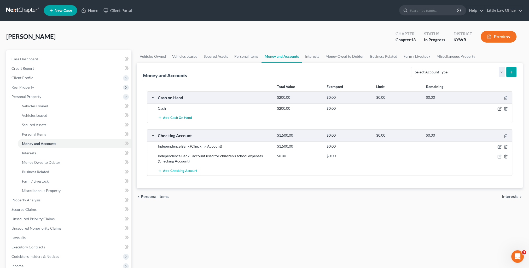
click at [500, 108] on icon "button" at bounding box center [499, 109] width 4 height 4
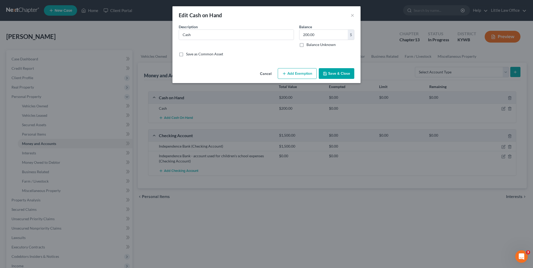
click at [291, 72] on button "Add Exemption" at bounding box center [296, 73] width 39 height 11
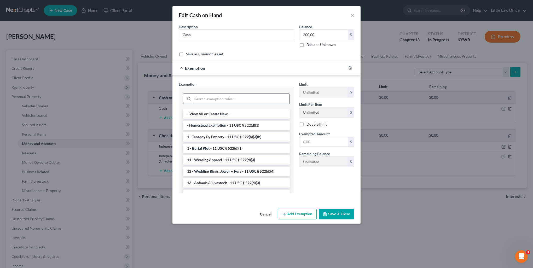
click at [215, 97] on input "search" at bounding box center [241, 99] width 97 height 10
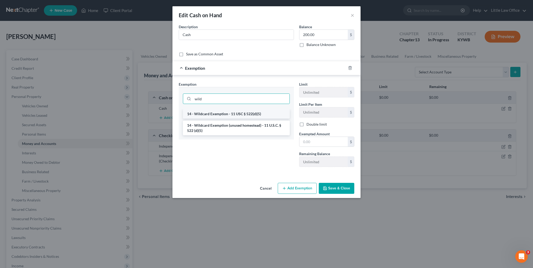
click at [239, 115] on li "14 - Wildcard Exemption - 11 USC § 522(d)(5)" at bounding box center [236, 113] width 107 height 9
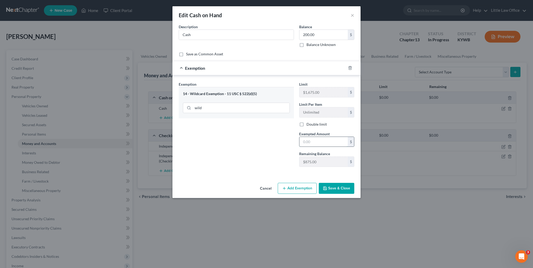
click at [322, 143] on input "text" at bounding box center [323, 142] width 48 height 10
click at [332, 185] on button "Save & Close" at bounding box center [336, 188] width 36 height 11
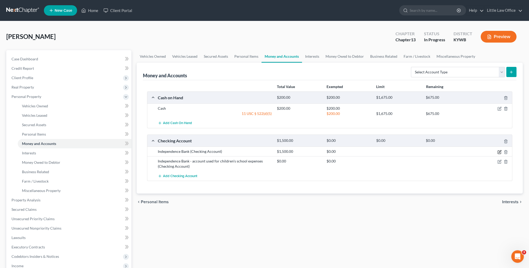
click at [500, 151] on icon "button" at bounding box center [499, 152] width 4 height 4
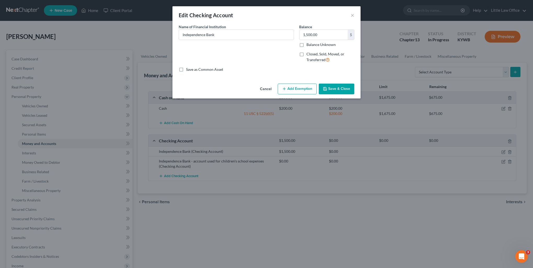
click at [289, 90] on button "Add Exemption" at bounding box center [296, 89] width 39 height 11
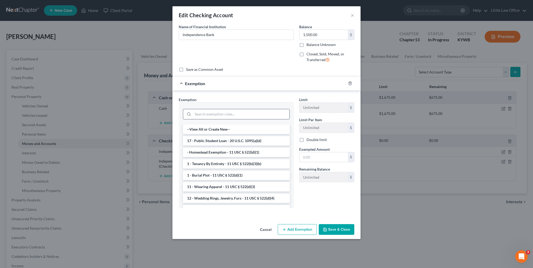
click at [194, 115] on input "search" at bounding box center [241, 114] width 97 height 10
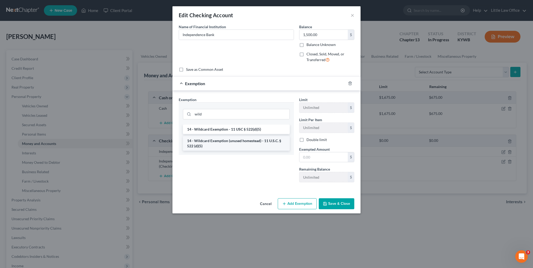
click at [205, 146] on li "14 - Wildcard Exemption (unused homestead) - 11 U.S.C. § 522 (d)(5)" at bounding box center [236, 143] width 107 height 15
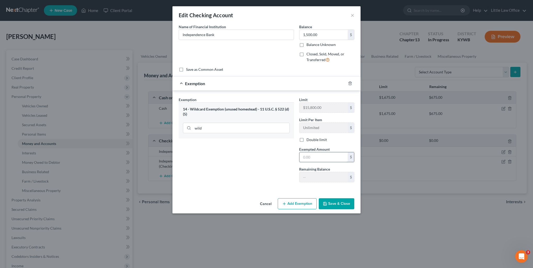
click at [324, 157] on input "text" at bounding box center [323, 157] width 48 height 10
click at [339, 209] on div "Cancel Add Exemption Save & Close" at bounding box center [266, 204] width 188 height 17
click at [338, 203] on button "Save & Close" at bounding box center [336, 203] width 36 height 11
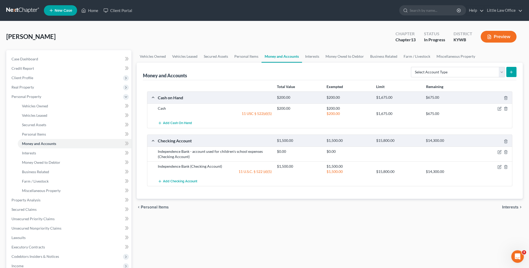
click at [503, 205] on span "Interests" at bounding box center [510, 207] width 16 height 4
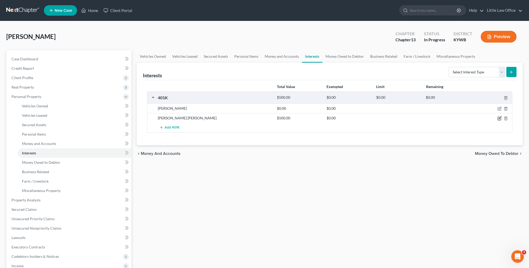
click at [499, 118] on icon "button" at bounding box center [499, 118] width 4 height 4
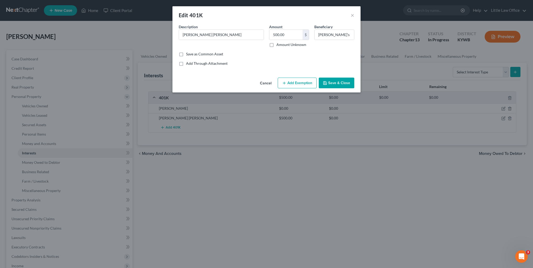
click at [295, 83] on button "Add Exemption" at bounding box center [296, 83] width 39 height 11
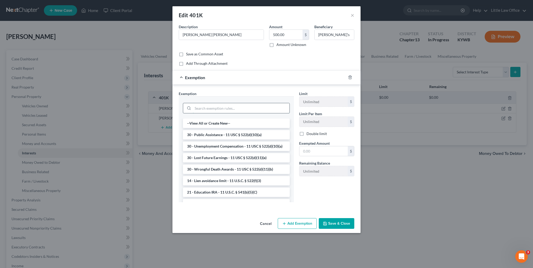
click at [210, 111] on input "search" at bounding box center [241, 108] width 97 height 10
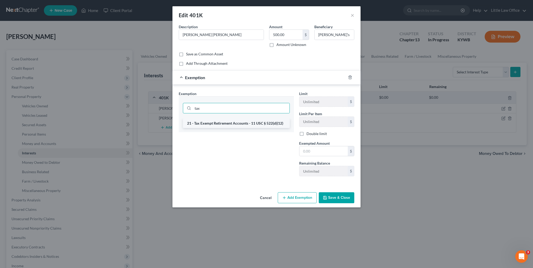
click at [211, 125] on li "21 - Tax Exempt Retirement Accounts - 11 USC § 522(d)(12)" at bounding box center [236, 123] width 107 height 9
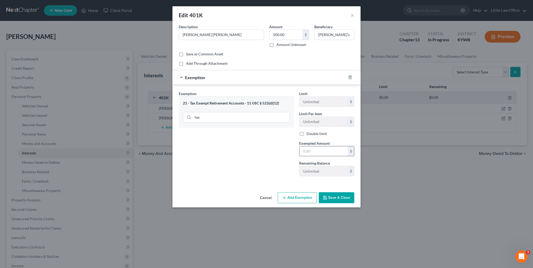
click at [322, 146] on input "text" at bounding box center [323, 151] width 48 height 10
click at [331, 197] on button "Save & Close" at bounding box center [336, 197] width 36 height 11
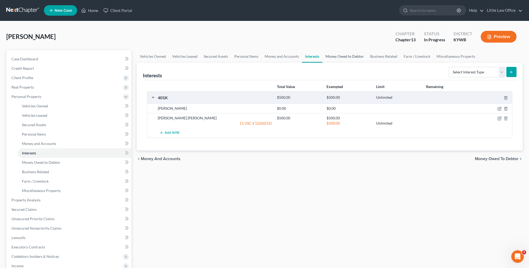
click at [335, 59] on link "Money Owed to Debtor" at bounding box center [344, 56] width 45 height 13
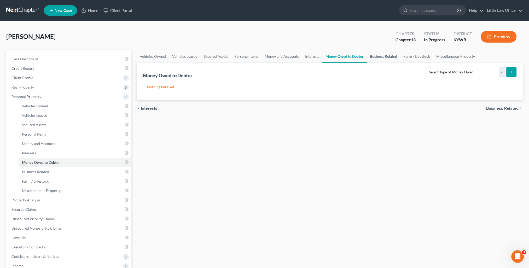
click at [384, 55] on link "Business Related" at bounding box center [382, 56] width 33 height 13
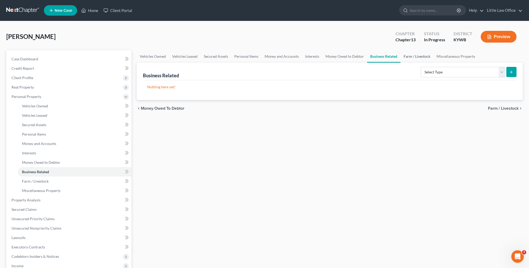
click at [423, 56] on link "Farm / Livestock" at bounding box center [416, 56] width 33 height 13
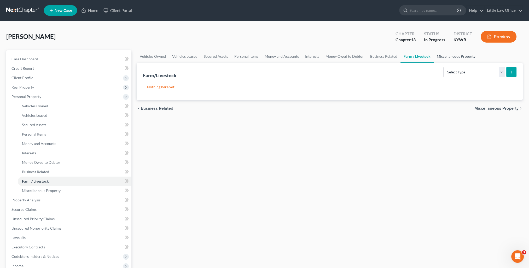
click at [454, 55] on link "Miscellaneous Property" at bounding box center [455, 56] width 45 height 13
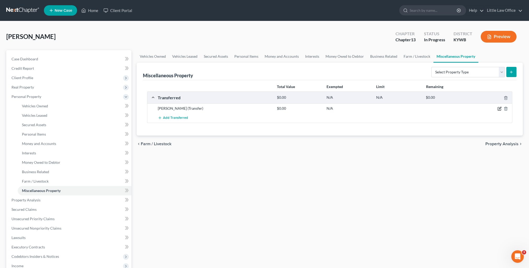
click at [499, 109] on icon "button" at bounding box center [499, 108] width 2 height 2
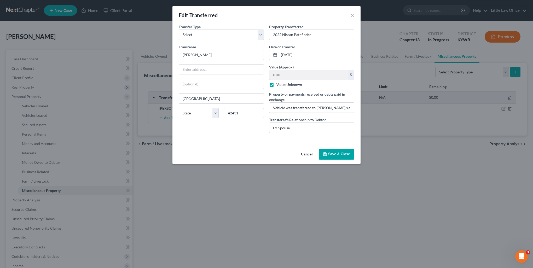
click at [342, 152] on button "Save & Close" at bounding box center [336, 154] width 36 height 11
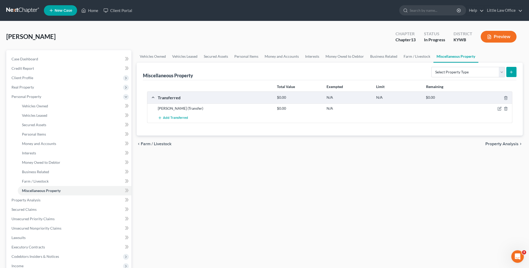
click at [505, 144] on span "Property Analysis" at bounding box center [501, 144] width 33 height 4
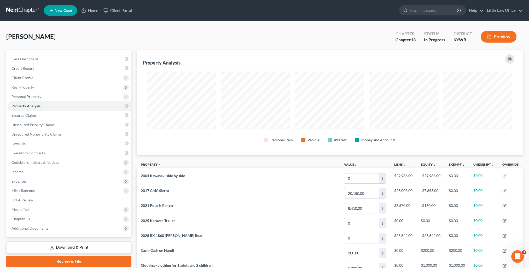
scroll to position [105, 386]
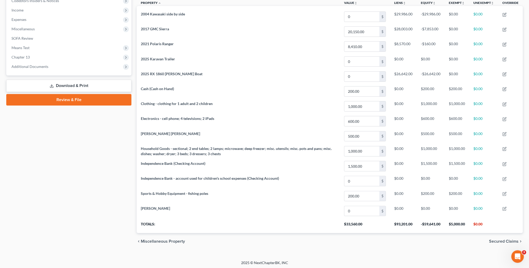
click at [494, 240] on span "Secured Claims" at bounding box center [503, 241] width 29 height 4
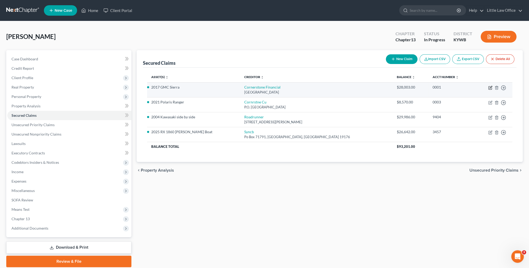
click at [489, 87] on icon "button" at bounding box center [490, 87] width 2 height 2
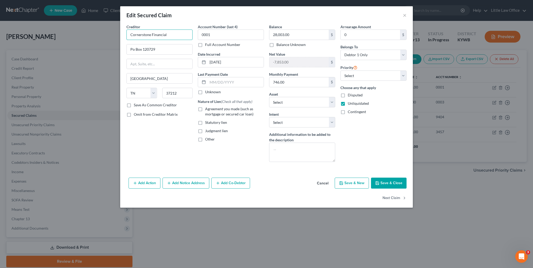
click at [191, 35] on input "Cornerstone Financial" at bounding box center [159, 34] width 66 height 10
click at [133, 51] on input "Po Box 120729" at bounding box center [160, 49] width 66 height 10
drag, startPoint x: 135, startPoint y: 104, endPoint x: 214, endPoint y: 113, distance: 79.3
click at [135, 104] on label "Save As Common Creditor" at bounding box center [155, 104] width 43 height 5
click at [136, 104] on input "Save As Common Creditor" at bounding box center [137, 103] width 3 height 3
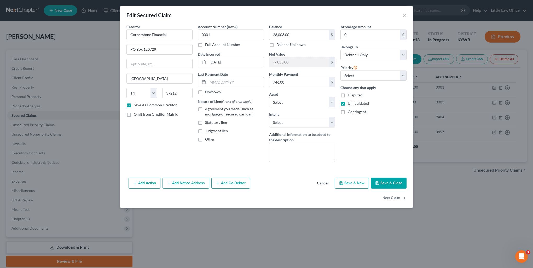
click at [216, 111] on span "Agreement you made (such as mortgage or secured car loan)" at bounding box center [229, 112] width 48 height 10
click at [210, 110] on input "Agreement you made (such as mortgage or secured car loan)" at bounding box center [208, 107] width 3 height 3
click at [396, 201] on button "Next Claim" at bounding box center [394, 198] width 24 height 11
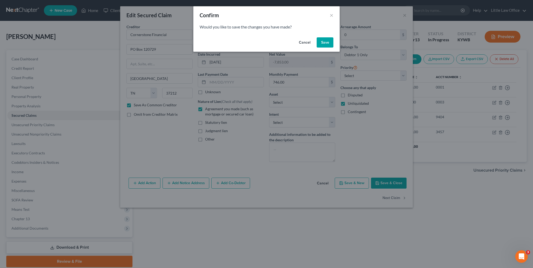
click at [328, 41] on button "Save" at bounding box center [324, 42] width 17 height 10
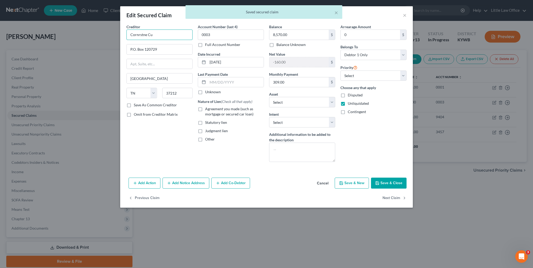
click at [163, 29] on input "Cornrstne Cu" at bounding box center [159, 34] width 66 height 10
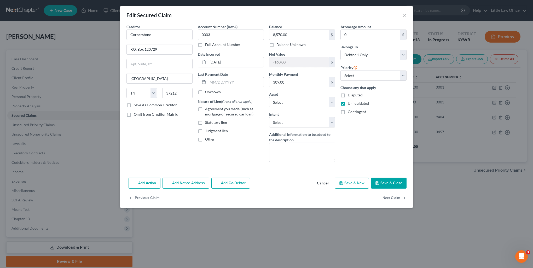
click at [321, 180] on button "Cancel" at bounding box center [322, 183] width 20 height 10
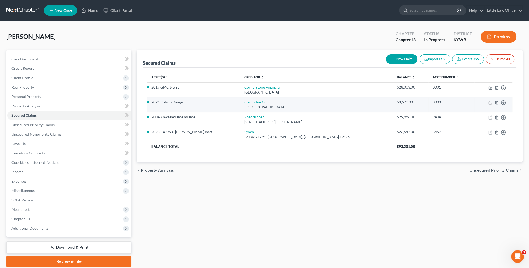
click at [489, 103] on icon "button" at bounding box center [490, 102] width 4 height 4
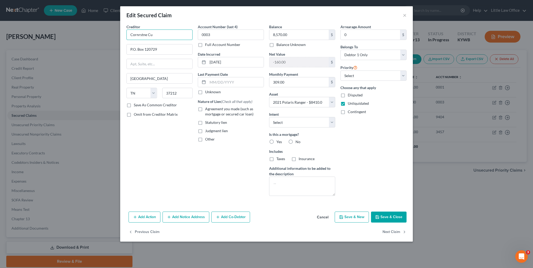
click at [179, 33] on input "Cornrstne Cu" at bounding box center [159, 34] width 66 height 10
click at [157, 105] on label "Save As Common Creditor" at bounding box center [155, 104] width 43 height 5
click at [139, 105] on input "Save As Common Creditor" at bounding box center [137, 103] width 3 height 3
click at [210, 107] on span "Agreement you made (such as mortgage or secured car loan)" at bounding box center [229, 112] width 48 height 10
click at [210, 107] on input "Agreement you made (such as mortgage or secured car loan)" at bounding box center [208, 107] width 3 height 3
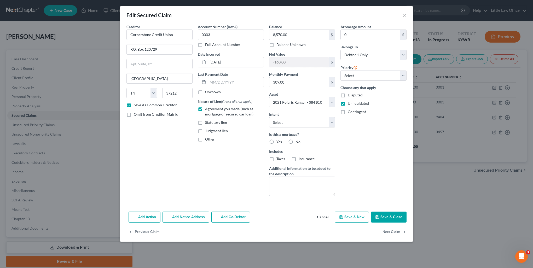
click at [295, 140] on span "No" at bounding box center [297, 141] width 5 height 4
click at [297, 140] on input "No" at bounding box center [298, 140] width 3 height 3
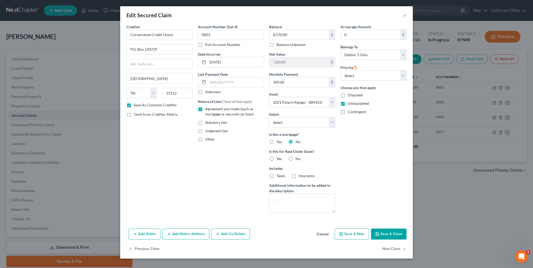
click at [294, 153] on div "Is this for Real Estate Taxes? Yes No" at bounding box center [302, 155] width 66 height 13
click at [295, 158] on span "No" at bounding box center [297, 158] width 5 height 4
click at [297, 158] on input "No" at bounding box center [298, 157] width 3 height 3
click at [388, 248] on button "Next Claim" at bounding box center [394, 249] width 24 height 11
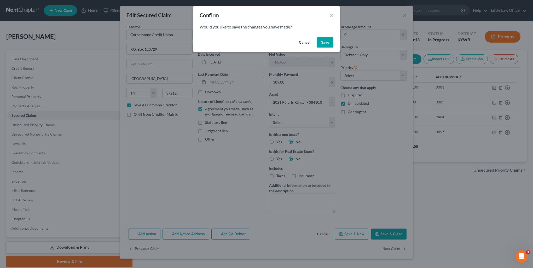
click at [329, 45] on button "Save" at bounding box center [324, 42] width 17 height 10
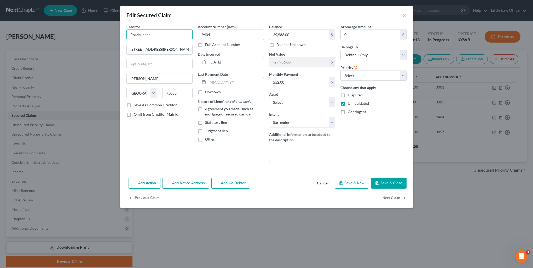
click at [156, 35] on input "Roadrunner" at bounding box center [159, 34] width 66 height 10
drag, startPoint x: 174, startPoint y: 51, endPoint x: 90, endPoint y: 46, distance: 84.7
click at [90, 46] on div "Edit Secured Claim × Creditor * Roadrunner 5525 N. Macarthur Blvd Irving State …" at bounding box center [266, 134] width 533 height 268
click at [207, 113] on span "Agreement you made (such as mortgage or secured car loan)" at bounding box center [229, 112] width 48 height 10
click at [207, 110] on input "Agreement you made (such as mortgage or secured car loan)" at bounding box center [208, 107] width 3 height 3
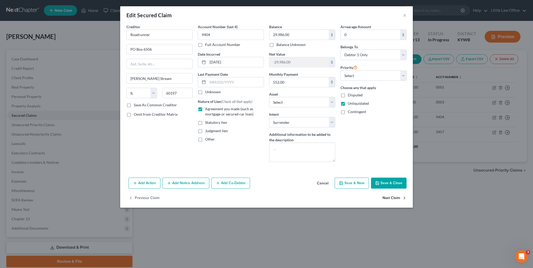
click at [395, 197] on button "Next Claim" at bounding box center [394, 198] width 24 height 11
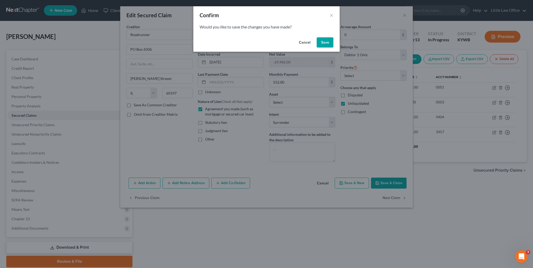
click at [324, 40] on button "Save" at bounding box center [324, 42] width 17 height 10
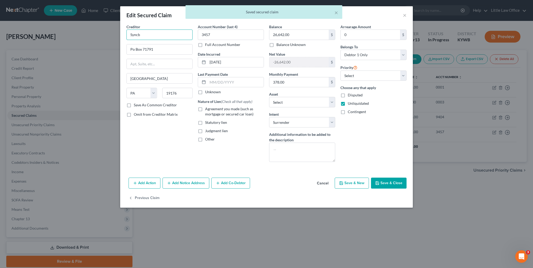
click at [149, 36] on input "Syncb" at bounding box center [159, 34] width 66 height 10
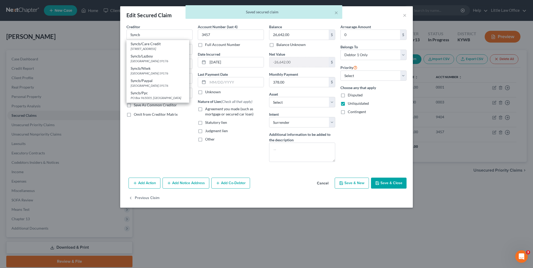
click at [154, 146] on div "Creditor * Syncb Syncb/Care Credit PO Box 71715, Kettering, OH 19176 Syncb/Lazb…" at bounding box center [159, 95] width 71 height 142
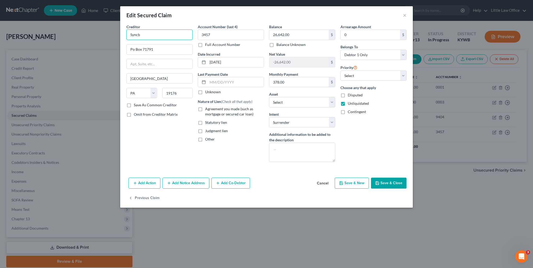
drag, startPoint x: 149, startPoint y: 31, endPoint x: 100, endPoint y: 32, distance: 48.6
click at [100, 32] on div "Edit Secured Claim × Creditor * Syncb Po Box 71791 Philadelphia State AL AK AR …" at bounding box center [266, 134] width 533 height 268
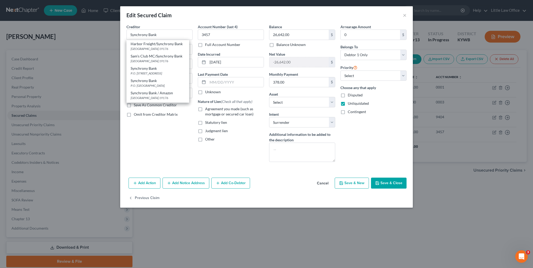
click at [136, 149] on div "Creditor * Synchrony Bank Harbor Freight/Synchrony Bank PO Box 71710, Orlando, …" at bounding box center [159, 95] width 71 height 142
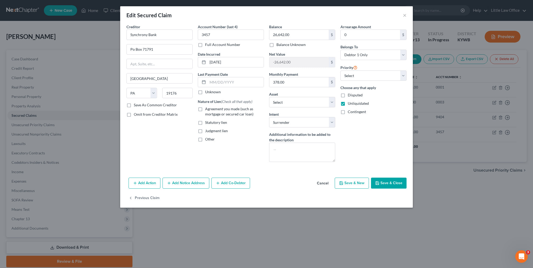
click at [143, 105] on label "Save As Common Creditor" at bounding box center [155, 104] width 43 height 5
click at [139, 105] on input "Save As Common Creditor" at bounding box center [137, 103] width 3 height 3
click at [131, 50] on input "Po Box 71791" at bounding box center [160, 49] width 66 height 10
click at [225, 108] on span "Agreement you made (such as mortgage or secured car loan)" at bounding box center [229, 112] width 48 height 10
click at [210, 108] on input "Agreement you made (such as mortgage or secured car loan)" at bounding box center [208, 107] width 3 height 3
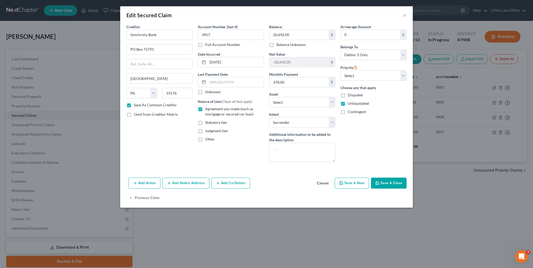
click at [400, 189] on div "Add Action Add Notice Address Add Co-Debtor Cancel Save & New Save & Close" at bounding box center [266, 183] width 292 height 17
click at [396, 183] on button "Save & Close" at bounding box center [389, 183] width 36 height 11
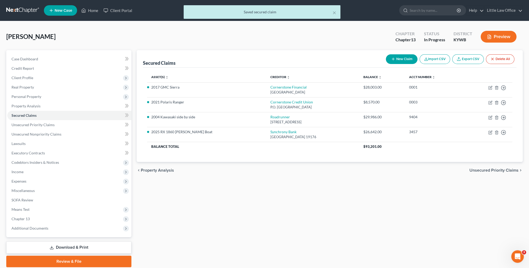
click at [482, 168] on span "Unsecured Priority Claims" at bounding box center [493, 170] width 49 height 4
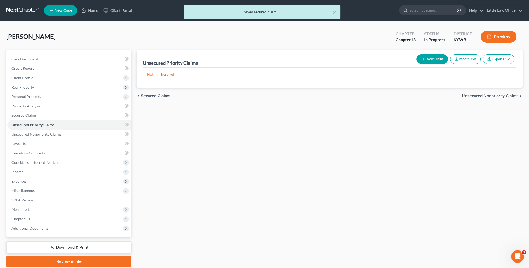
click at [473, 98] on div "chevron_left Secured Claims Unsecured Nonpriority Claims chevron_right" at bounding box center [330, 95] width 386 height 17
click at [472, 96] on span "Unsecured Nonpriority Claims" at bounding box center [490, 96] width 57 height 4
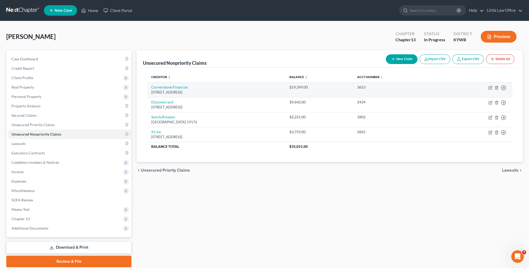
click at [488, 89] on td "Move to D Move to E Move to G Move to Notice Only" at bounding box center [476, 89] width 72 height 15
click at [490, 88] on icon "button" at bounding box center [490, 88] width 4 height 4
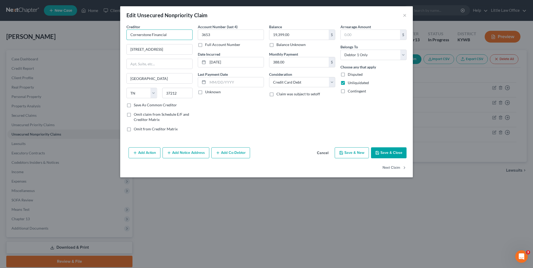
click at [182, 33] on input "Cornerstone Financial" at bounding box center [159, 34] width 66 height 10
click at [170, 46] on div "Cornerstone Financial" at bounding box center [158, 43] width 54 height 5
click at [389, 169] on button "Next Claim" at bounding box center [394, 167] width 24 height 11
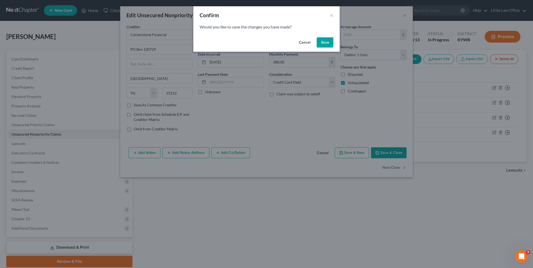
click at [318, 41] on button "Save" at bounding box center [324, 42] width 17 height 10
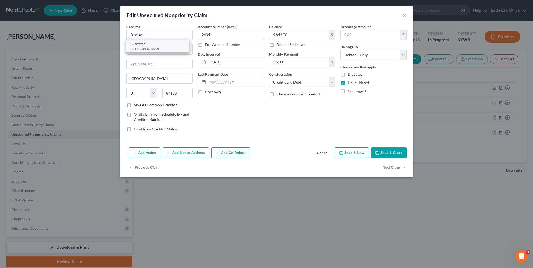
click at [163, 50] on div "PO Box 71242, Charlotte, NC 28272" at bounding box center [158, 48] width 54 height 4
click at [392, 168] on button "Next Claim" at bounding box center [394, 167] width 24 height 11
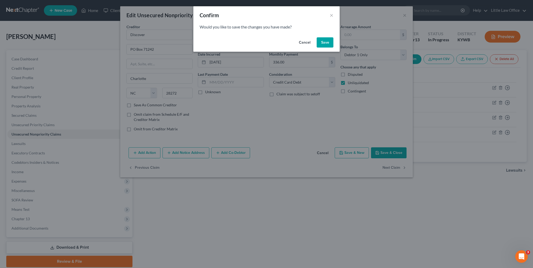
click at [321, 42] on button "Save" at bounding box center [324, 42] width 17 height 10
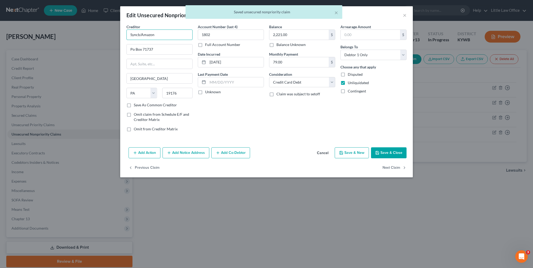
click at [164, 36] on input "Syncb/Amazon" at bounding box center [159, 34] width 66 height 10
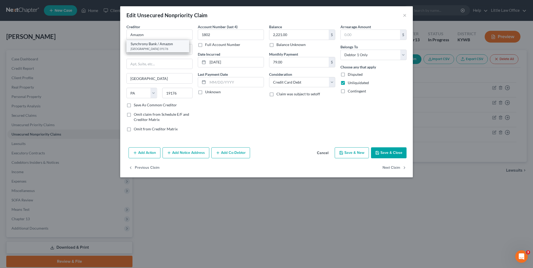
click at [163, 42] on div "Synchrony Bank / Amazon" at bounding box center [158, 43] width 54 height 5
click at [386, 166] on button "Next Claim" at bounding box center [394, 167] width 24 height 11
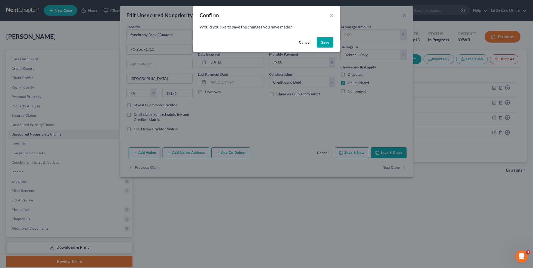
click at [318, 38] on button "Save" at bounding box center [324, 42] width 17 height 10
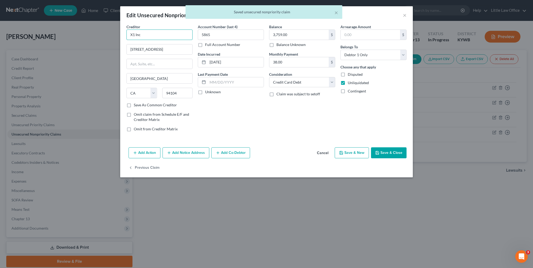
click at [170, 36] on input "X1 Inc" at bounding box center [159, 34] width 66 height 10
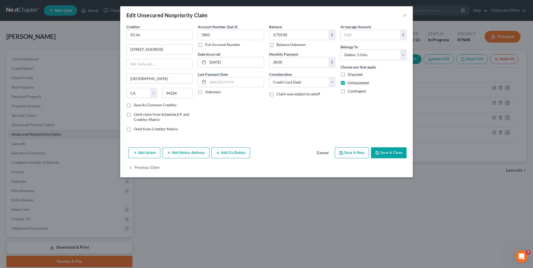
drag, startPoint x: 136, startPoint y: 105, endPoint x: 401, endPoint y: 154, distance: 269.5
click at [136, 105] on label "Save As Common Creditor" at bounding box center [155, 104] width 43 height 5
click at [136, 105] on input "Save As Common Creditor" at bounding box center [137, 103] width 3 height 3
click at [398, 149] on button "Save & Close" at bounding box center [389, 152] width 36 height 11
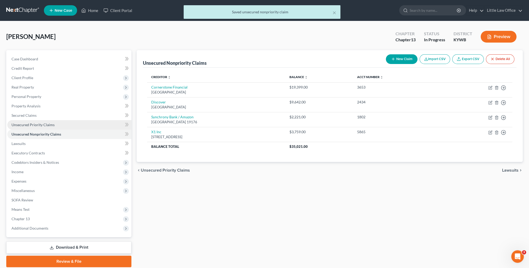
click at [37, 122] on span "Unsecured Priority Claims" at bounding box center [32, 124] width 43 height 4
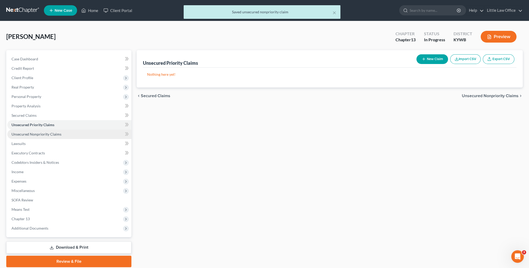
click at [40, 129] on link "Unsecured Nonpriority Claims" at bounding box center [69, 133] width 124 height 9
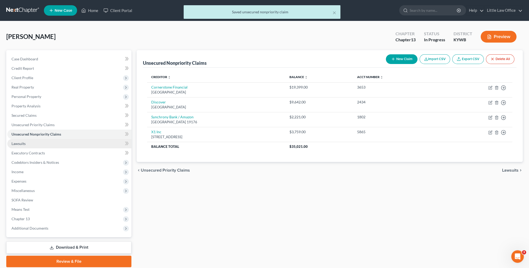
click at [20, 145] on span "Lawsuits" at bounding box center [18, 143] width 14 height 4
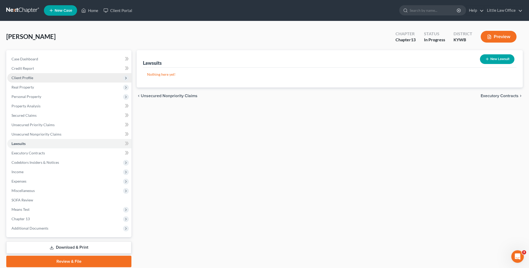
click at [33, 78] on span "Client Profile" at bounding box center [69, 77] width 124 height 9
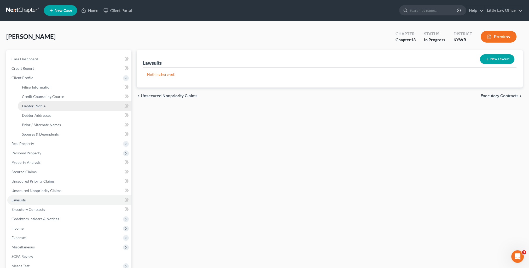
click at [45, 105] on link "Debtor Profile" at bounding box center [75, 105] width 114 height 9
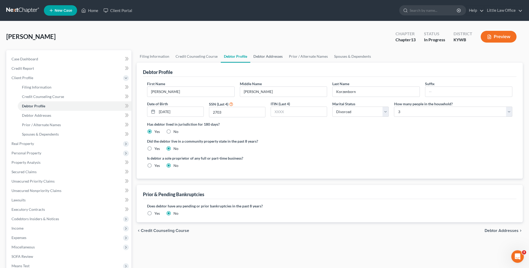
click at [264, 57] on link "Debtor Addresses" at bounding box center [268, 56] width 36 height 13
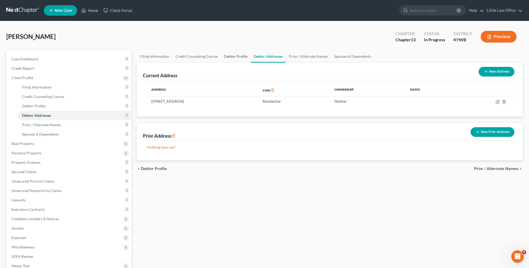
drag, startPoint x: 231, startPoint y: 57, endPoint x: 474, endPoint y: 133, distance: 255.3
click at [231, 57] on link "Debtor Profile" at bounding box center [236, 56] width 30 height 13
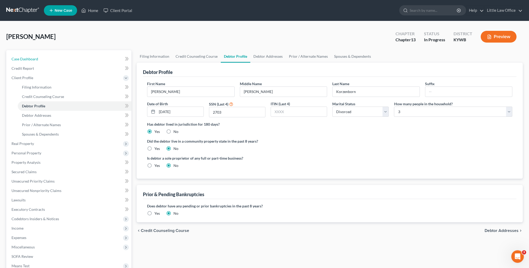
drag, startPoint x: 31, startPoint y: 62, endPoint x: 214, endPoint y: 70, distance: 182.9
click at [31, 62] on link "Case Dashboard" at bounding box center [69, 58] width 124 height 9
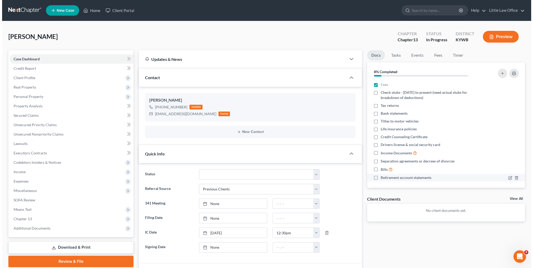
scroll to position [377, 0]
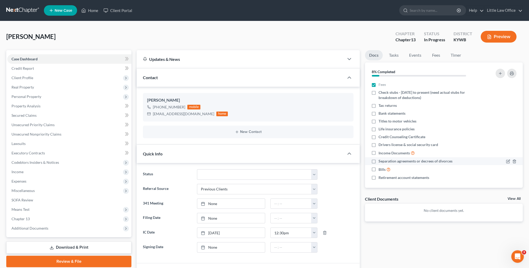
click at [378, 162] on label "Separation agreements or decrees of divorces" at bounding box center [415, 160] width 74 height 5
click at [380, 162] on input "Separation agreements or decrees of divorces" at bounding box center [381, 159] width 3 height 3
drag, startPoint x: 31, startPoint y: 144, endPoint x: 208, endPoint y: 122, distance: 178.8
click at [31, 144] on link "Lawsuits" at bounding box center [69, 143] width 124 height 9
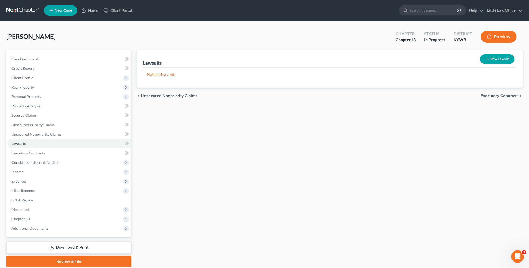
click at [501, 60] on button "New Lawsuit" at bounding box center [497, 59] width 34 height 10
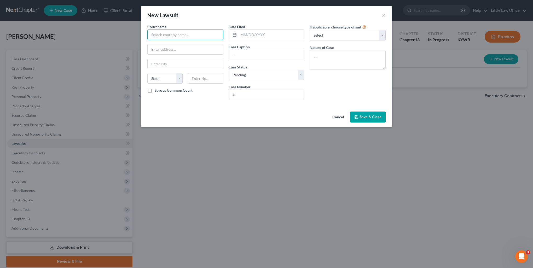
click at [164, 35] on input "text" at bounding box center [185, 34] width 76 height 10
click at [172, 46] on div "Hopkins District Court" at bounding box center [178, 44] width 63 height 8
click at [267, 32] on input "text" at bounding box center [271, 35] width 66 height 10
click at [269, 56] on input "text" at bounding box center [266, 55] width 75 height 10
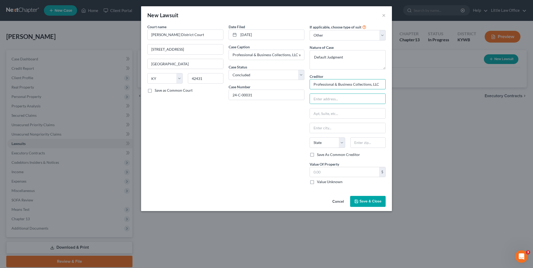
click at [382, 85] on input "Professional & Business Collections, LLC" at bounding box center [347, 84] width 76 height 10
click at [380, 93] on div "Professional & Business Collections, LLC" at bounding box center [346, 93] width 74 height 8
click at [344, 168] on input "text" at bounding box center [344, 172] width 69 height 10
click at [371, 200] on span "Save & Close" at bounding box center [370, 201] width 22 height 4
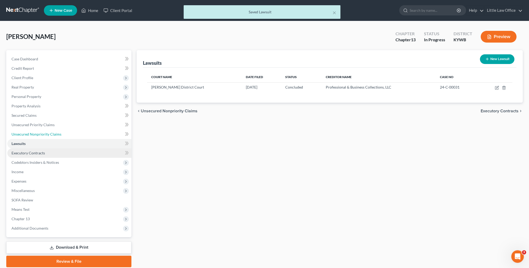
drag, startPoint x: 31, startPoint y: 133, endPoint x: 41, endPoint y: 148, distance: 17.9
click at [31, 133] on span "Unsecured Nonpriority Claims" at bounding box center [36, 134] width 50 height 4
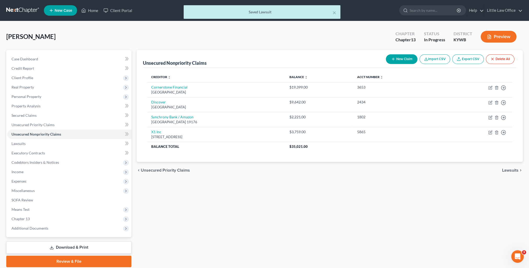
click at [401, 61] on button "New Claim" at bounding box center [402, 59] width 32 height 10
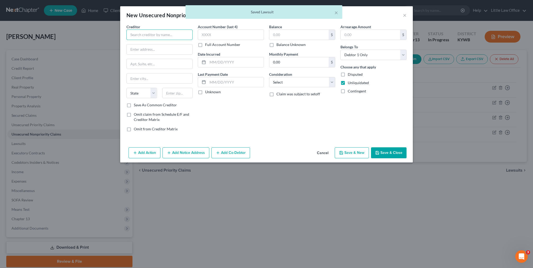
click at [178, 33] on input "text" at bounding box center [159, 34] width 66 height 10
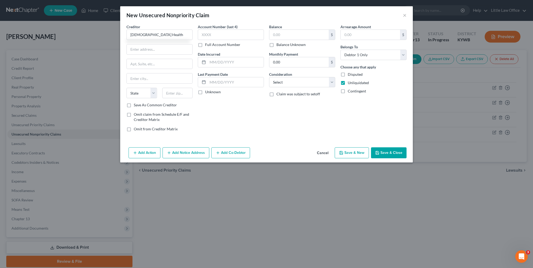
click at [286, 44] on label "Balance Unknown" at bounding box center [290, 44] width 29 height 5
click at [282, 44] on input "Balance Unknown" at bounding box center [279, 43] width 3 height 3
click at [293, 83] on select "Select Cable / Satellite Services Collection Agency Credit Card Debt Debt Couns…" at bounding box center [302, 82] width 66 height 10
click at [269, 77] on select "Select Cable / Satellite Services Collection Agency Credit Card Debt Debt Couns…" at bounding box center [302, 82] width 66 height 10
click at [193, 154] on button "Add Notice Address" at bounding box center [185, 152] width 47 height 11
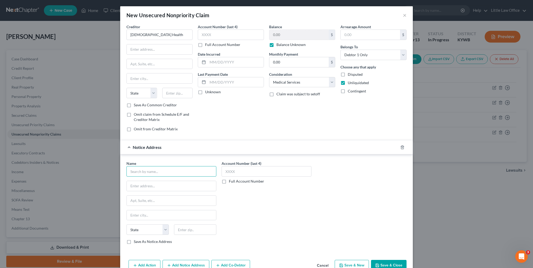
click at [167, 173] on input "text" at bounding box center [171, 171] width 90 height 10
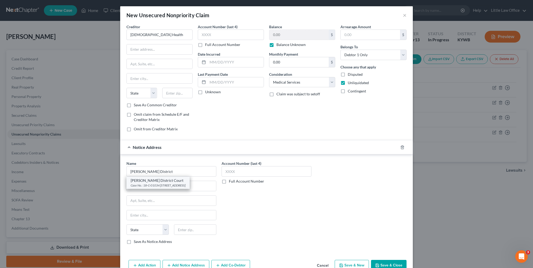
click at [159, 184] on div "Case No.: 18-C-01034 120 East Center Street, Madisonville, KY 42431" at bounding box center [158, 185] width 55 height 4
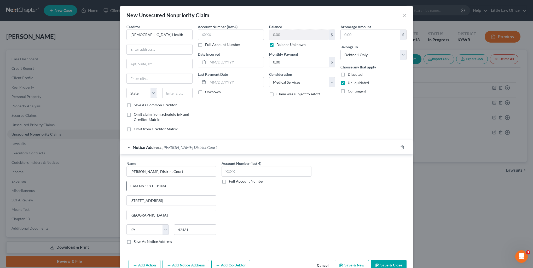
drag, startPoint x: 146, startPoint y: 185, endPoint x: 190, endPoint y: 186, distance: 44.1
click at [190, 186] on input "Case No.: 18-C-01034" at bounding box center [171, 186] width 89 height 10
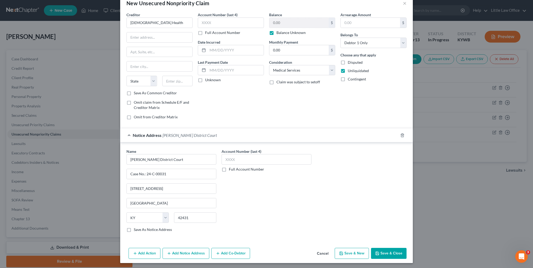
click at [197, 252] on button "Add Notice Address" at bounding box center [185, 253] width 47 height 11
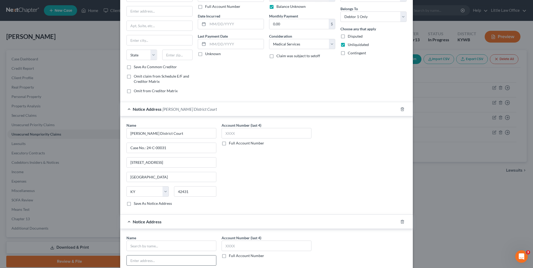
scroll to position [64, 0]
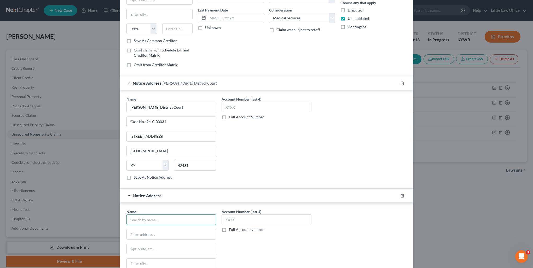
click at [168, 221] on input "text" at bounding box center [171, 219] width 90 height 10
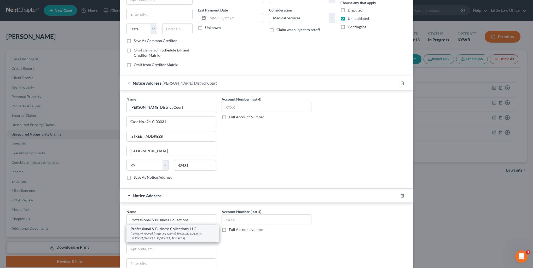
click at [167, 227] on div "Professional & Business Collections, LLC" at bounding box center [173, 228] width 84 height 5
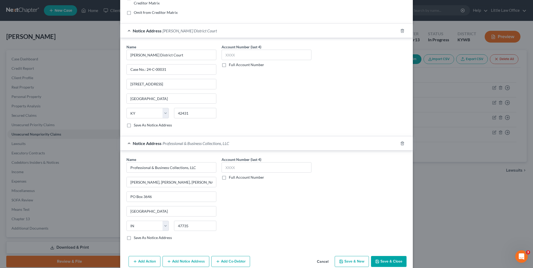
scroll to position [124, 0]
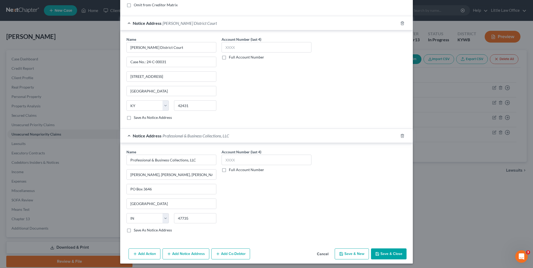
click at [175, 251] on button "Add Notice Address" at bounding box center [185, 253] width 47 height 11
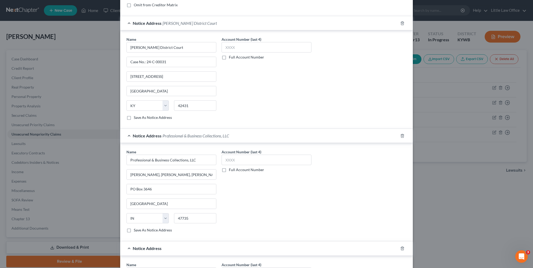
scroll to position [176, 0]
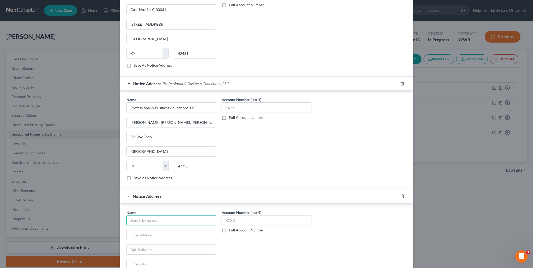
click at [156, 218] on input "text" at bounding box center [171, 220] width 90 height 10
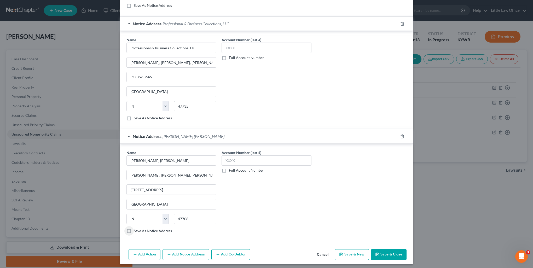
click at [221, 256] on button "Add Co-Debtor" at bounding box center [230, 254] width 39 height 11
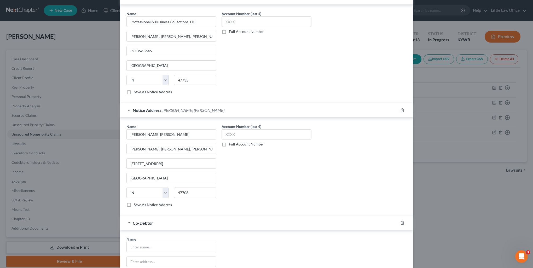
scroll to position [288, 0]
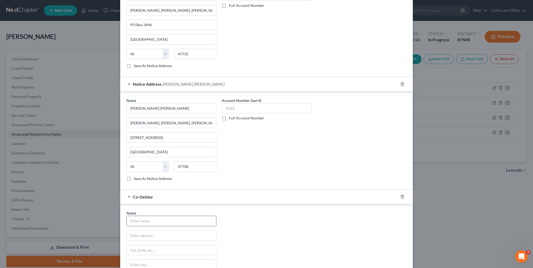
click at [164, 216] on input "text" at bounding box center [171, 221] width 89 height 10
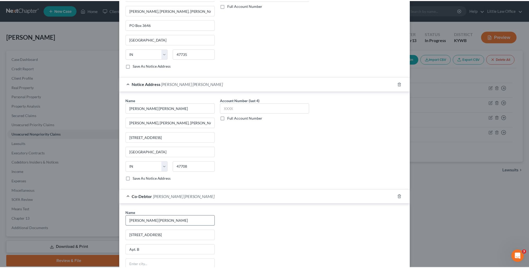
scroll to position [357, 0]
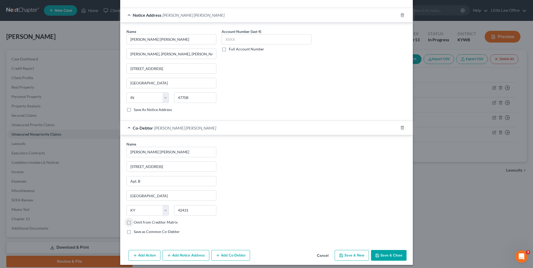
click at [392, 250] on button "Save & Close" at bounding box center [389, 255] width 36 height 11
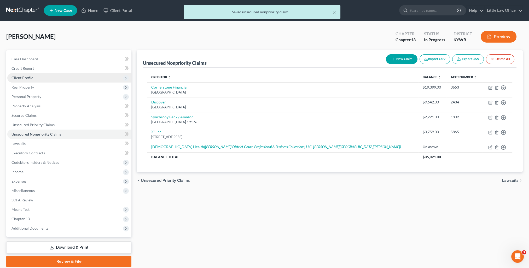
click at [21, 81] on span "Client Profile" at bounding box center [69, 77] width 124 height 9
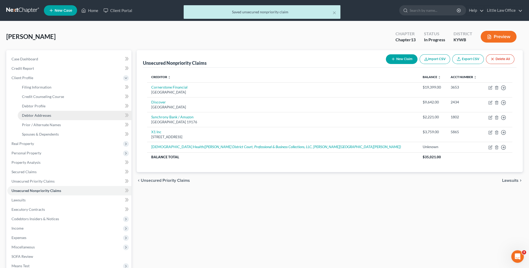
click at [44, 115] on span "Debtor Addresses" at bounding box center [36, 115] width 29 height 4
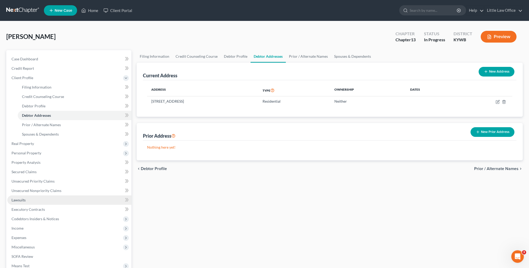
click at [35, 202] on link "Lawsuits" at bounding box center [69, 199] width 124 height 9
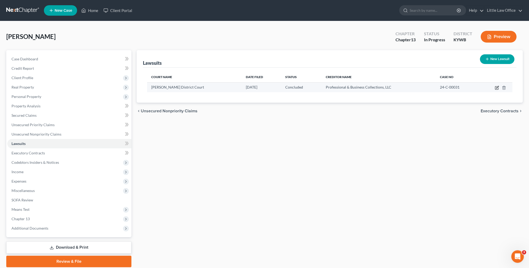
click at [495, 88] on icon "button" at bounding box center [496, 87] width 3 height 3
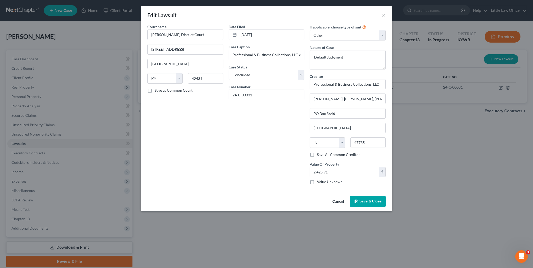
click at [328, 182] on label "Value Unknown" at bounding box center [330, 181] width 26 height 5
click at [322, 182] on input "Value Unknown" at bounding box center [320, 180] width 3 height 3
click at [368, 202] on span "Save & Close" at bounding box center [370, 201] width 22 height 4
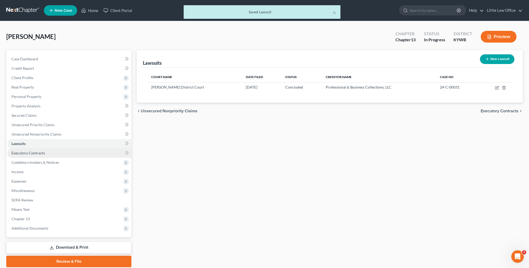
click at [22, 156] on link "Executory Contracts" at bounding box center [69, 152] width 124 height 9
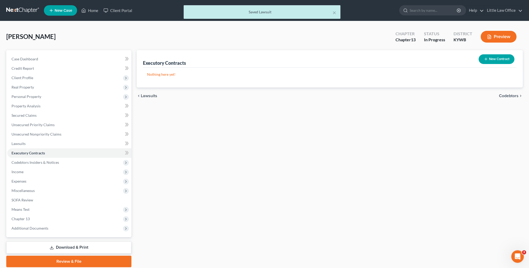
click at [512, 96] on span "Codebtors" at bounding box center [509, 96] width 20 height 4
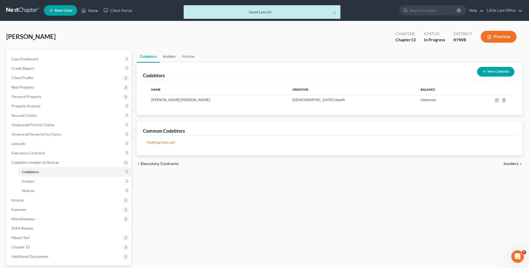
click at [172, 59] on link "Insiders" at bounding box center [169, 56] width 19 height 13
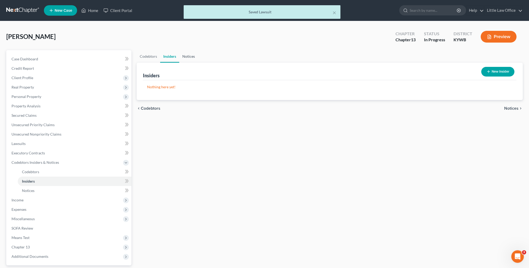
click at [187, 59] on link "Notices" at bounding box center [188, 56] width 19 height 13
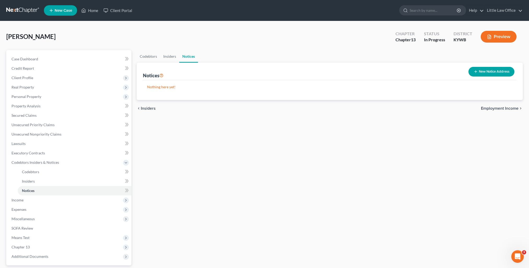
click at [495, 107] on span "Employment Income" at bounding box center [500, 108] width 38 height 4
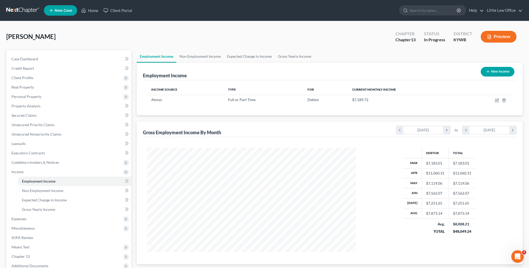
scroll to position [104, 219]
click at [203, 57] on link "Non Employment Income" at bounding box center [200, 56] width 48 height 13
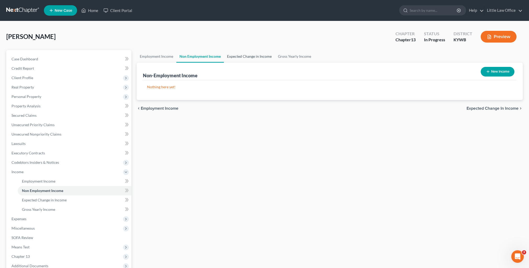
click at [254, 58] on link "Expected Change in Income" at bounding box center [249, 56] width 51 height 13
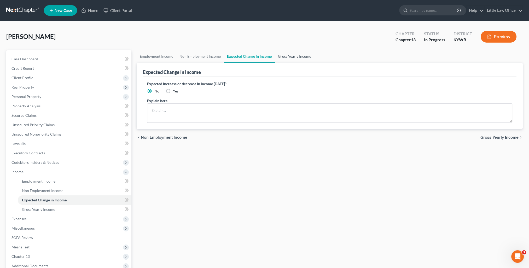
click at [294, 55] on link "Gross Yearly Income" at bounding box center [294, 56] width 39 height 13
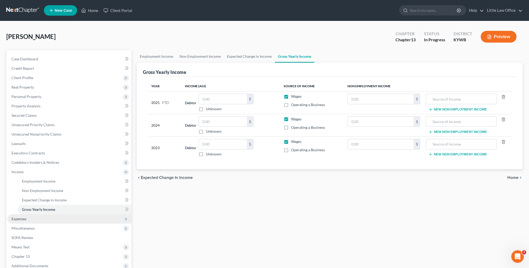
click at [34, 221] on span "Expenses" at bounding box center [69, 218] width 124 height 9
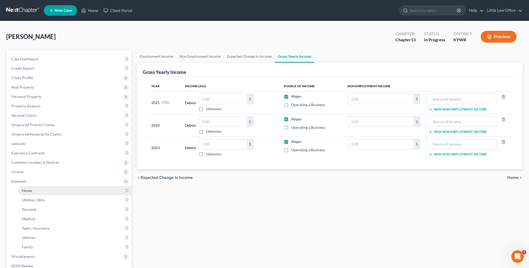
click at [32, 188] on link "Home" at bounding box center [75, 190] width 114 height 9
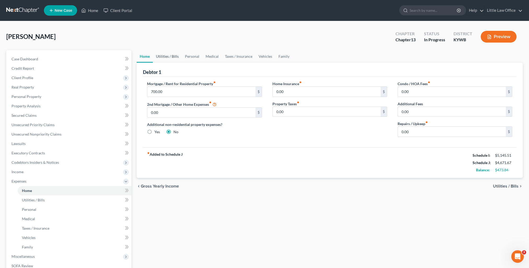
click at [173, 61] on link "Utilities / Bills" at bounding box center [167, 56] width 29 height 13
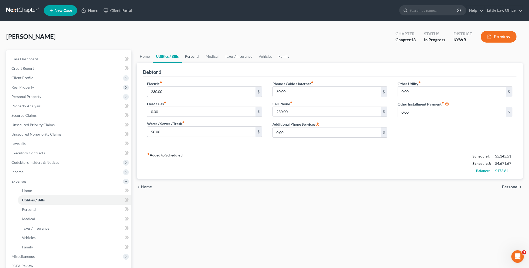
click at [191, 56] on link "Personal" at bounding box center [192, 56] width 21 height 13
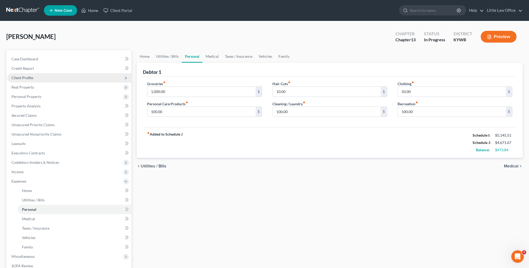
click at [40, 75] on span "Client Profile" at bounding box center [69, 77] width 124 height 9
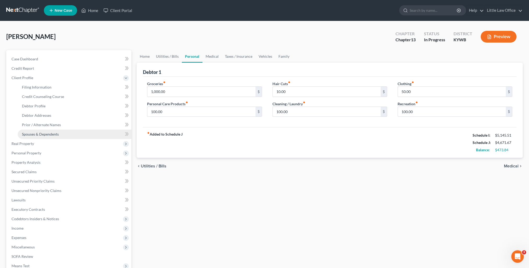
click at [47, 131] on link "Spouses & Dependents" at bounding box center [75, 133] width 114 height 9
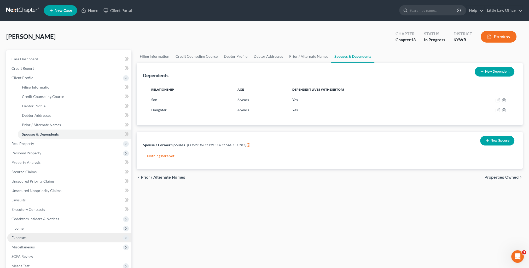
click at [35, 238] on span "Expenses" at bounding box center [69, 237] width 124 height 9
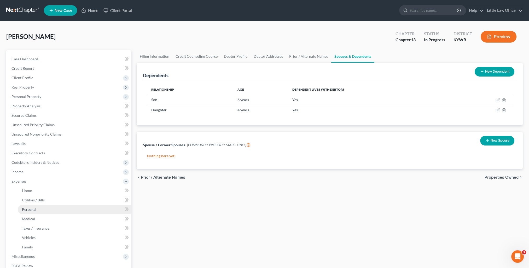
click at [31, 206] on link "Personal" at bounding box center [75, 209] width 114 height 9
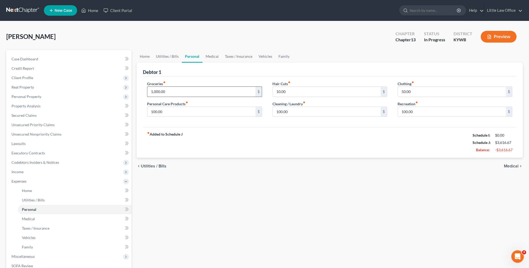
click at [176, 90] on input "1,000.00" at bounding box center [201, 92] width 108 height 10
click at [290, 110] on input "100.00" at bounding box center [327, 112] width 108 height 10
click at [206, 54] on link "Medical" at bounding box center [211, 56] width 19 height 13
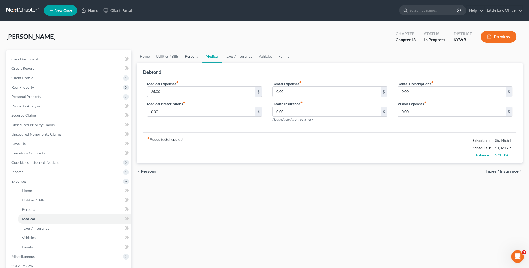
click at [191, 57] on link "Personal" at bounding box center [192, 56] width 21 height 13
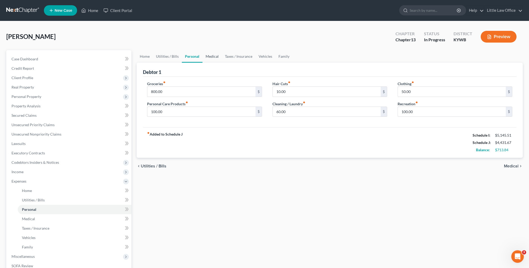
click at [204, 57] on link "Medical" at bounding box center [211, 56] width 19 height 13
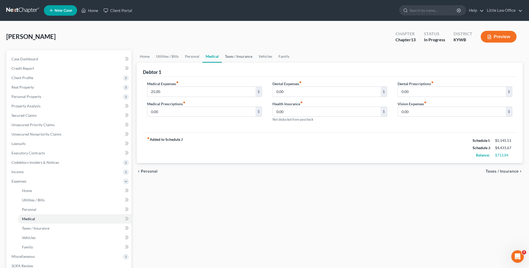
click at [240, 58] on link "Taxes / Insurance" at bounding box center [239, 56] width 34 height 13
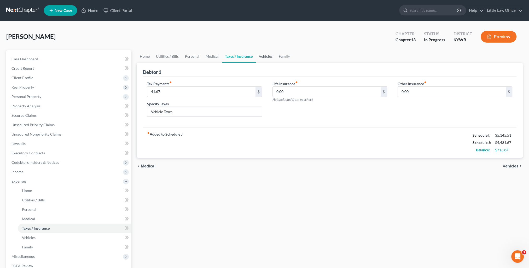
click at [257, 57] on link "Vehicles" at bounding box center [266, 56] width 20 height 13
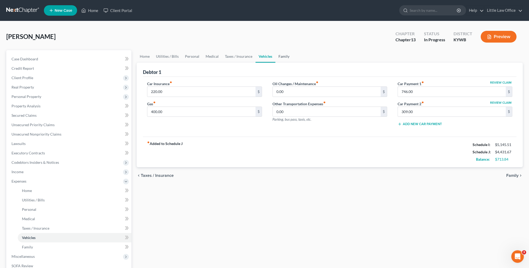
click at [281, 56] on link "Family" at bounding box center [283, 56] width 17 height 13
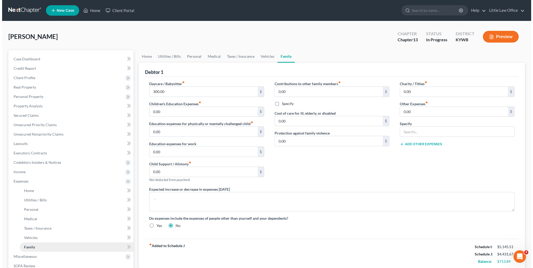
scroll to position [52, 0]
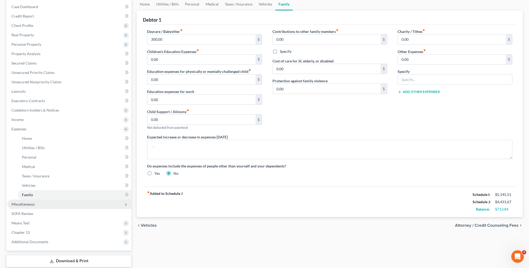
click at [22, 203] on span "Miscellaneous" at bounding box center [22, 204] width 23 height 4
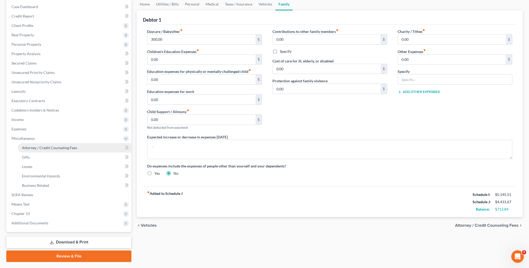
click at [39, 151] on link "Attorney / Credit Counseling Fees" at bounding box center [75, 147] width 114 height 9
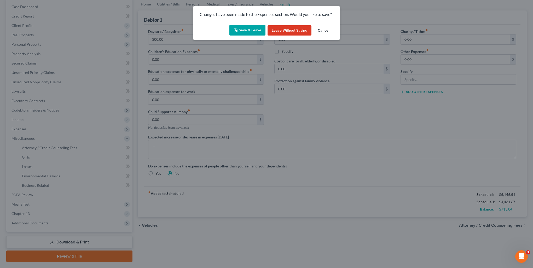
click at [246, 28] on button "Save & Leave" at bounding box center [247, 30] width 36 height 11
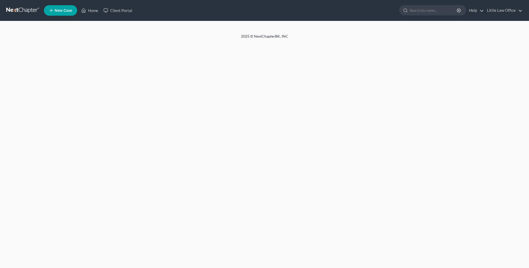
select select "0"
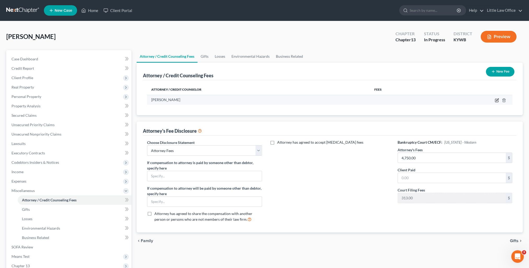
click at [496, 100] on icon "button" at bounding box center [496, 100] width 4 height 4
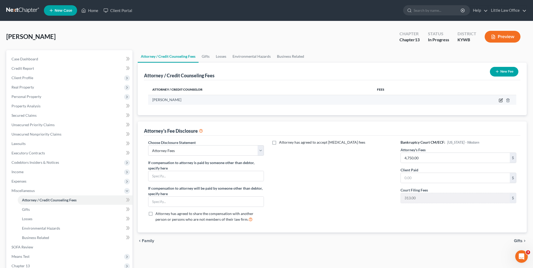
select select "18"
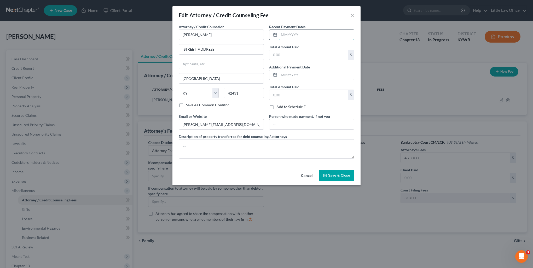
click at [295, 31] on input "text" at bounding box center [316, 35] width 75 height 10
type input "09/2025"
click at [306, 57] on input "text" at bounding box center [308, 55] width 78 height 10
type input "3"
type input "416"
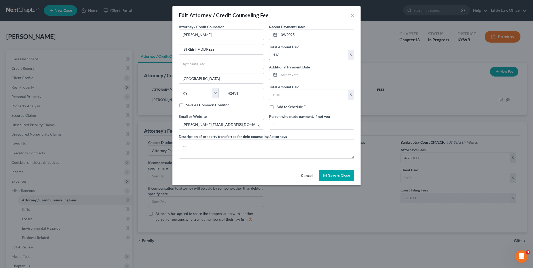
click at [335, 171] on button "Save & Close" at bounding box center [336, 175] width 36 height 11
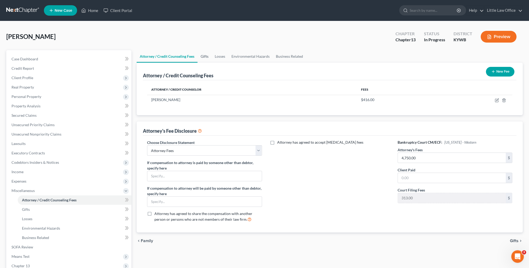
click at [207, 58] on link "Gifts" at bounding box center [204, 56] width 14 height 13
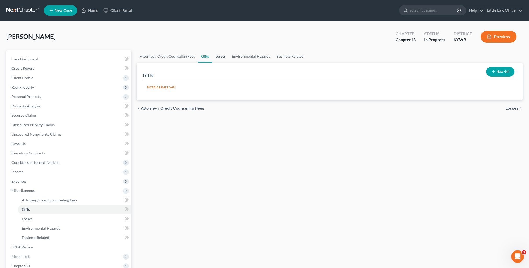
click at [218, 58] on link "Losses" at bounding box center [220, 56] width 17 height 13
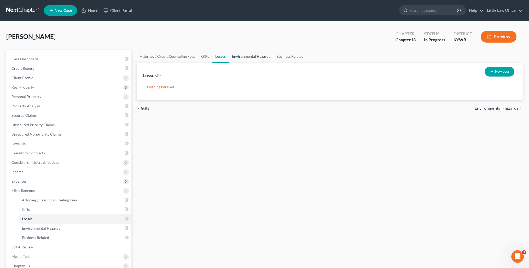
click at [244, 57] on link "Environmental Hazards" at bounding box center [251, 56] width 44 height 13
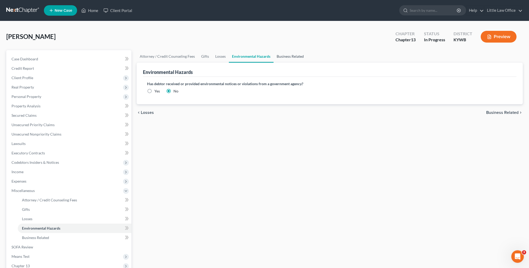
click at [279, 54] on link "Business Related" at bounding box center [289, 56] width 33 height 13
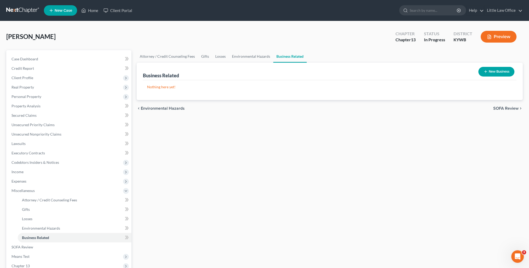
scroll to position [26, 0]
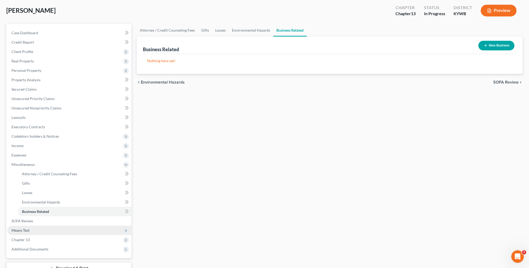
click at [20, 233] on span "Means Test" at bounding box center [69, 230] width 124 height 9
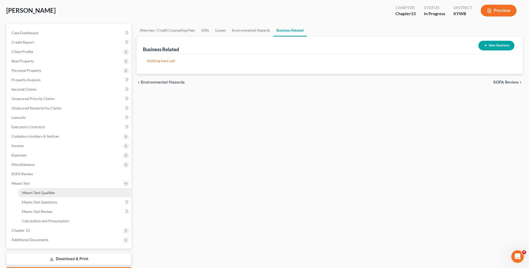
click at [36, 191] on span "Means Test Qualifier" at bounding box center [38, 192] width 33 height 4
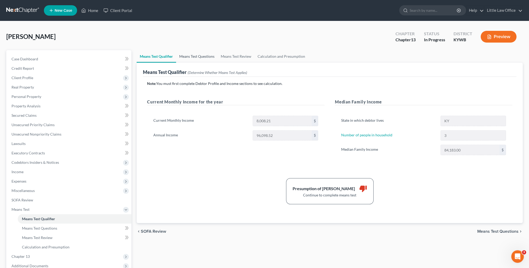
click at [191, 55] on link "Means Test Questions" at bounding box center [197, 56] width 42 height 13
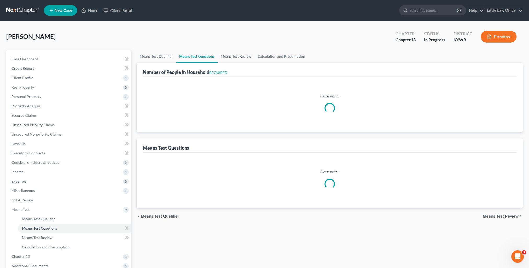
select select "1"
select select "60"
select select "1"
select select "60"
select select "0"
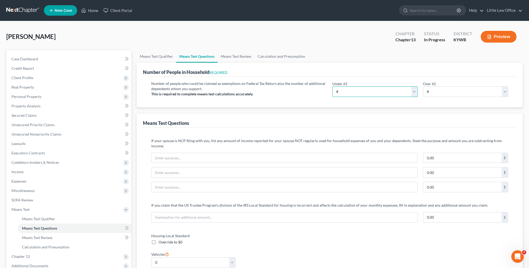
click at [341, 92] on select "# 0 1 2 3 4 5 6 7 8 9 10" at bounding box center [374, 91] width 85 height 10
select select "2"
click at [332, 86] on select "# 0 1 2 3 4 5 6 7 8 9 10" at bounding box center [374, 91] width 85 height 10
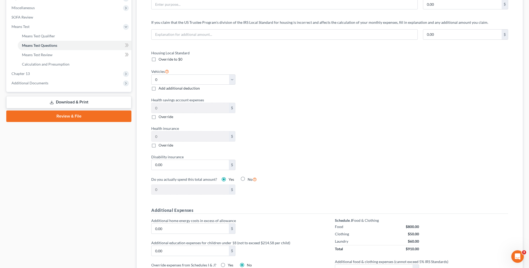
scroll to position [261, 0]
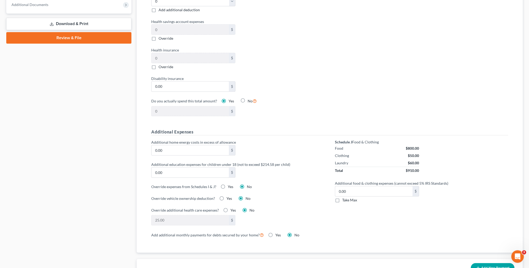
click at [342, 197] on label "Take Max" at bounding box center [349, 199] width 15 height 5
click at [344, 197] on input "Take Max" at bounding box center [345, 198] width 3 height 3
checkbox input "true"
type input "63.00"
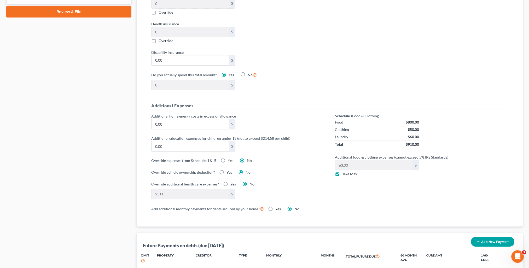
scroll to position [339, 0]
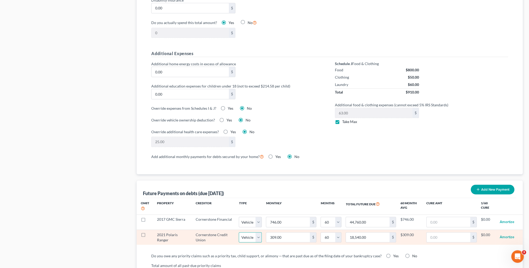
click at [256, 232] on select "Select Home Vehicle Other" at bounding box center [250, 237] width 23 height 10
select select "2"
click at [239, 232] on select "Select Home Vehicle Other" at bounding box center [250, 237] width 23 height 10
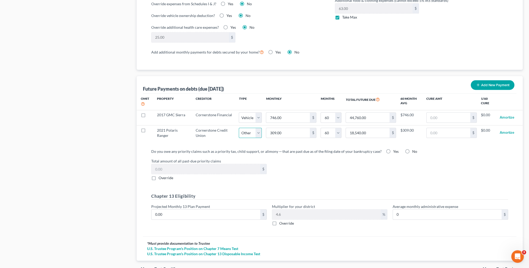
scroll to position [466, 0]
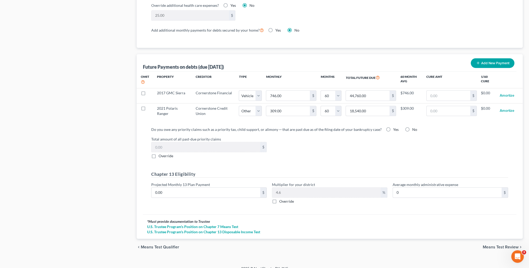
select select "2"
select select "60"
click at [498, 245] on span "Means Test Review" at bounding box center [500, 247] width 36 height 4
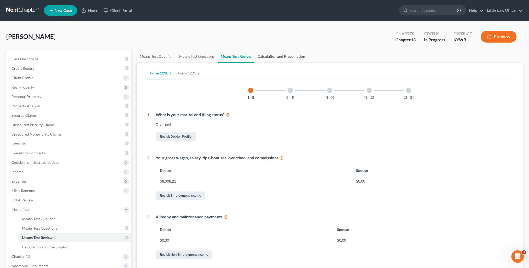
click at [281, 53] on link "Calculation and Presumption" at bounding box center [281, 56] width 54 height 13
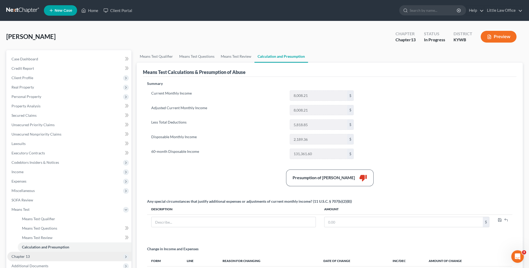
click at [28, 254] on span "Chapter 13" at bounding box center [20, 256] width 18 height 4
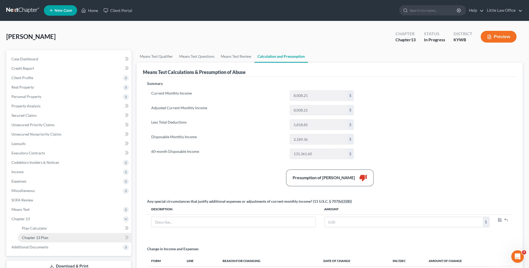
scroll to position [26, 0]
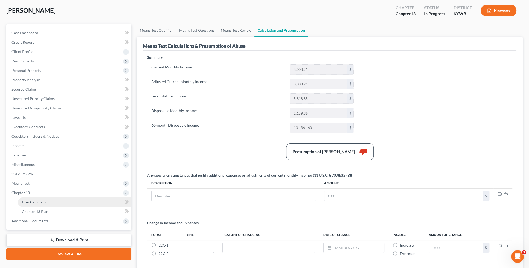
click at [44, 203] on span "Plan Calculator" at bounding box center [34, 202] width 25 height 4
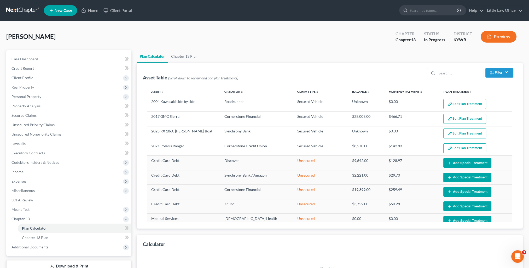
select select "59"
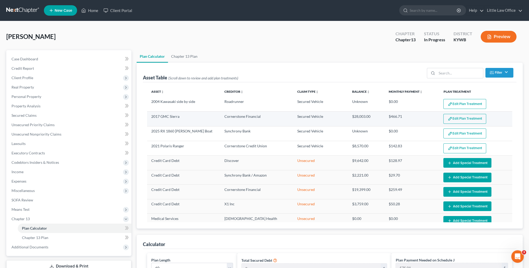
click at [452, 120] on button "Edit Plan Treatment" at bounding box center [464, 119] width 43 height 10
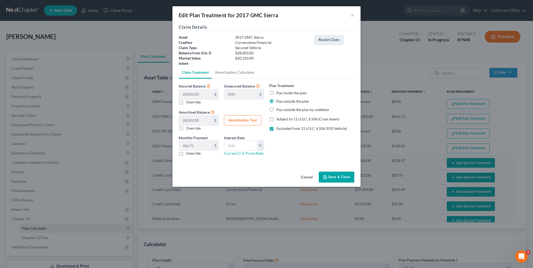
click at [331, 174] on button "Save & Close" at bounding box center [336, 176] width 36 height 11
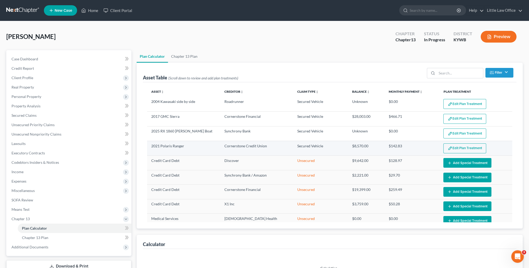
select select "59"
click at [458, 146] on button "Edit Plan Treatment" at bounding box center [464, 148] width 43 height 10
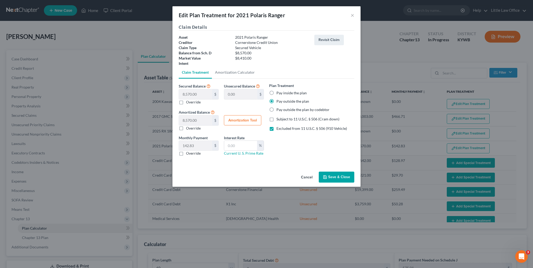
click at [347, 178] on button "Save & Close" at bounding box center [336, 176] width 36 height 11
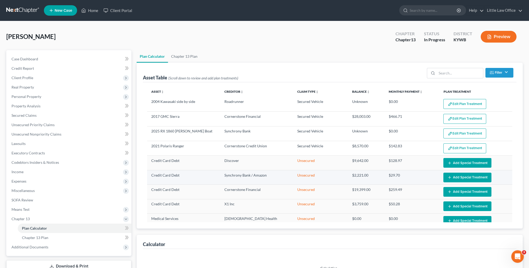
select select "59"
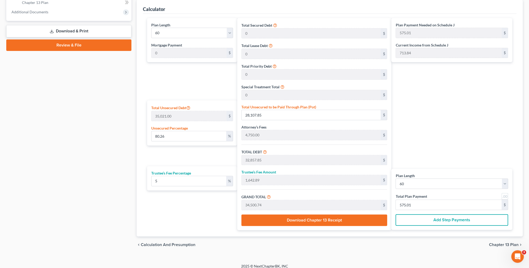
scroll to position [239, 0]
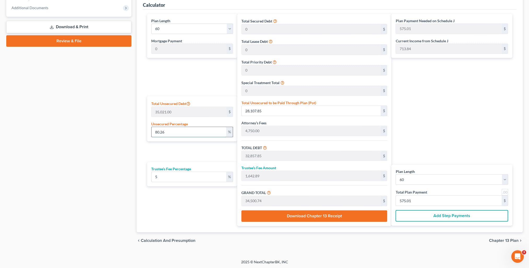
click at [169, 133] on input "80.26" at bounding box center [188, 132] width 74 height 10
type input "80.2"
type input "28,086.84"
type input "32,836.84"
type input "1,641.84"
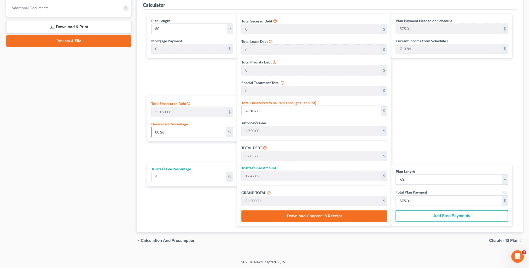
type input "34,478.68"
type input "574.64"
type input "80."
type input "28,016.80"
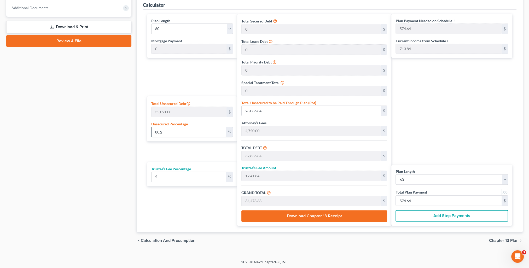
type input "32,766.80"
type input "1,638.34"
type input "34,405.14"
type input "573.41"
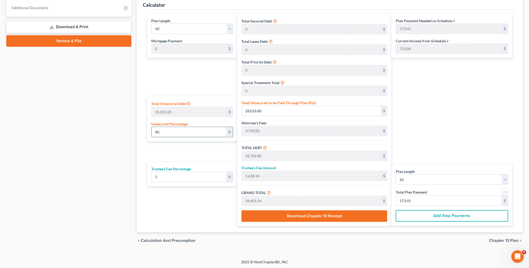
type input "8"
type input "2,801.68"
type input "7,551.68"
type input "377.58"
type input "7,929.26"
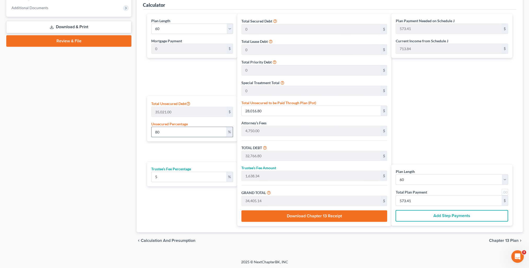
type input "132.15"
type input "4,750.00"
type input "237.50"
type input "4,987.50"
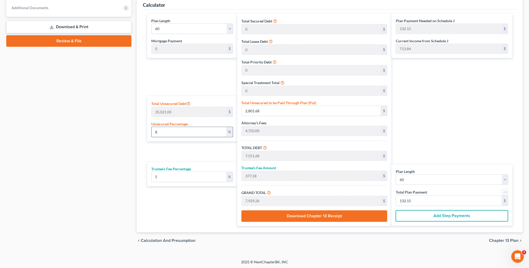
type input "83.12"
type input "1"
type input "350.21"
type input "5,100.21"
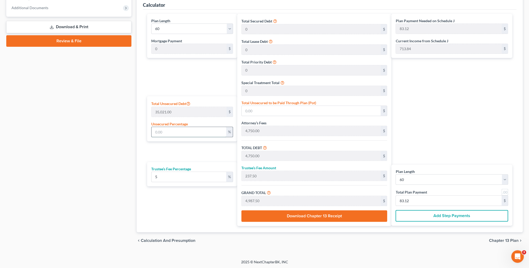
type input "255.01"
type input "5,355.22"
type input "89.25"
type input "10"
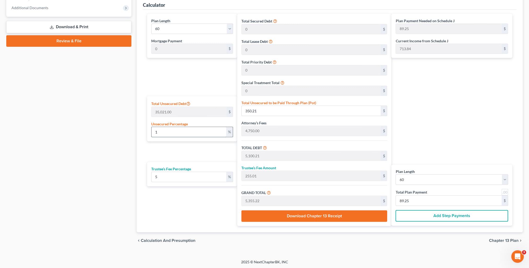
type input "3,502.10"
type input "8,252.10"
type input "412.60"
type input "8,664.70"
type input "144.41"
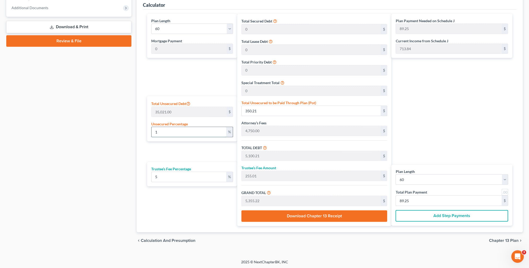
type input "144.41"
type input "100"
type input "35,021.00"
type input "39,771.00"
type input "1,988.55"
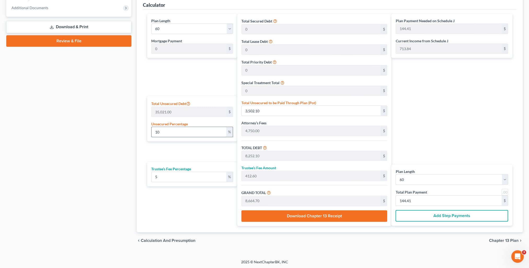
type input "41,759.55"
type input "695.99"
click at [419, 203] on input "695.99" at bounding box center [448, 201] width 106 height 10
type input "0"
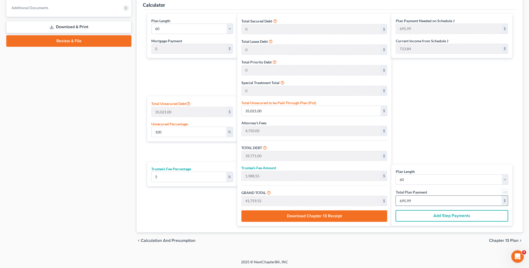
type input "0"
type input "400.00"
type input "20.00"
type input "420.00"
type input "7"
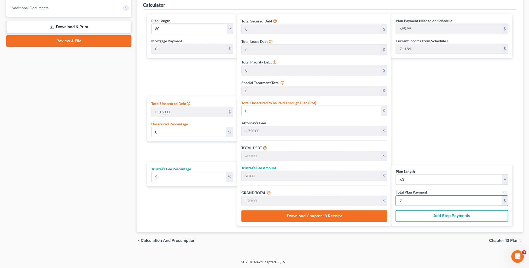
type input "4,000.00"
type input "200.00"
type input "4,200.00"
type input "70"
type input "100.65"
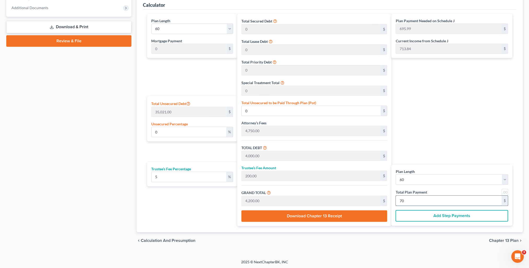
type input "35,250.00"
type input "40,000.00"
type input "2,000.00"
type input "42,000.00"
type input "700.00"
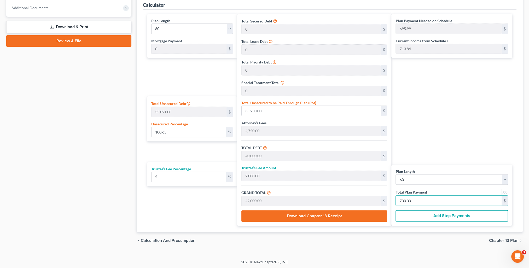
click at [441, 142] on div "Plan Payment Needed on Schedule J 695.99 $ Current Income from Schedule J 713.8…" at bounding box center [452, 120] width 123 height 212
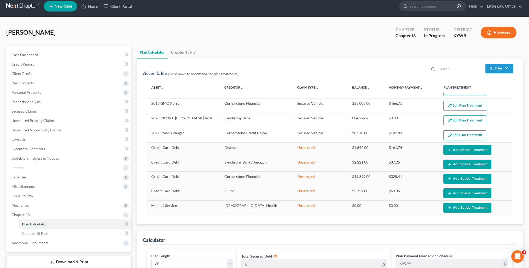
scroll to position [0, 0]
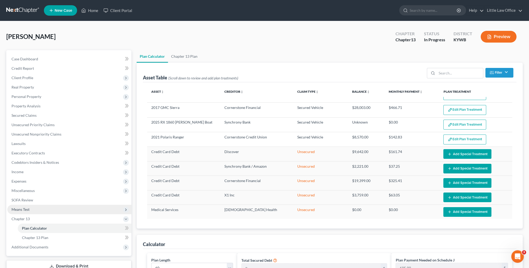
click at [35, 210] on span "Means Test" at bounding box center [69, 209] width 124 height 9
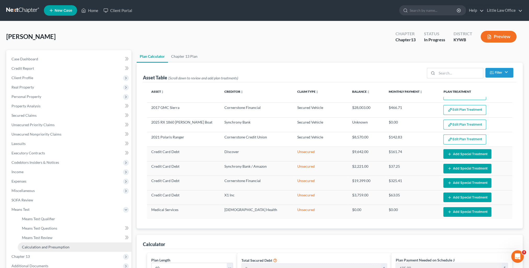
click at [45, 245] on span "Calculation and Presumption" at bounding box center [46, 247] width 48 height 4
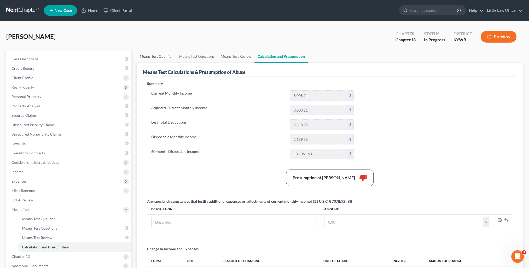
click at [158, 61] on link "Means Test Qualifier" at bounding box center [156, 56] width 39 height 13
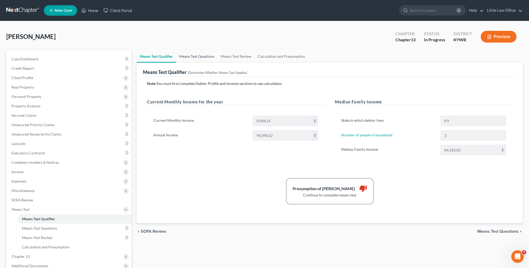
click at [187, 58] on link "Means Test Questions" at bounding box center [197, 56] width 42 height 13
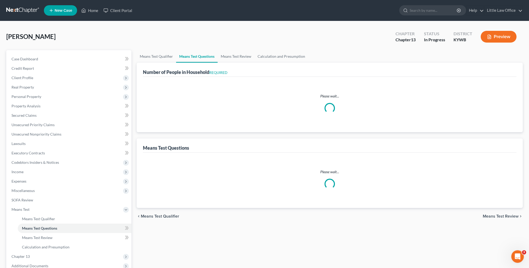
select select "1"
select select "60"
select select "2"
select select "60"
select select "2"
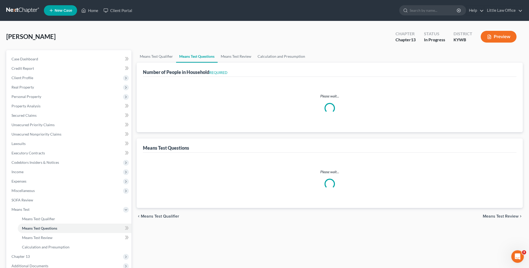
select select "0"
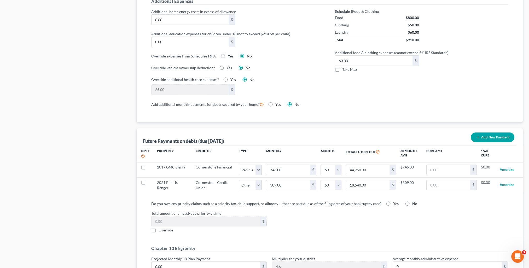
scroll to position [418, 0]
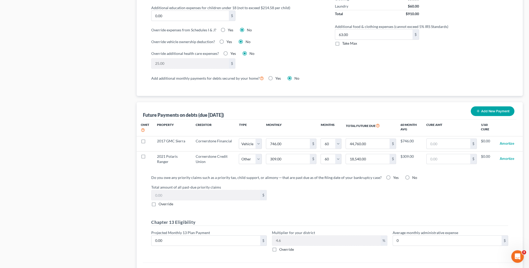
click at [412, 175] on label "No" at bounding box center [414, 177] width 5 height 5
click at [414, 175] on input "No" at bounding box center [415, 176] width 3 height 3
radio input "true"
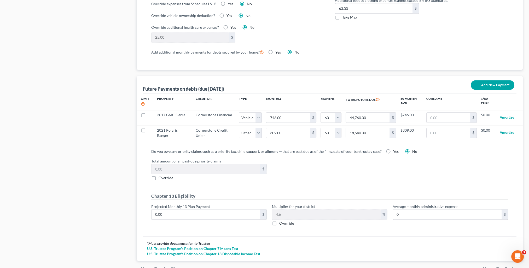
scroll to position [466, 0]
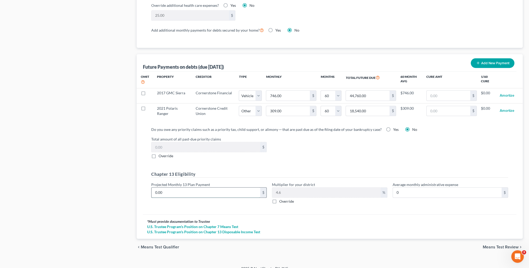
type input "7"
type input "0.32"
type input "70"
type input "3.22"
type input "700"
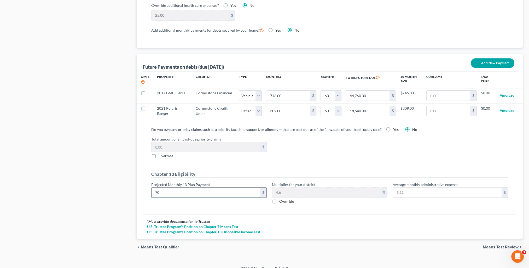
type input "32.19"
type input "700"
click at [501, 245] on span "Means Test Review" at bounding box center [500, 247] width 36 height 4
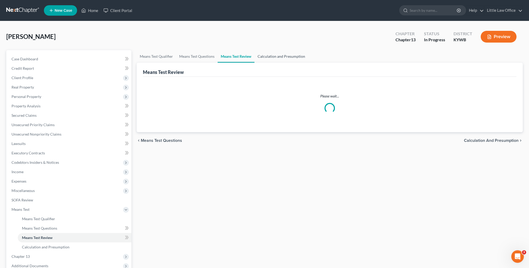
click at [268, 57] on link "Calculation and Presumption" at bounding box center [281, 56] width 54 height 13
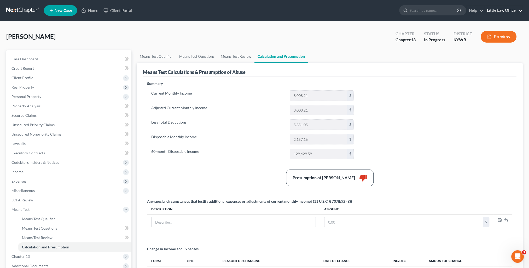
click at [510, 13] on link "Little Law Office" at bounding box center [503, 10] width 38 height 9
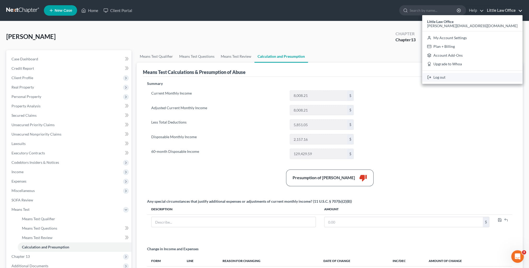
click at [492, 80] on link "Log out" at bounding box center [472, 77] width 100 height 9
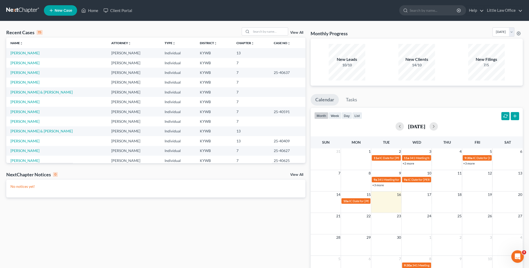
scroll to position [36, 0]
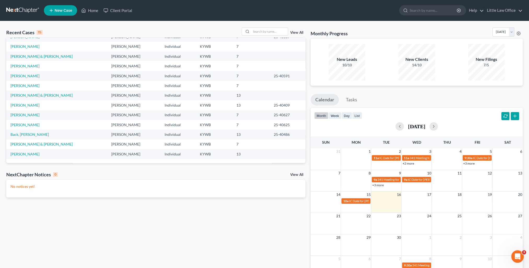
click at [20, 149] on td "[PERSON_NAME]" at bounding box center [56, 154] width 101 height 10
click at [20, 153] on link "[PERSON_NAME]" at bounding box center [24, 154] width 29 height 4
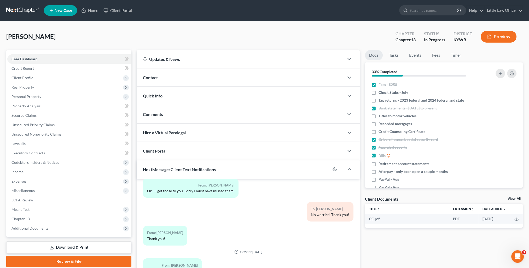
scroll to position [47, 0]
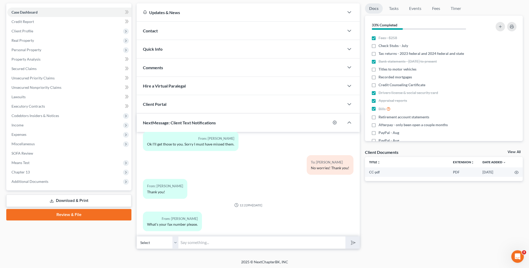
click at [208, 238] on input "text" at bounding box center [261, 242] width 167 height 13
type input "[PHONE_NUMBER]"
click at [349, 244] on button "submit" at bounding box center [352, 242] width 14 height 12
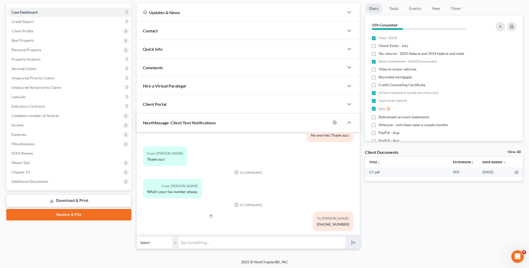
scroll to position [0, 0]
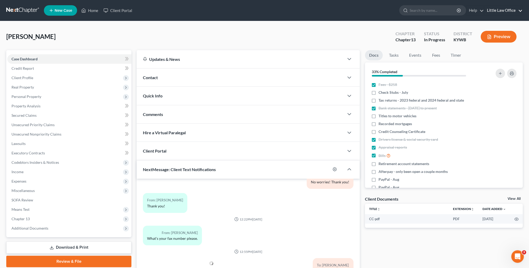
click at [496, 11] on link "Little Law Office" at bounding box center [503, 10] width 38 height 9
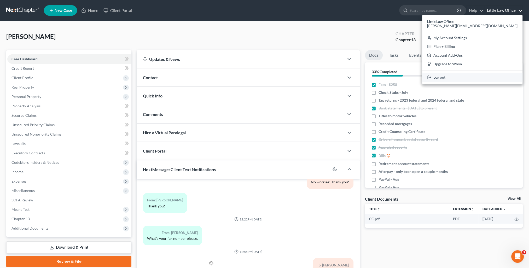
click at [491, 77] on link "Log out" at bounding box center [472, 77] width 100 height 9
